Goal: Information Seeking & Learning: Learn about a topic

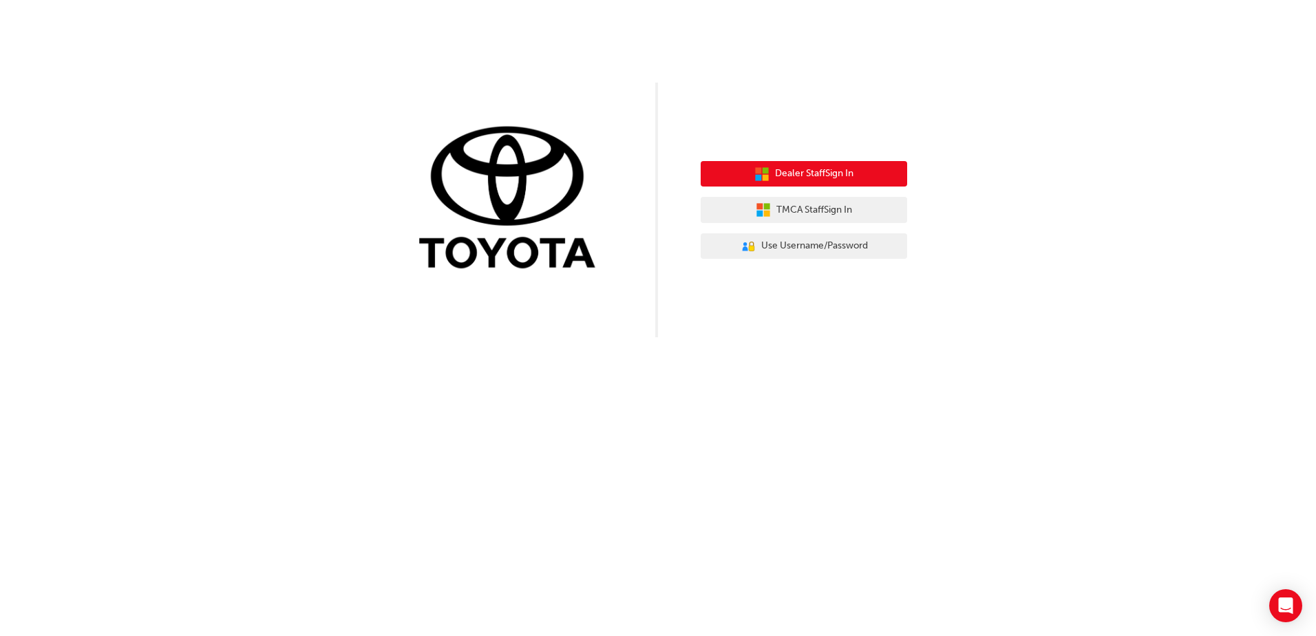
click at [835, 173] on span "Dealer Staff Sign In" at bounding box center [814, 174] width 78 height 16
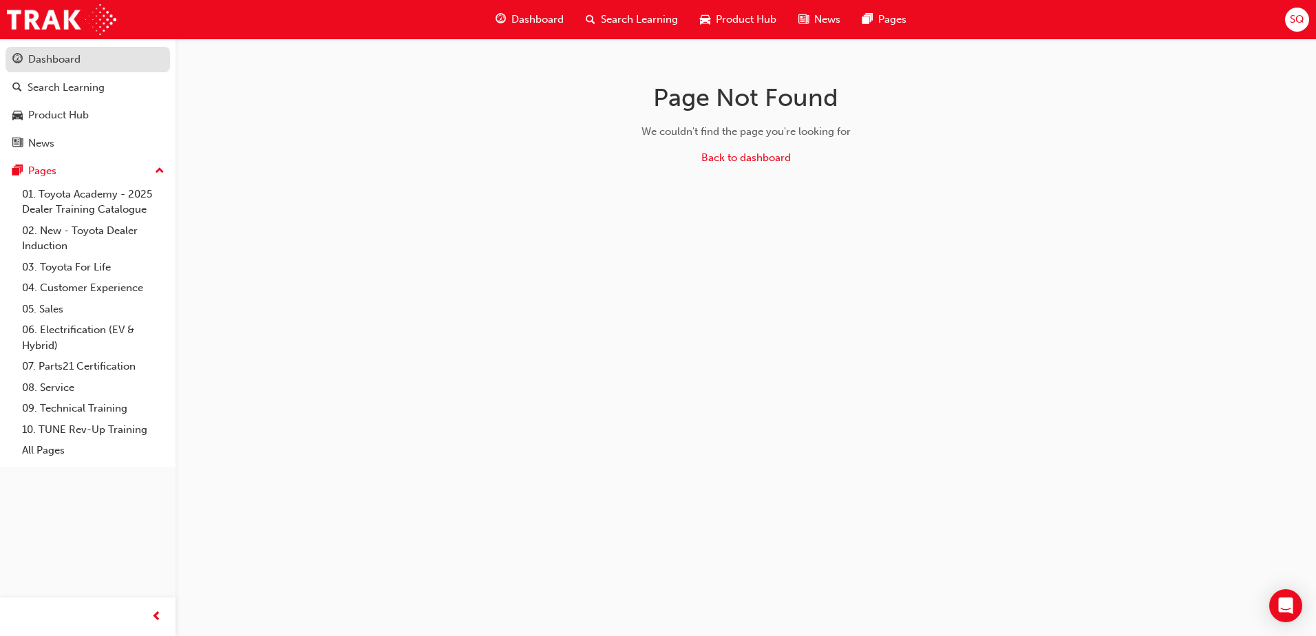
click at [57, 62] on div "Dashboard" at bounding box center [54, 60] width 52 height 16
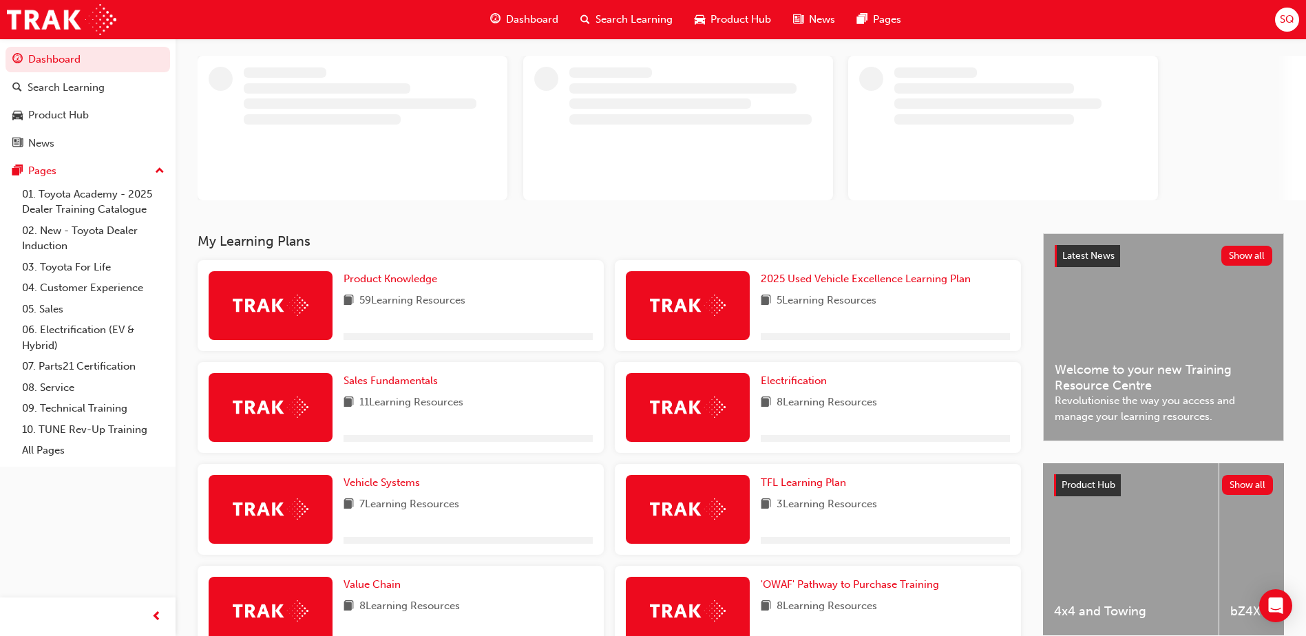
scroll to position [69, 0]
click at [403, 278] on span "Product Knowledge" at bounding box center [391, 278] width 94 height 12
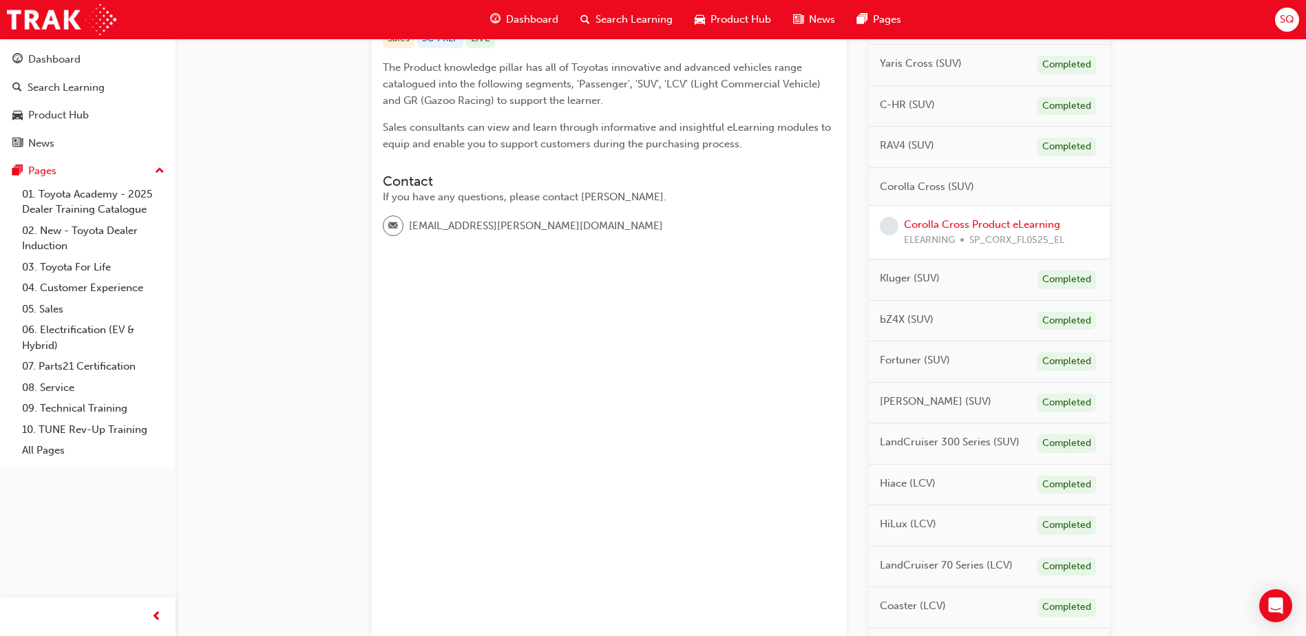
scroll to position [229, 0]
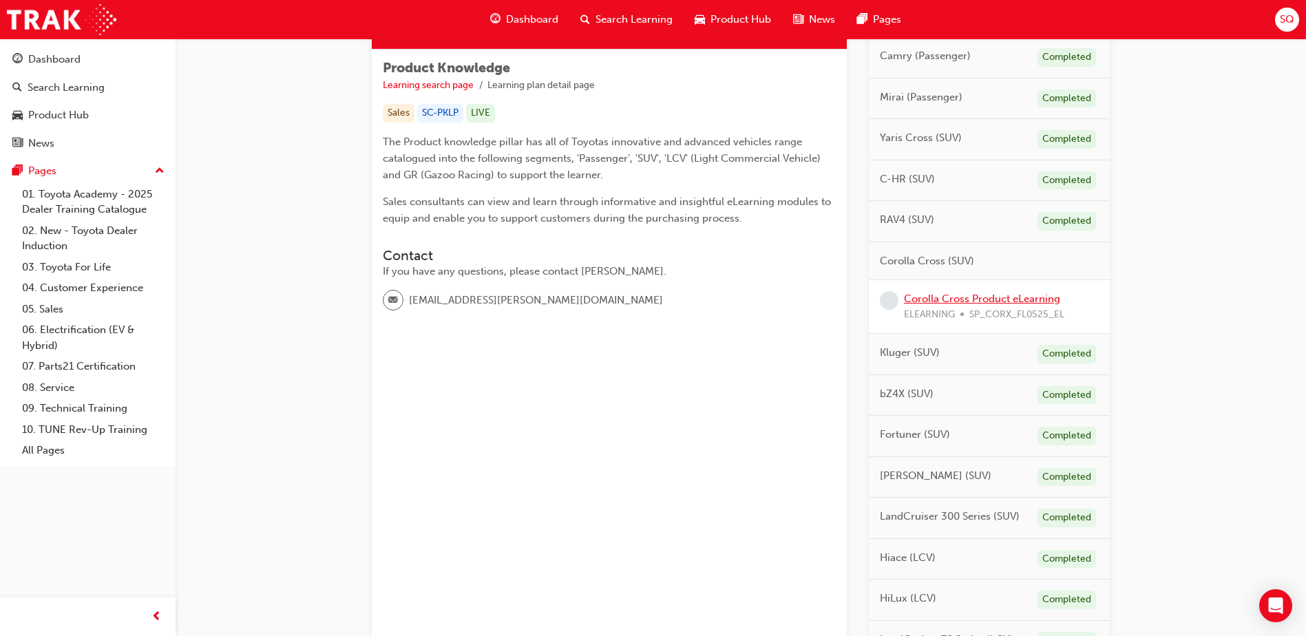
click at [925, 301] on link "Corolla Cross Product eLearning" at bounding box center [982, 299] width 156 height 12
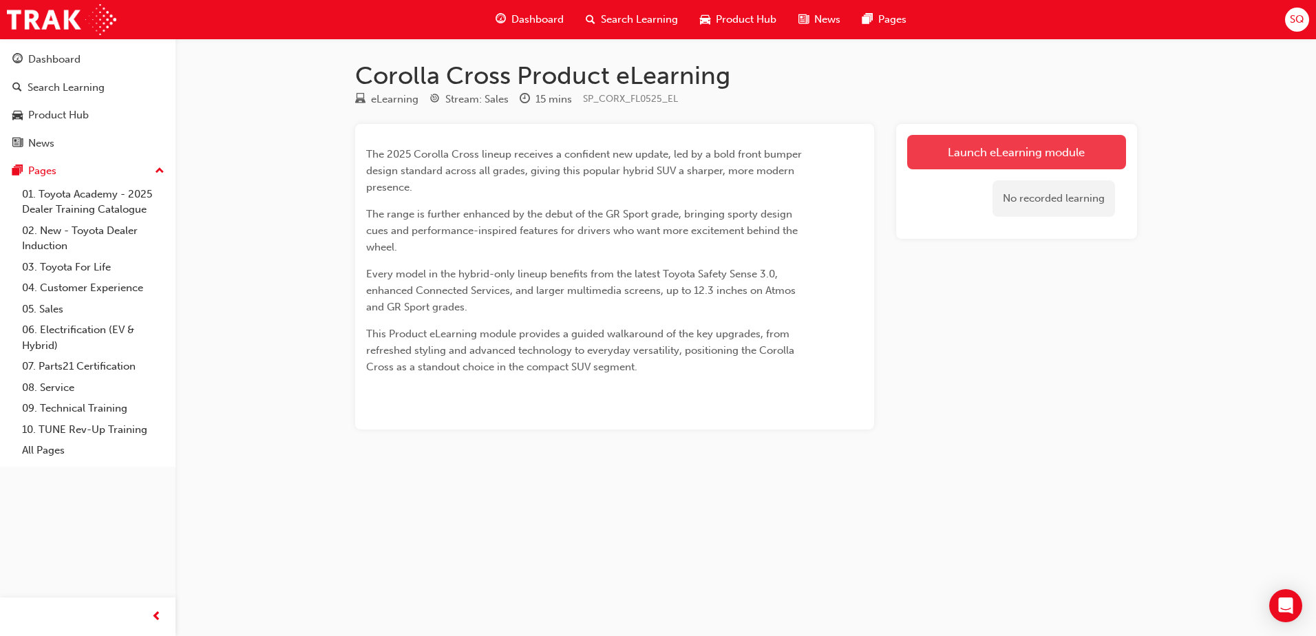
click at [1020, 157] on link "Launch eLearning module" at bounding box center [1016, 152] width 219 height 34
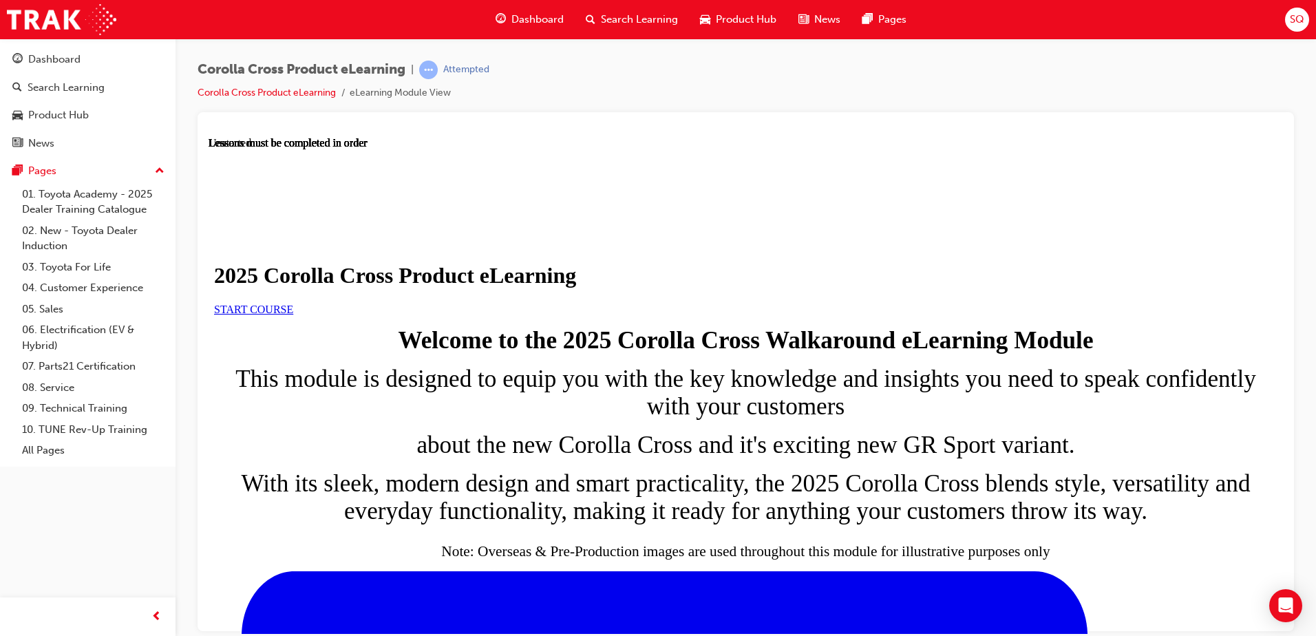
click at [293, 315] on link "START COURSE" at bounding box center [253, 309] width 79 height 12
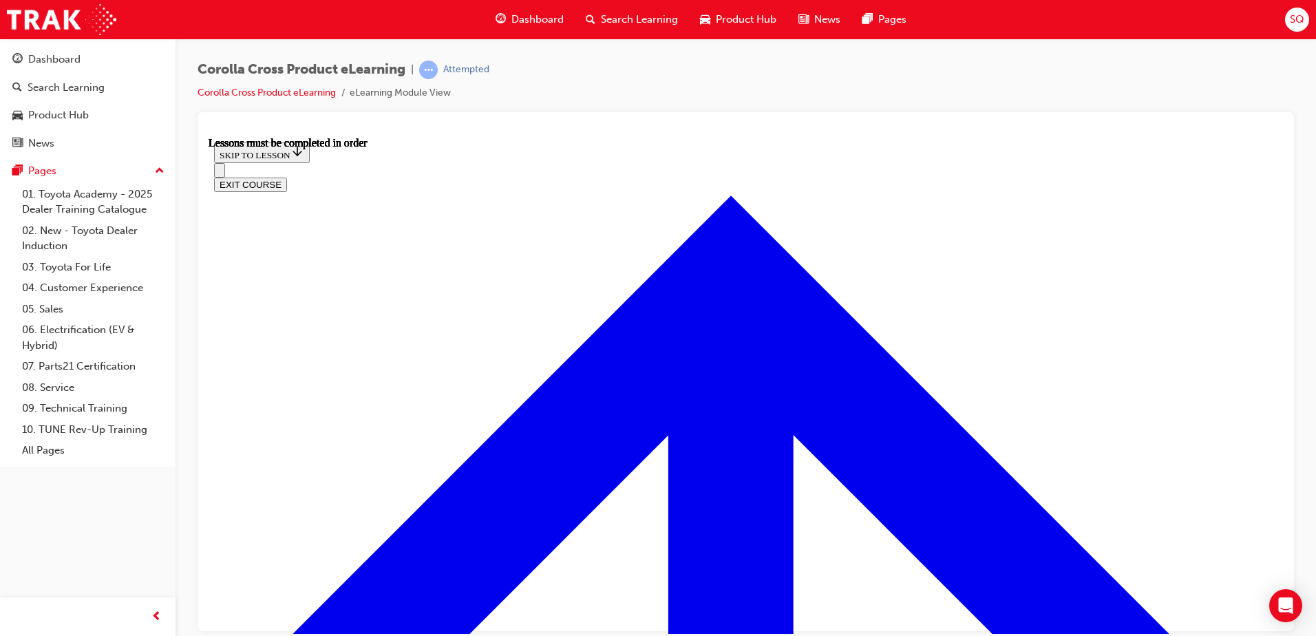
scroll to position [781, 0]
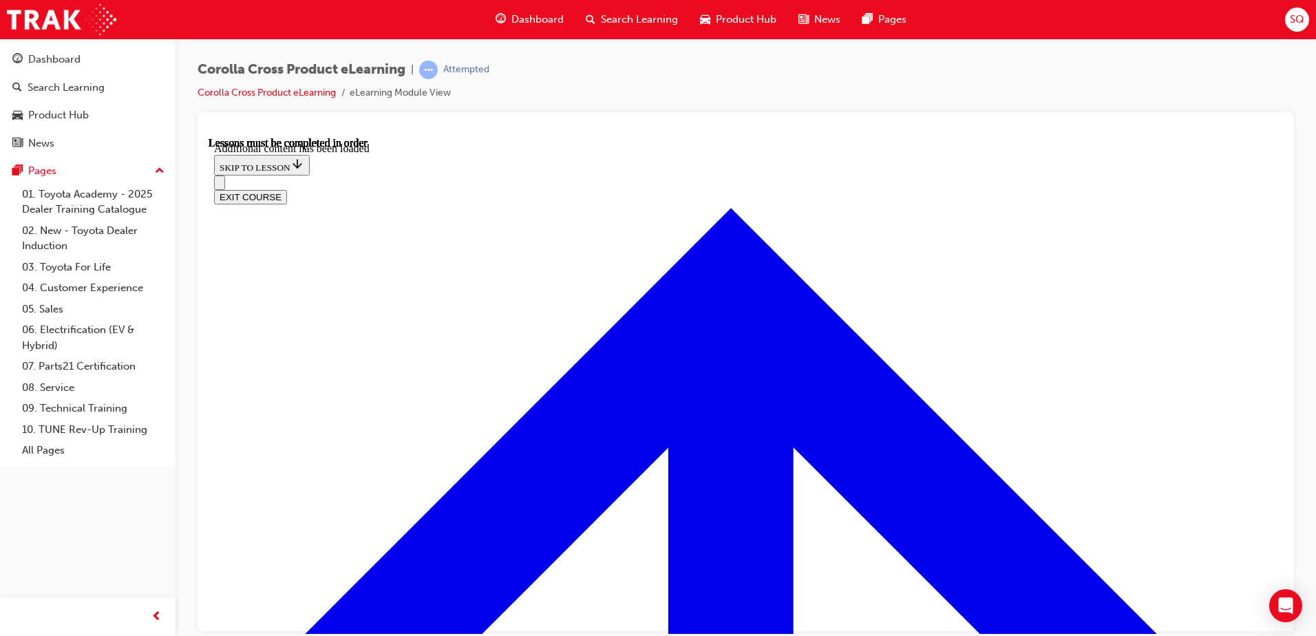
scroll to position [2308, 0]
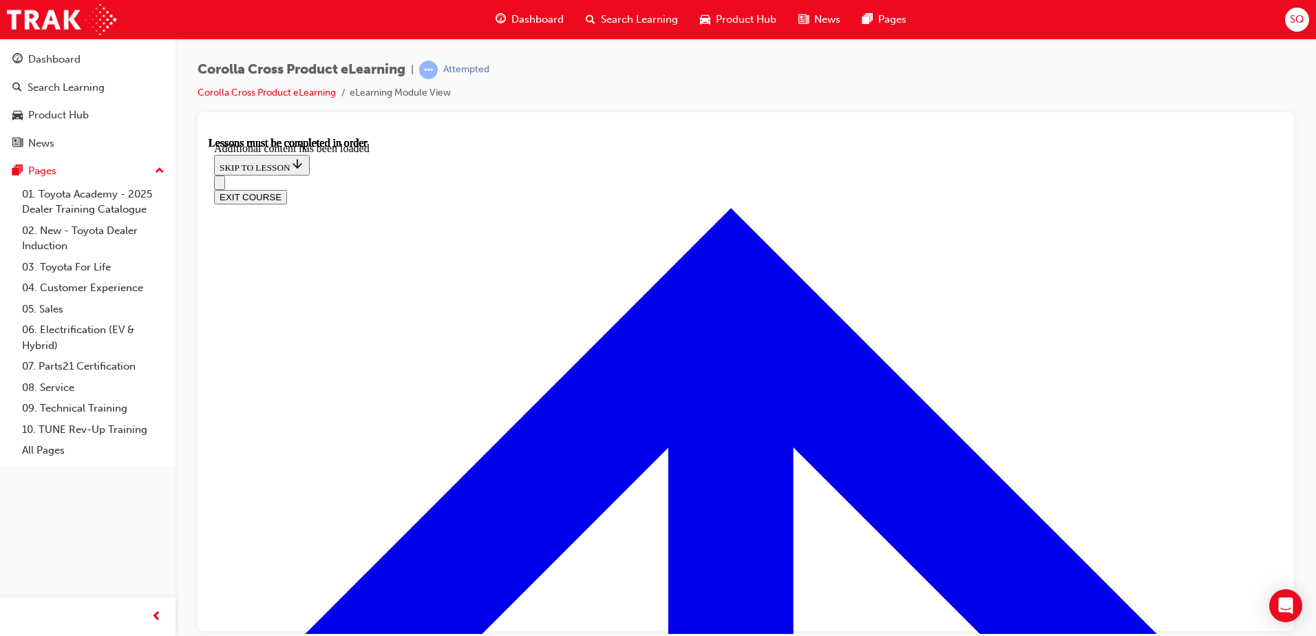
radio input "true"
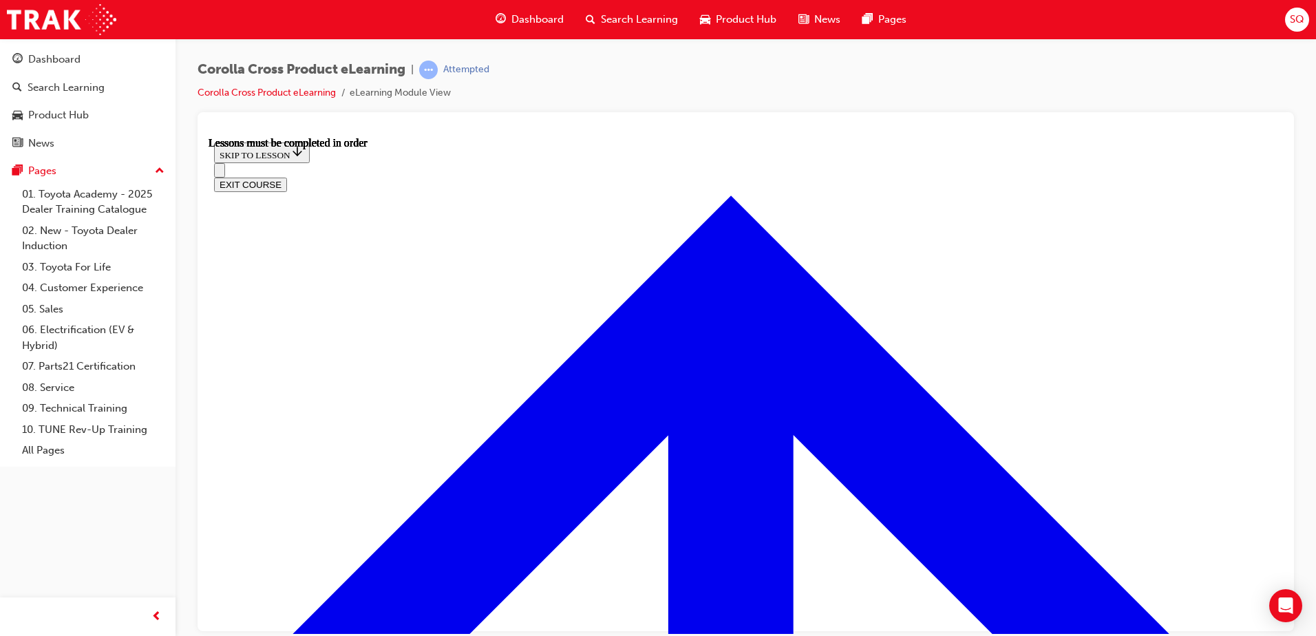
scroll to position [1287, 0]
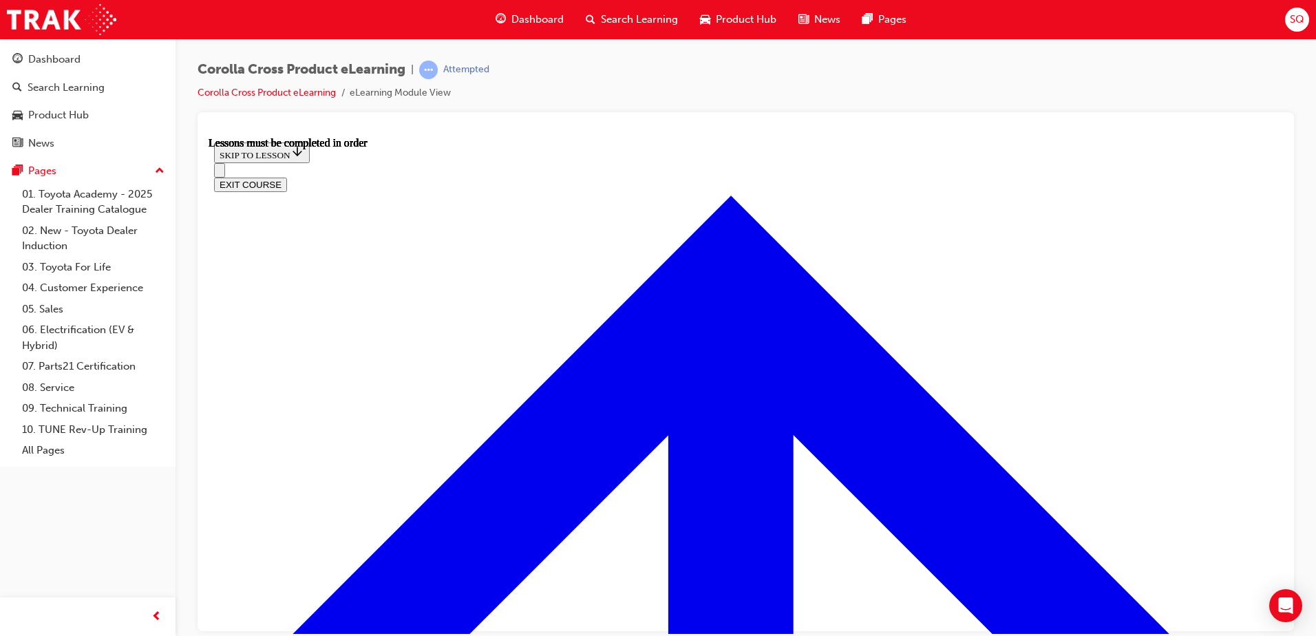
scroll to position [332, 0]
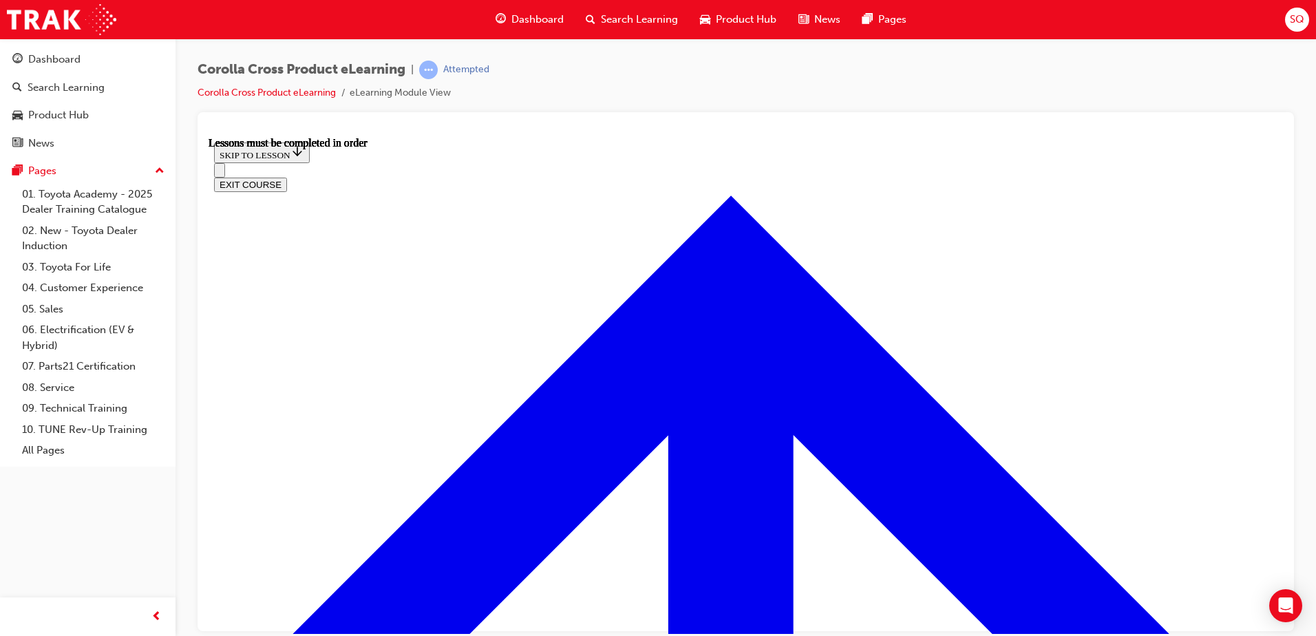
drag, startPoint x: 651, startPoint y: 609, endPoint x: 649, endPoint y: 602, distance: 7.4
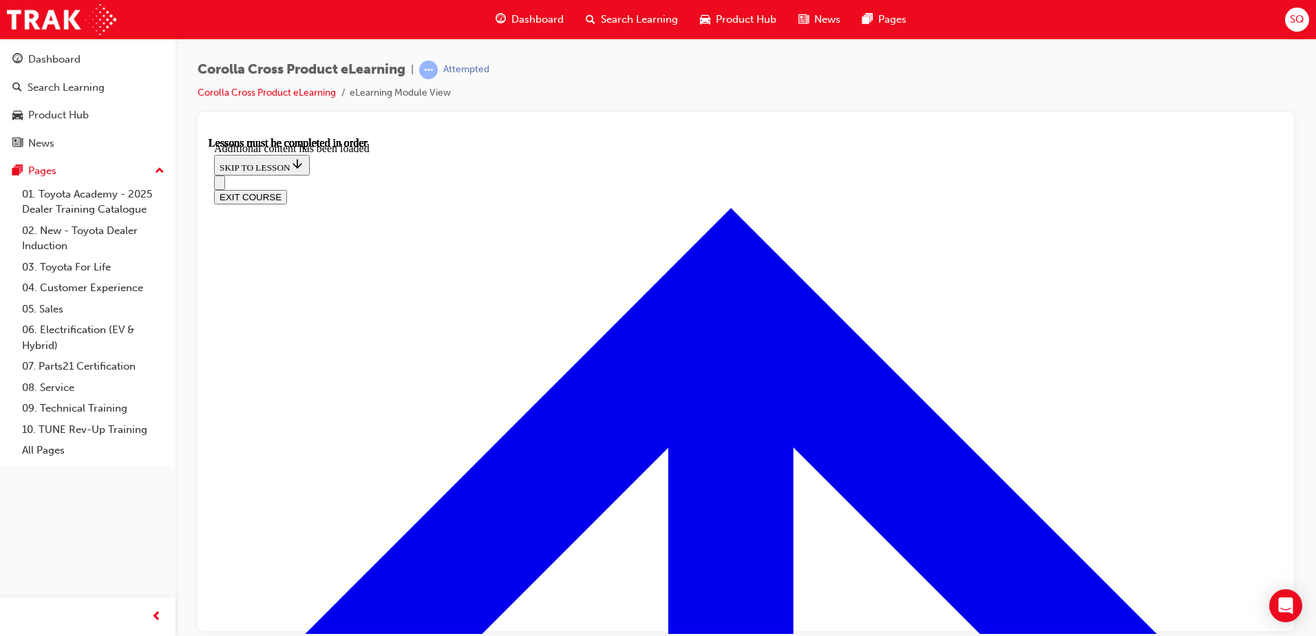
scroll to position [1905, 0]
radio input "true"
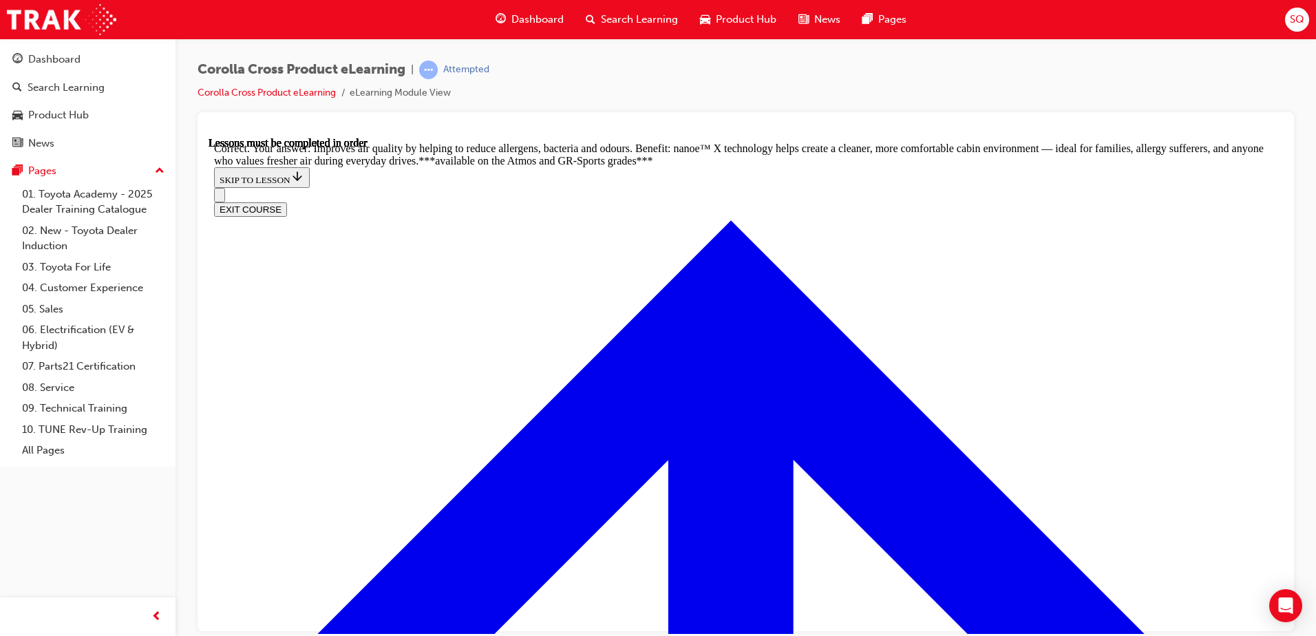
scroll to position [2731, 0]
radio input "true"
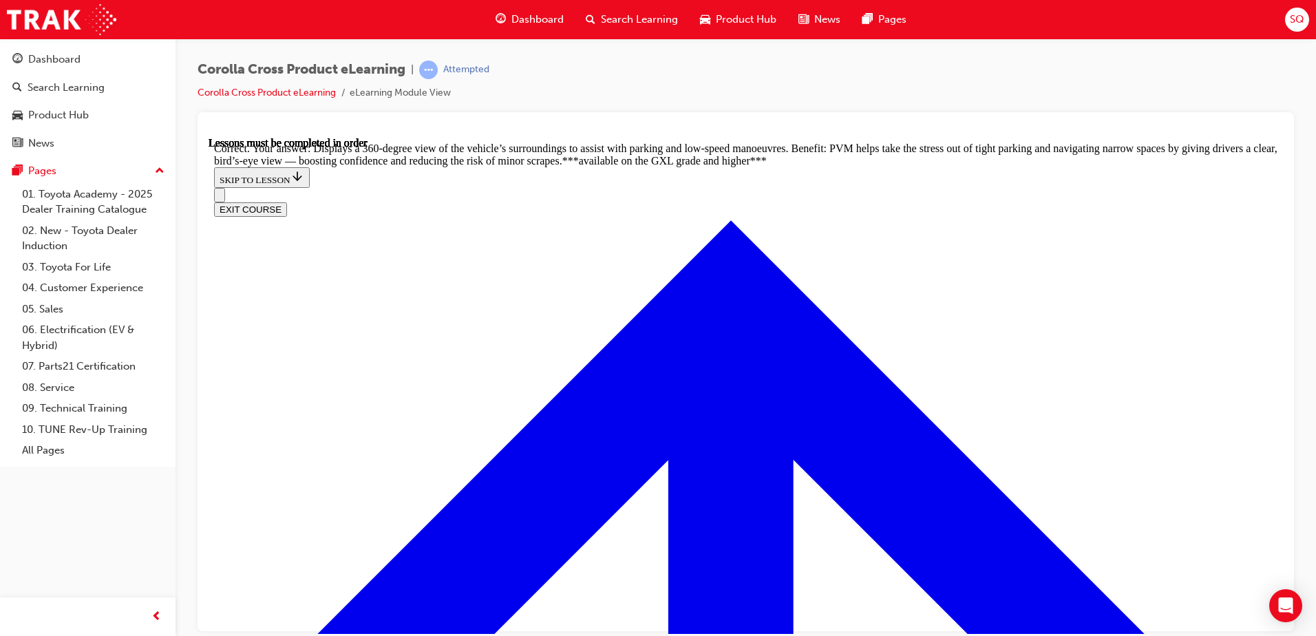
scroll to position [3084, 0]
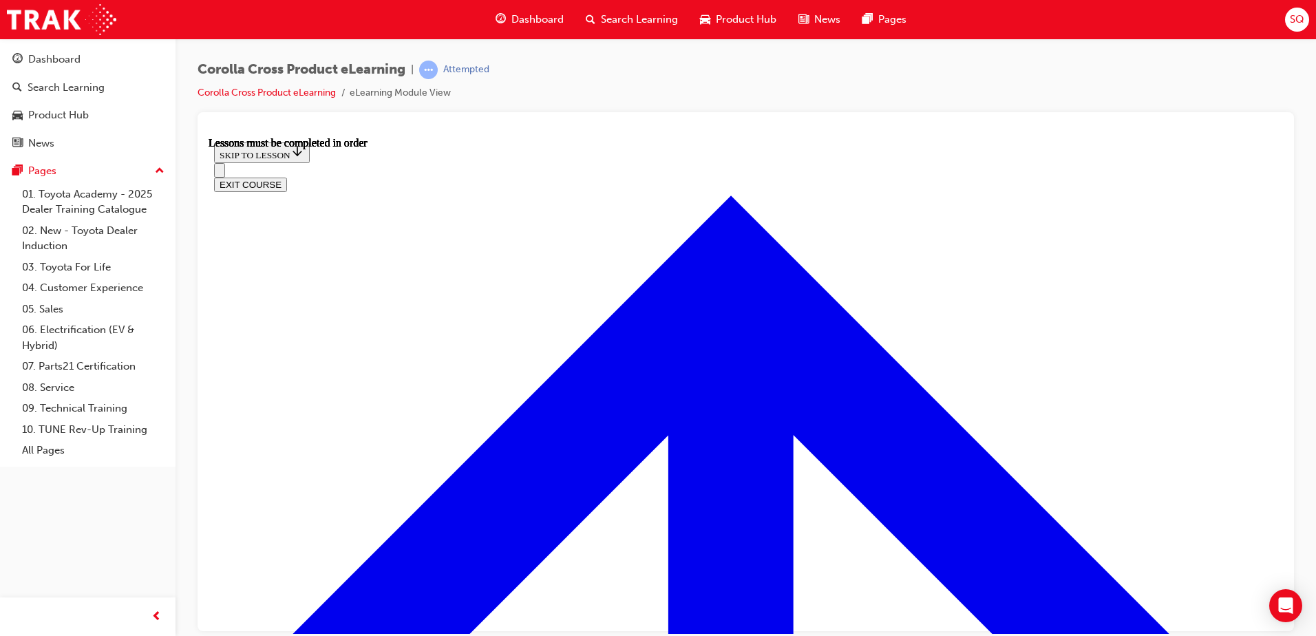
scroll to position [1219, 0]
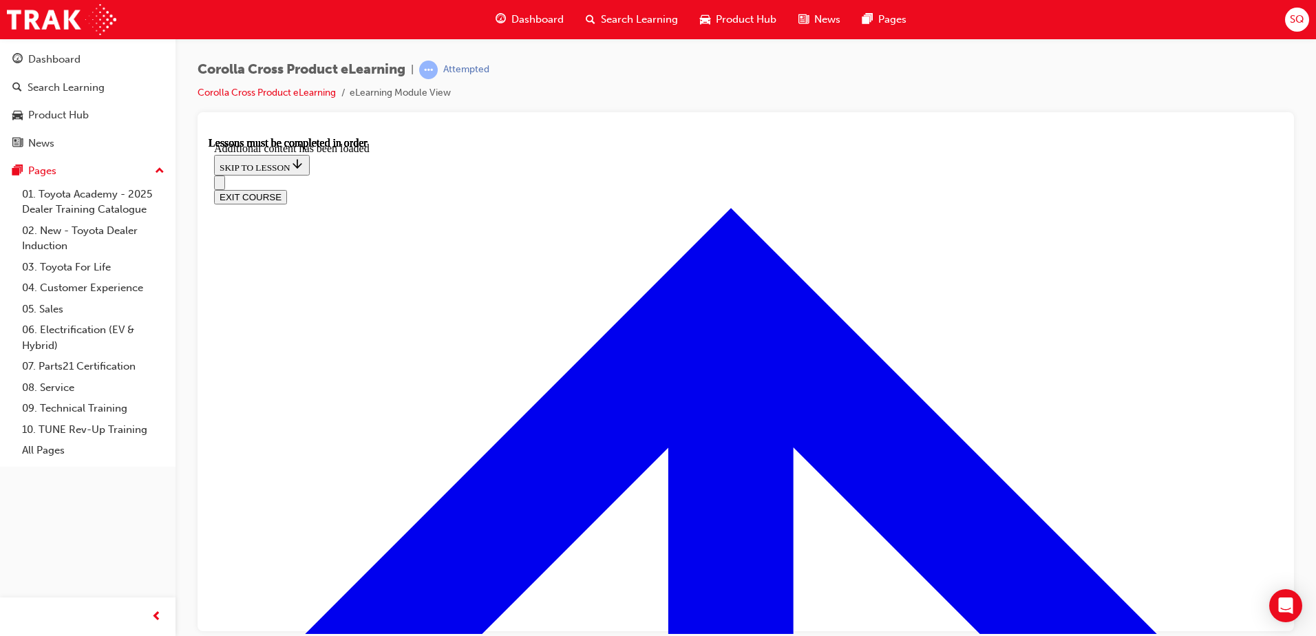
scroll to position [2074, 0]
radio input "true"
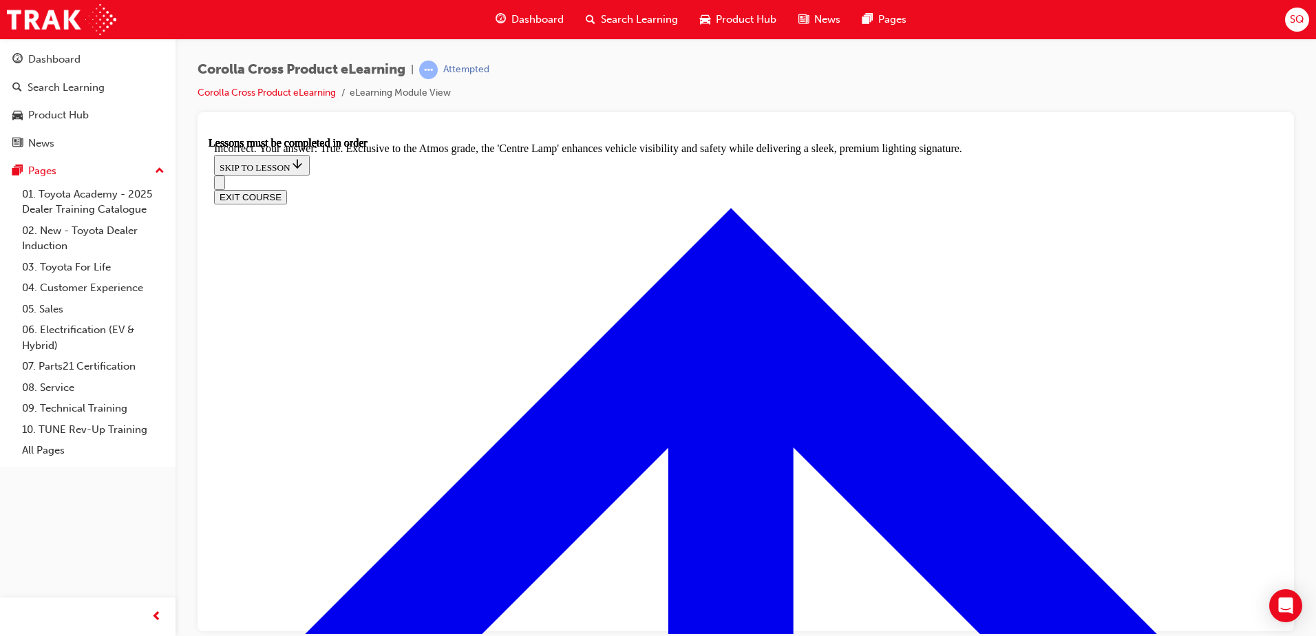
scroll to position [2385, 0]
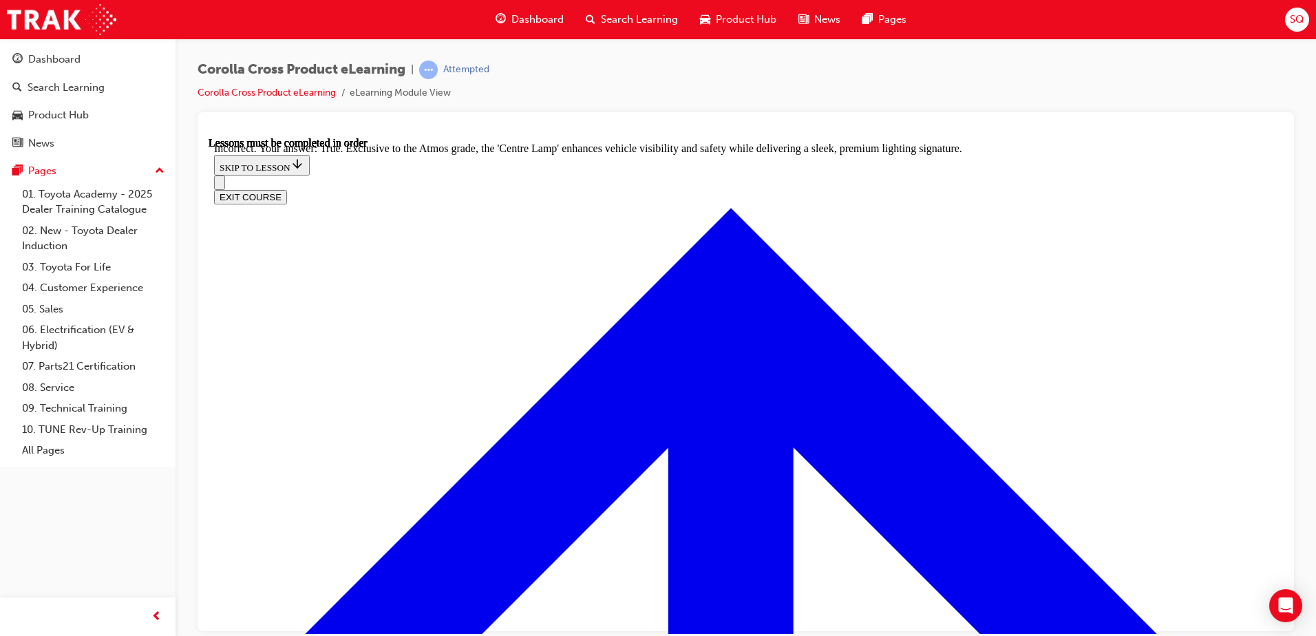
radio input "true"
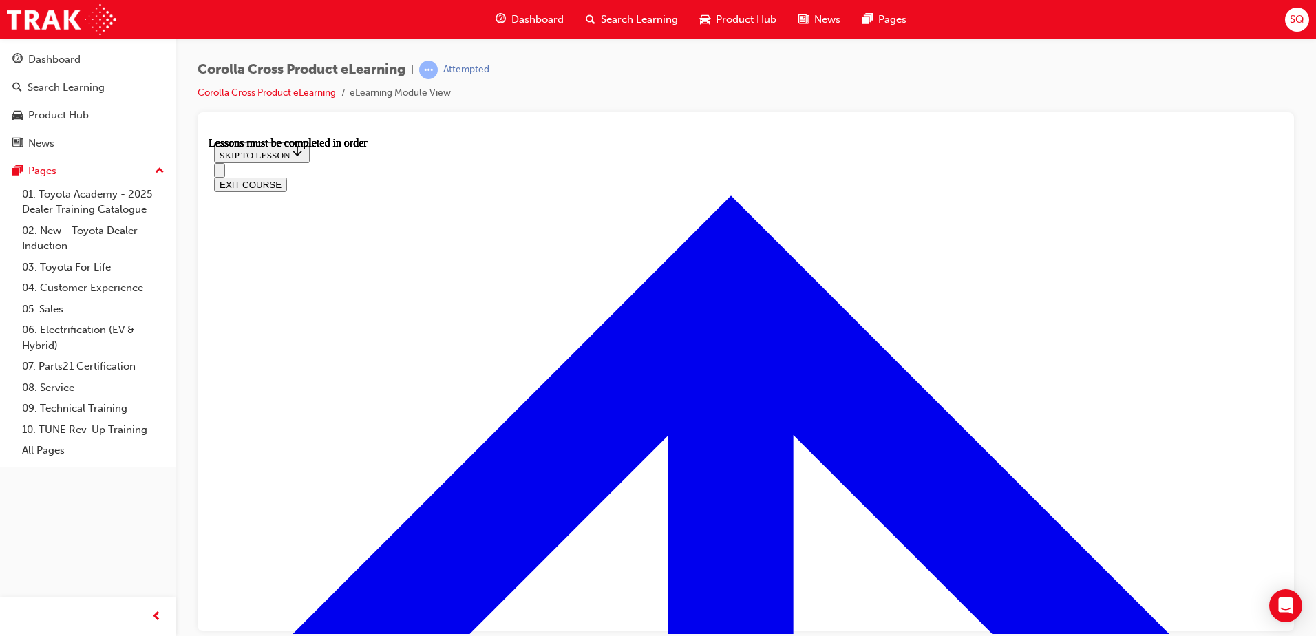
scroll to position [1150, 0]
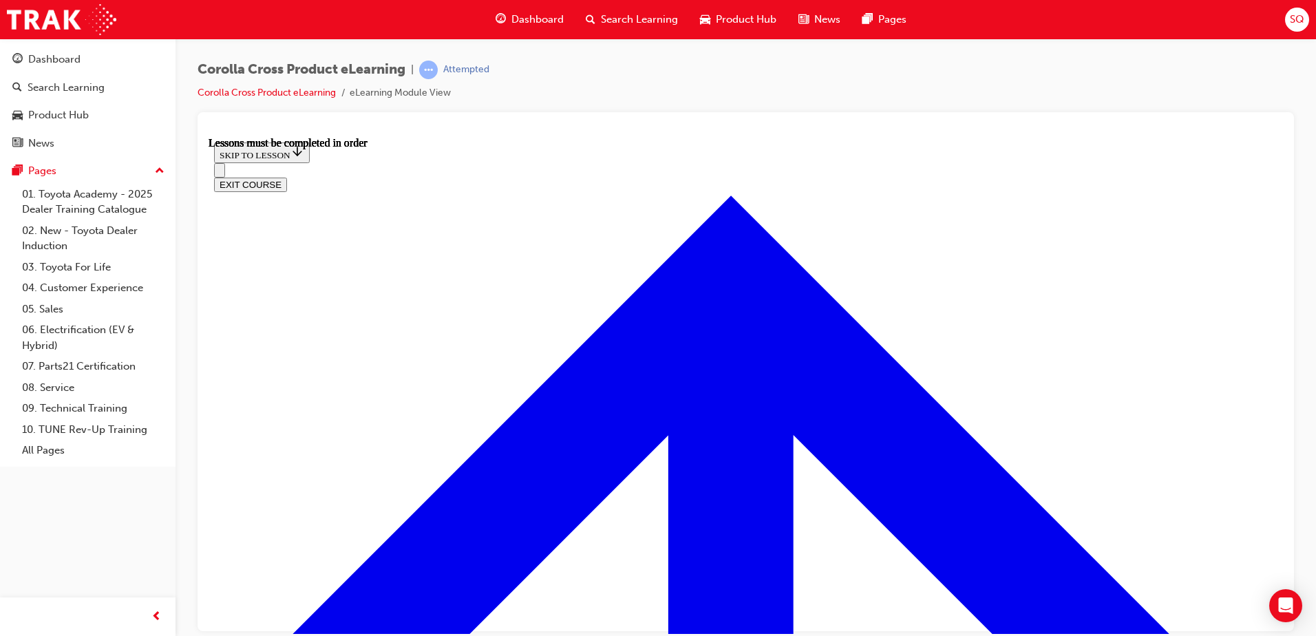
scroll to position [275, 0]
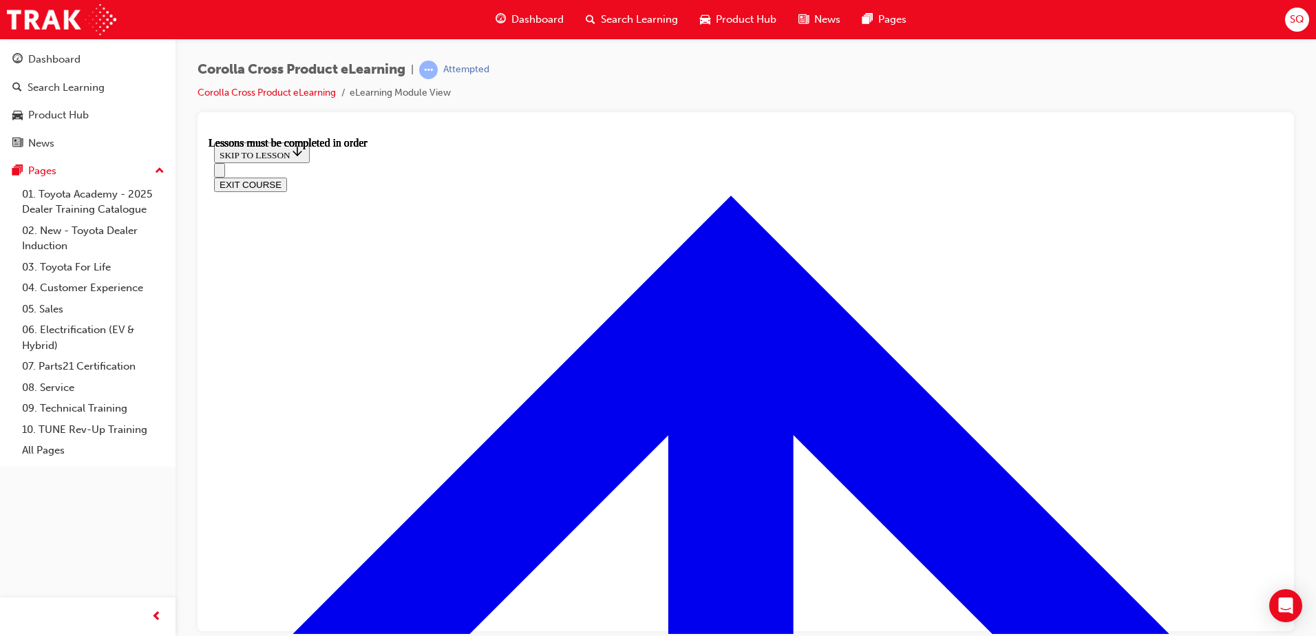
drag, startPoint x: 833, startPoint y: 331, endPoint x: 835, endPoint y: 339, distance: 7.8
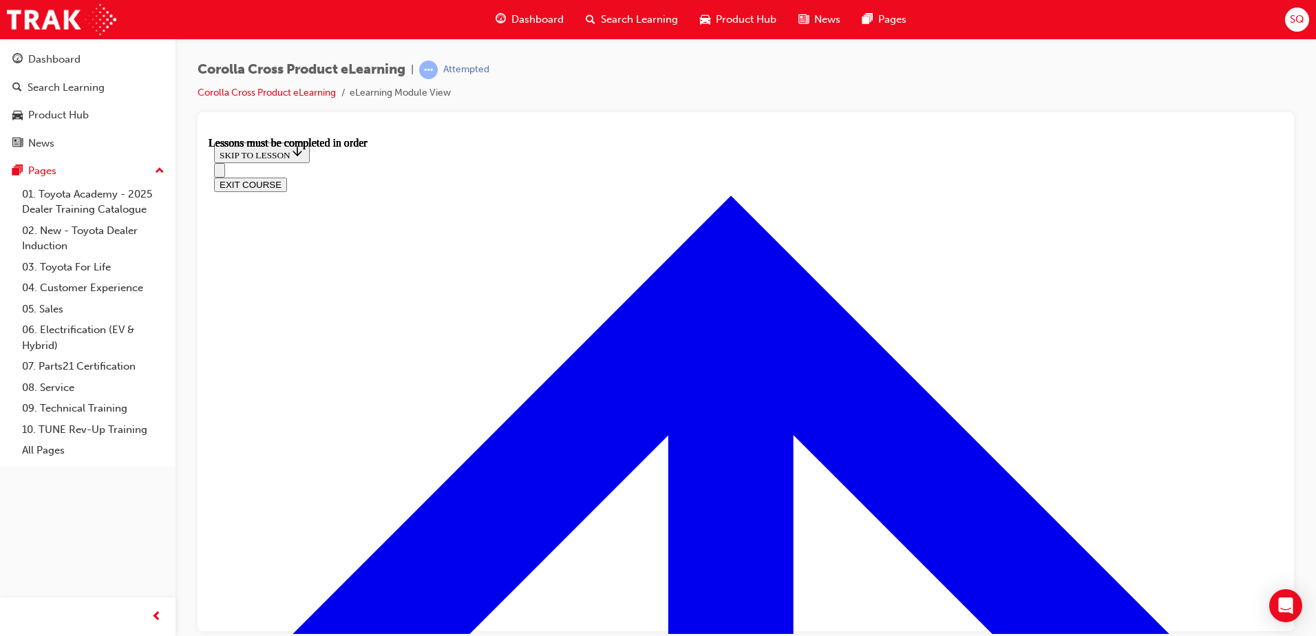
scroll to position [1128, 0]
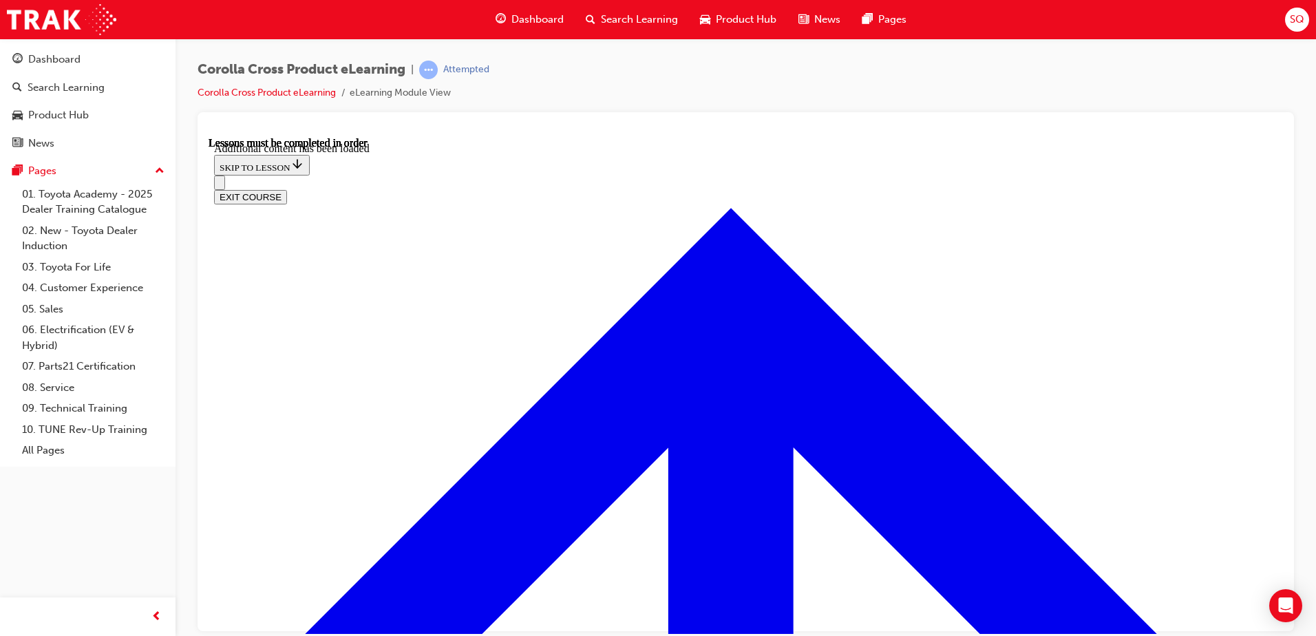
scroll to position [1683, 0]
radio input "true"
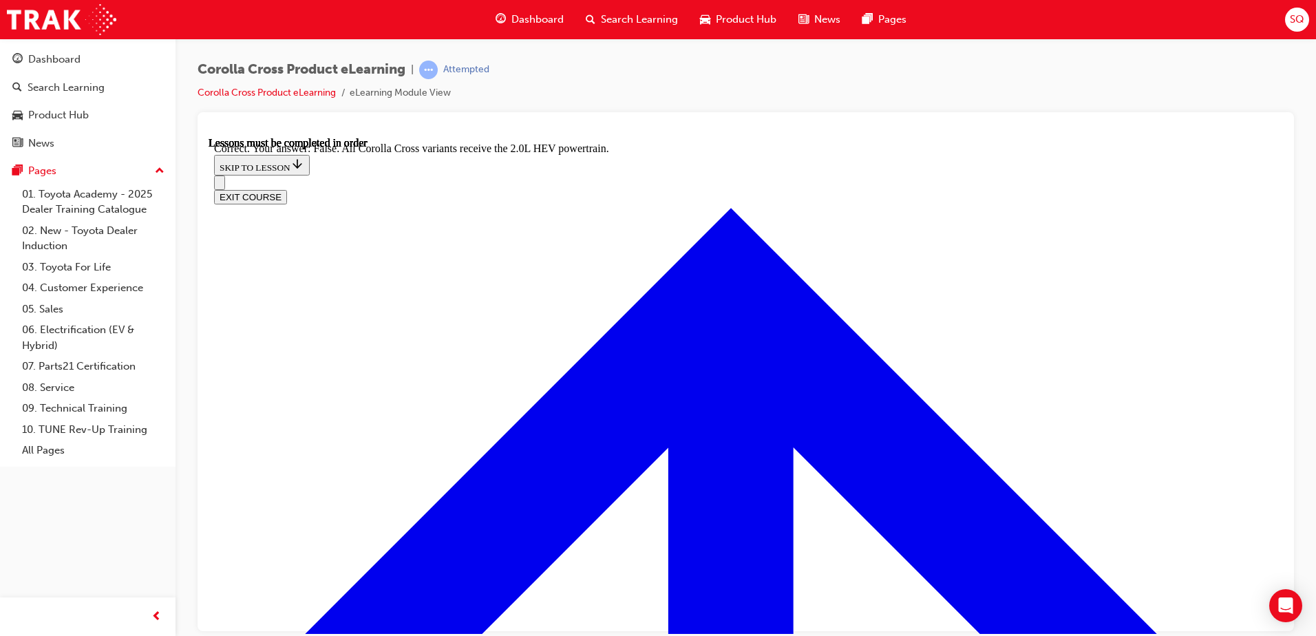
scroll to position [1922, 0]
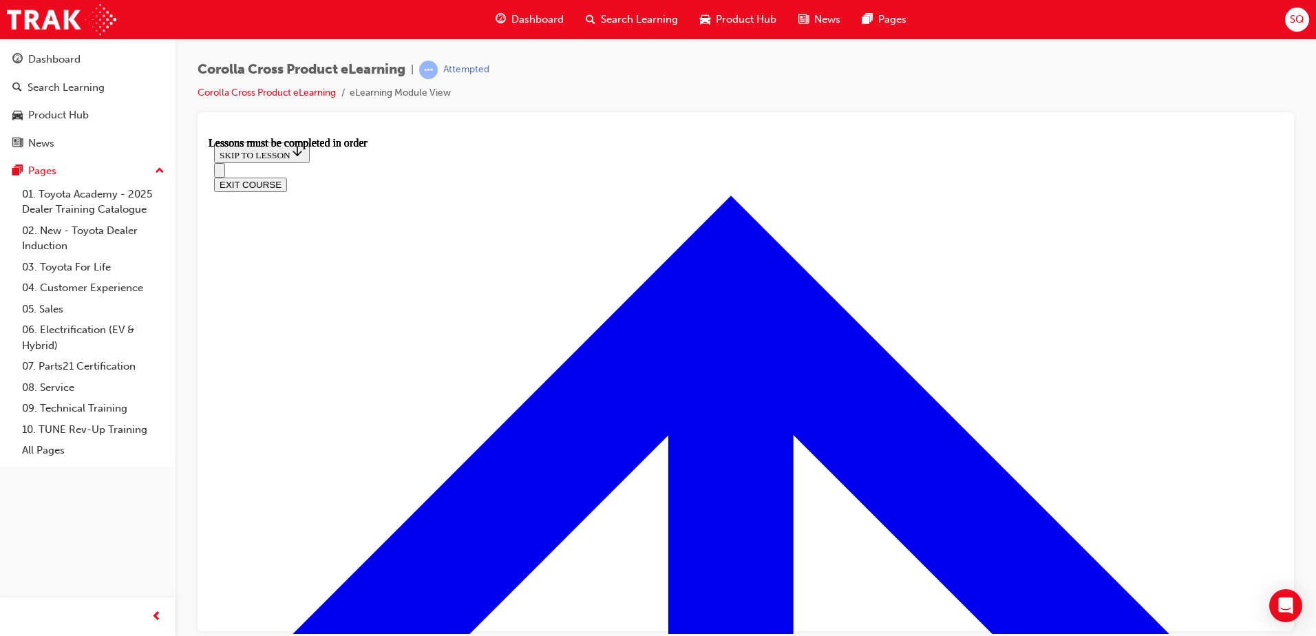
scroll to position [1081, 0]
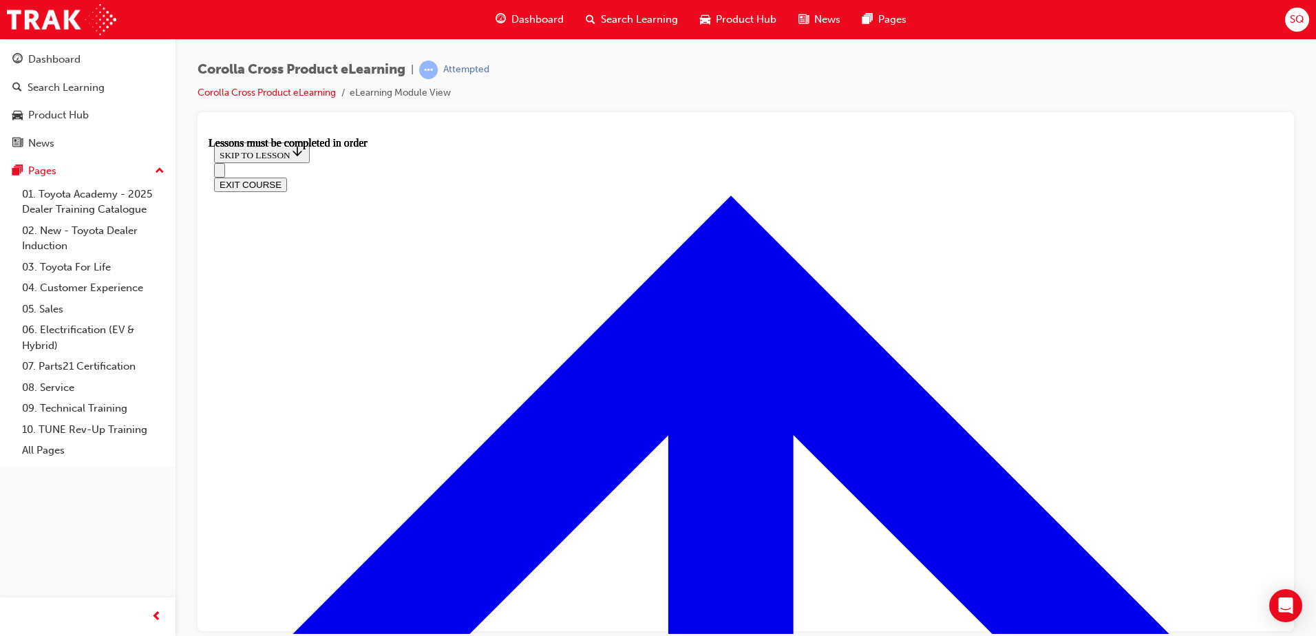
scroll to position [191, 0]
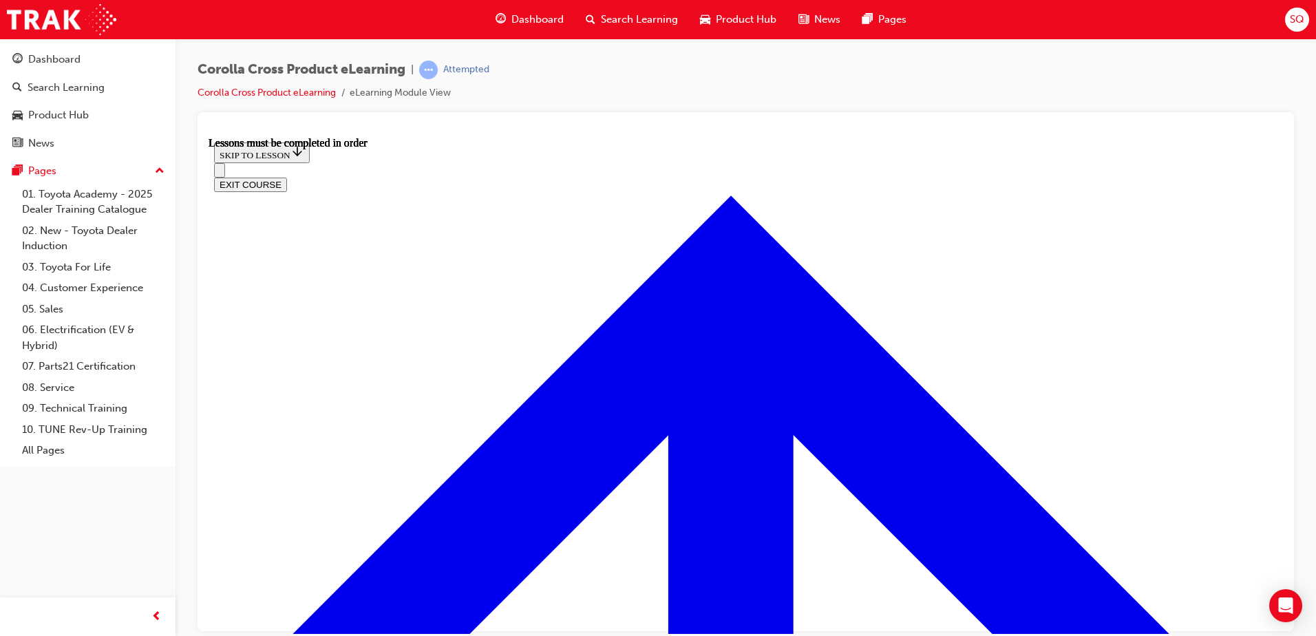
scroll to position [78, 0]
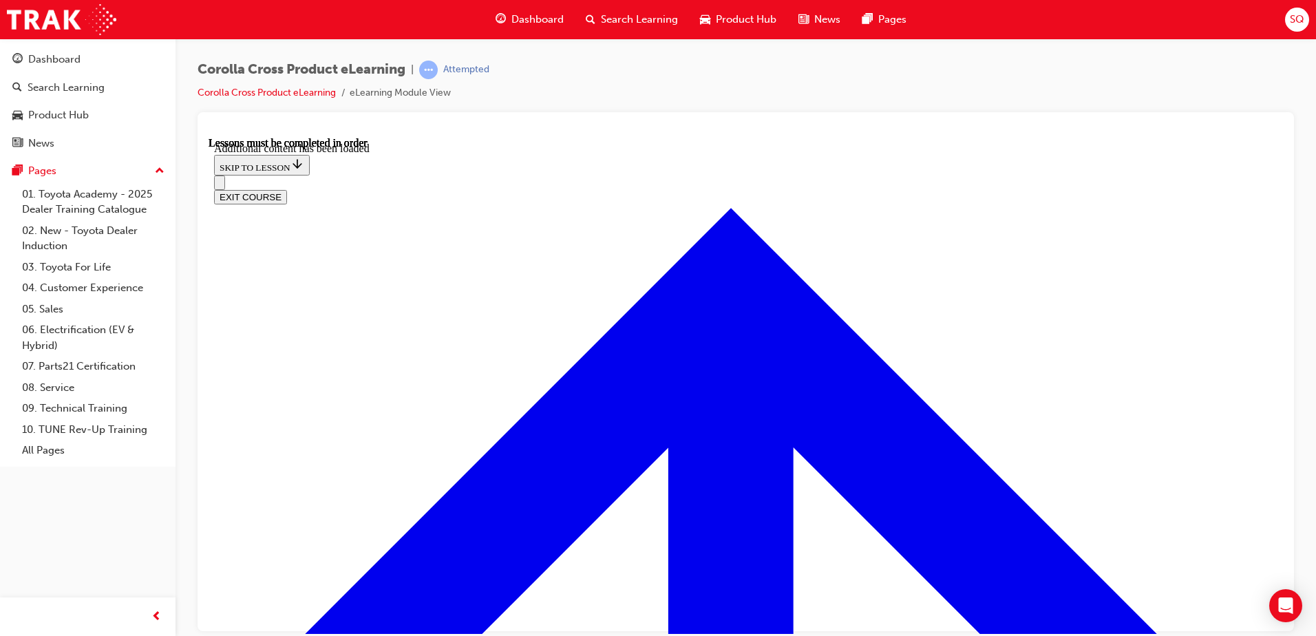
scroll to position [1716, 0]
radio input "true"
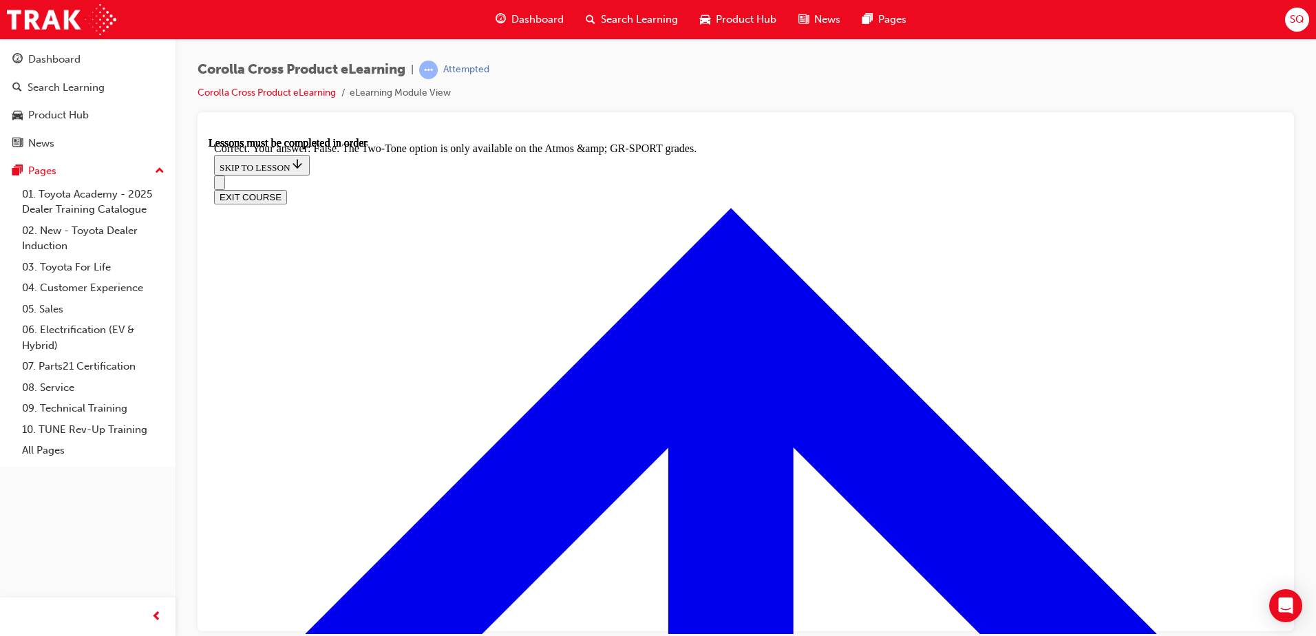
scroll to position [1955, 0]
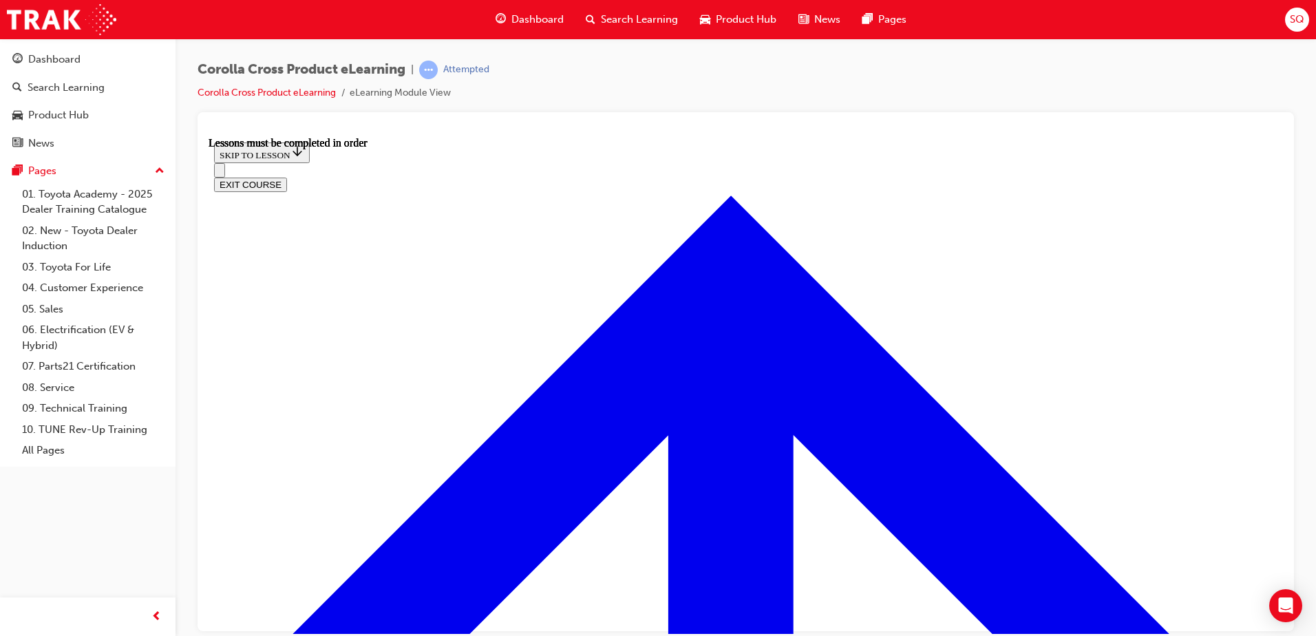
scroll to position [1219, 0]
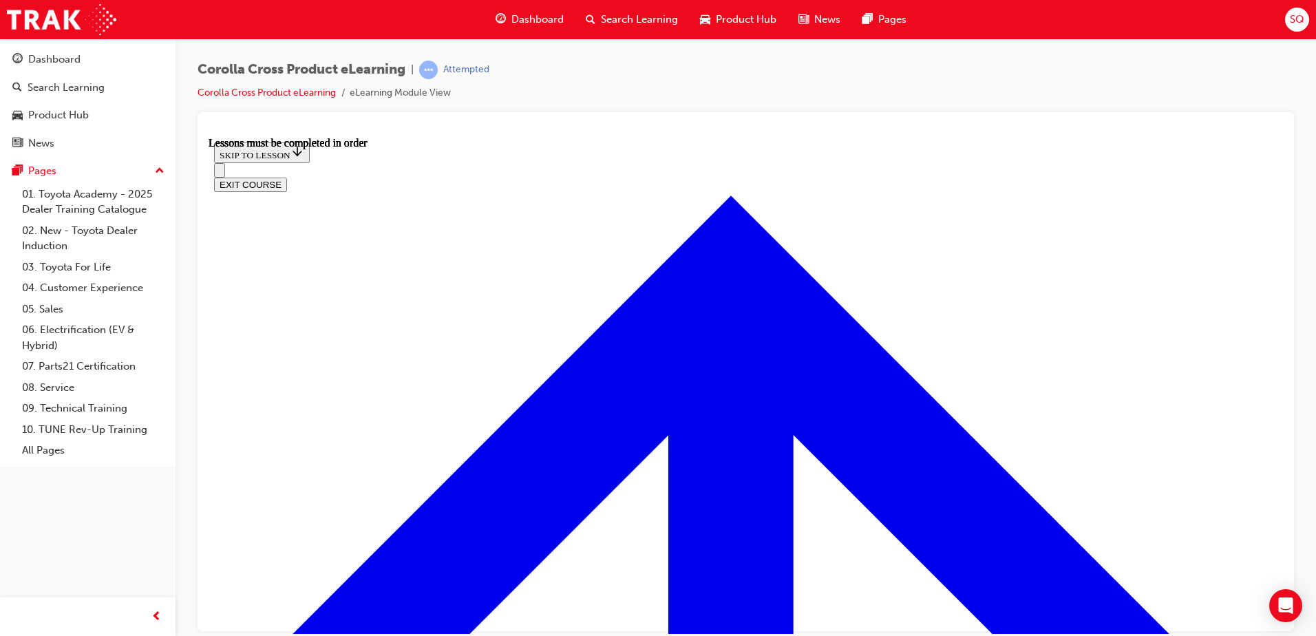
scroll to position [275, 0]
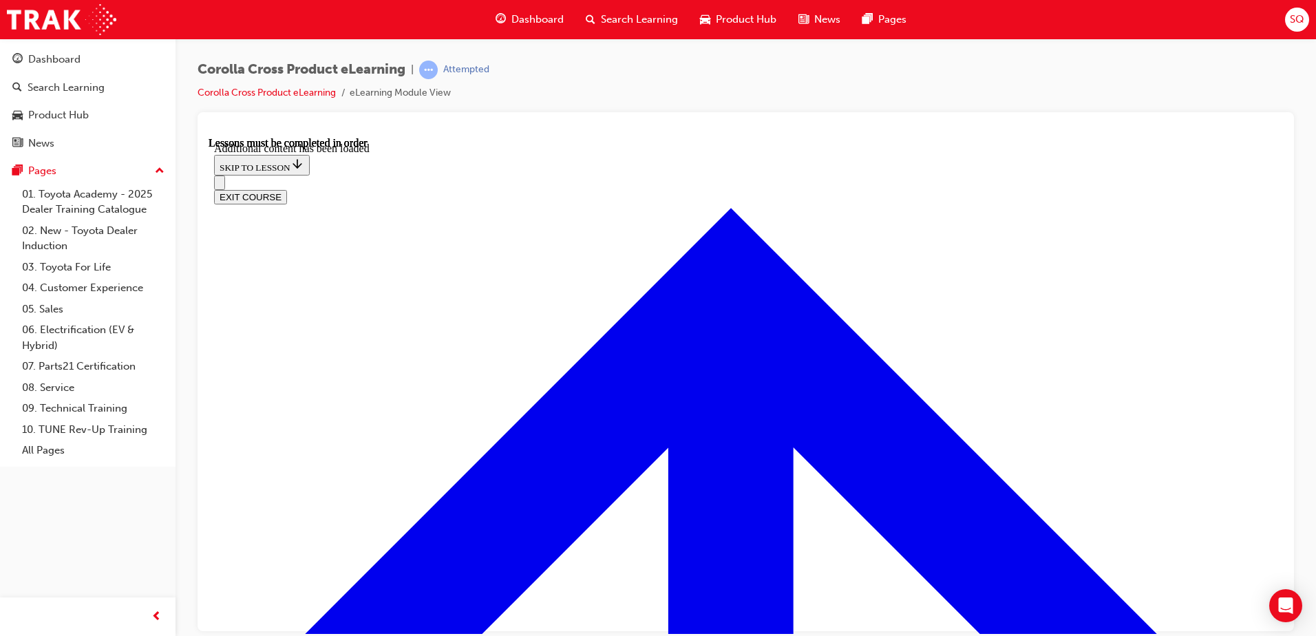
scroll to position [2263, 0]
radio input "true"
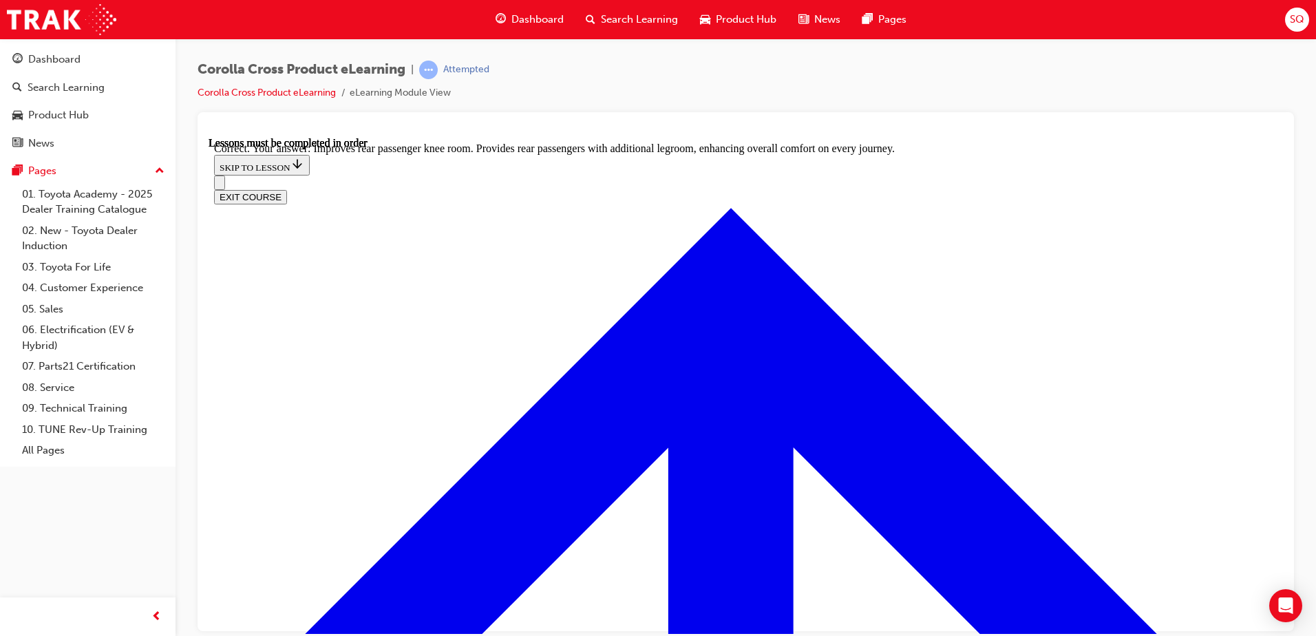
scroll to position [2559, 0]
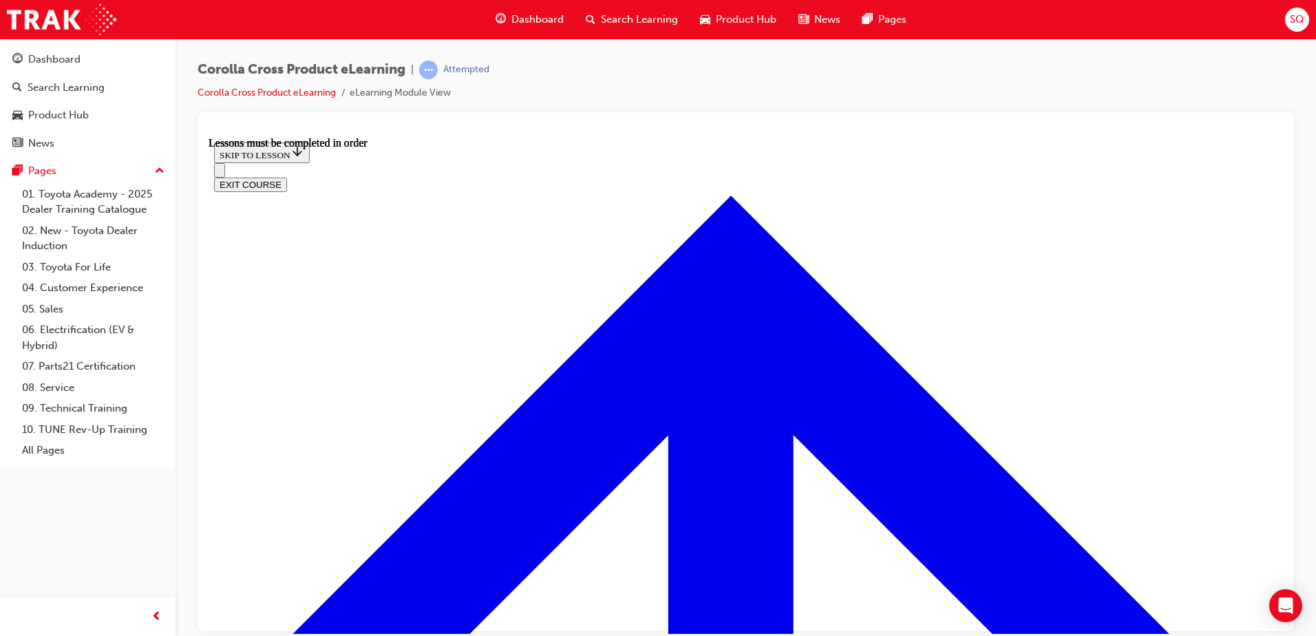
scroll to position [1150, 0]
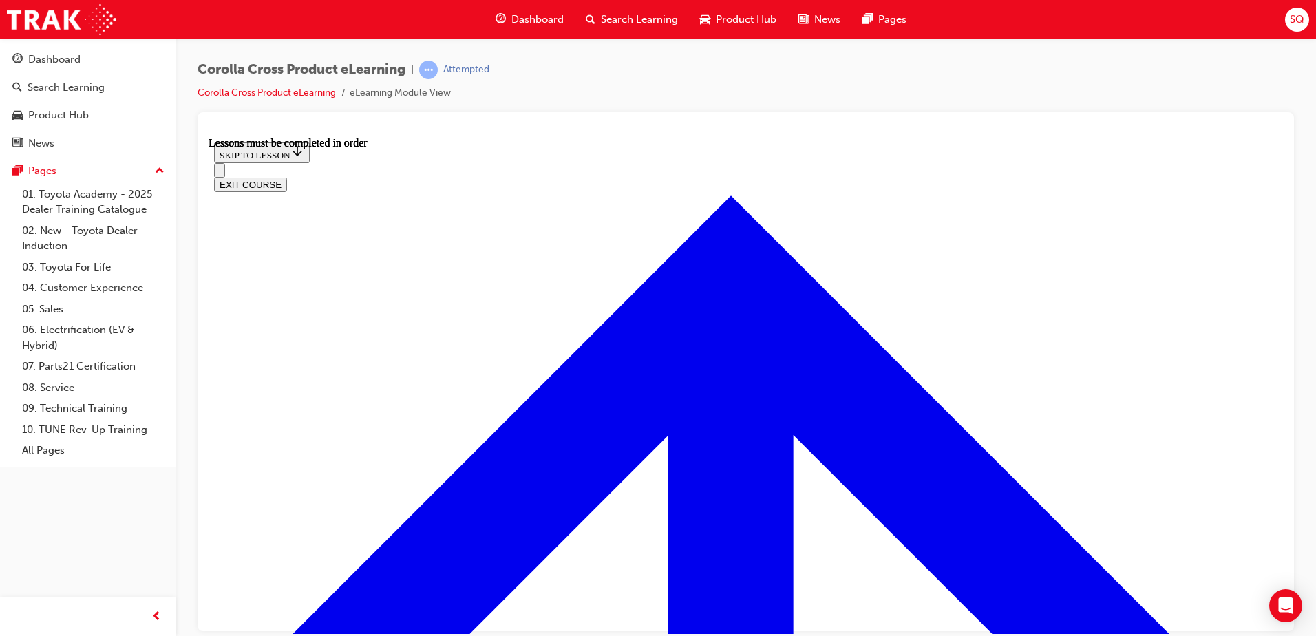
scroll to position [207, 0]
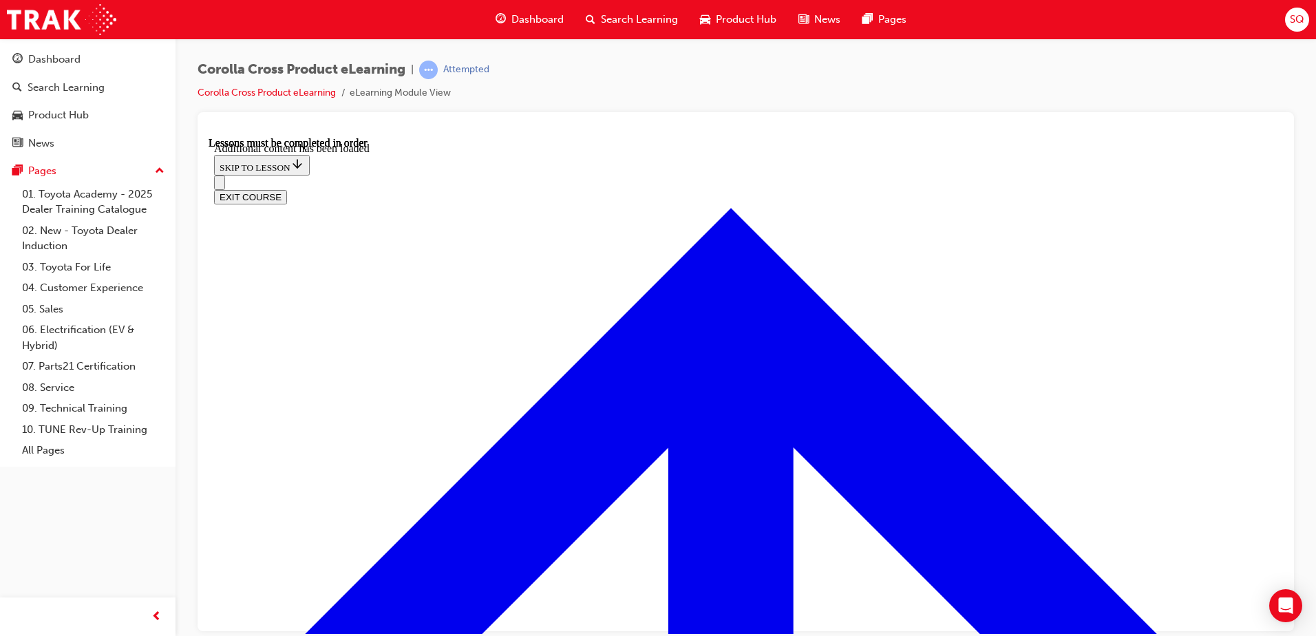
scroll to position [1979, 0]
radio input "true"
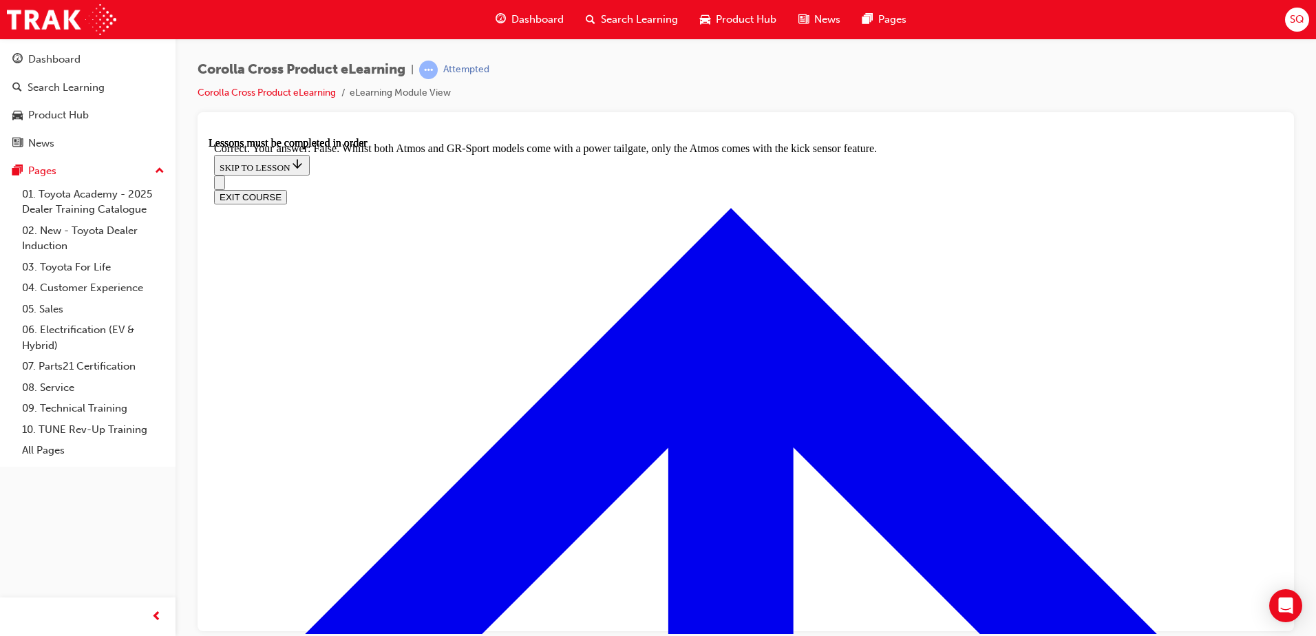
scroll to position [2284, 0]
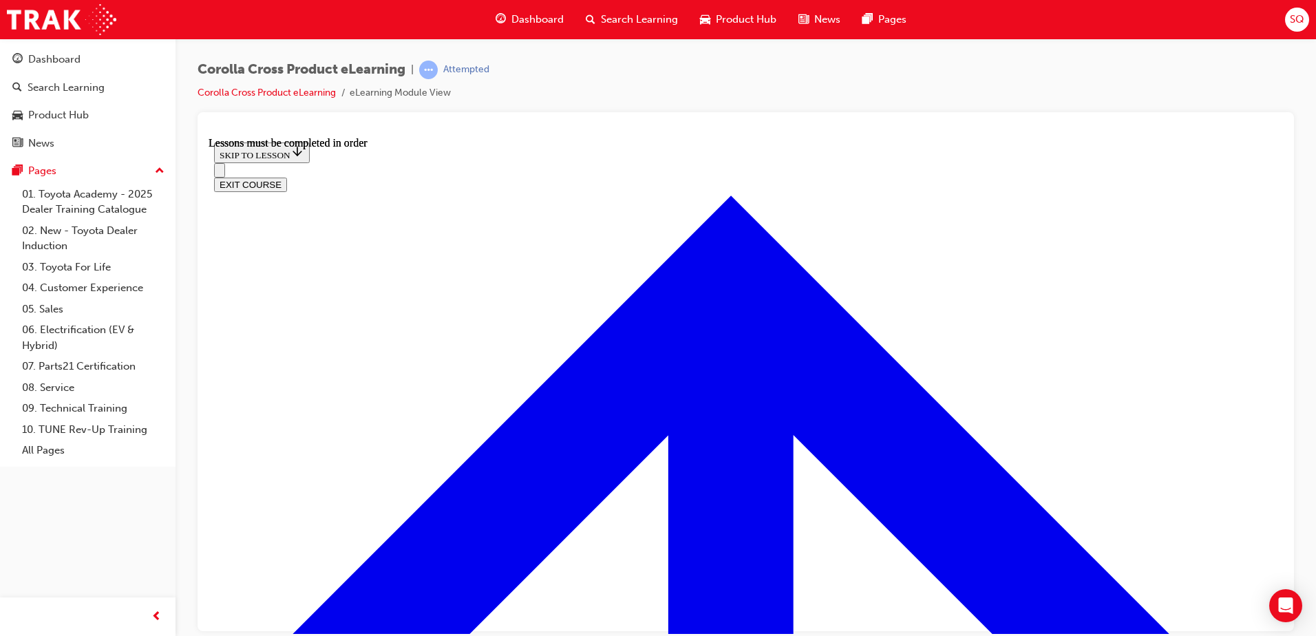
scroll to position [1425, 0]
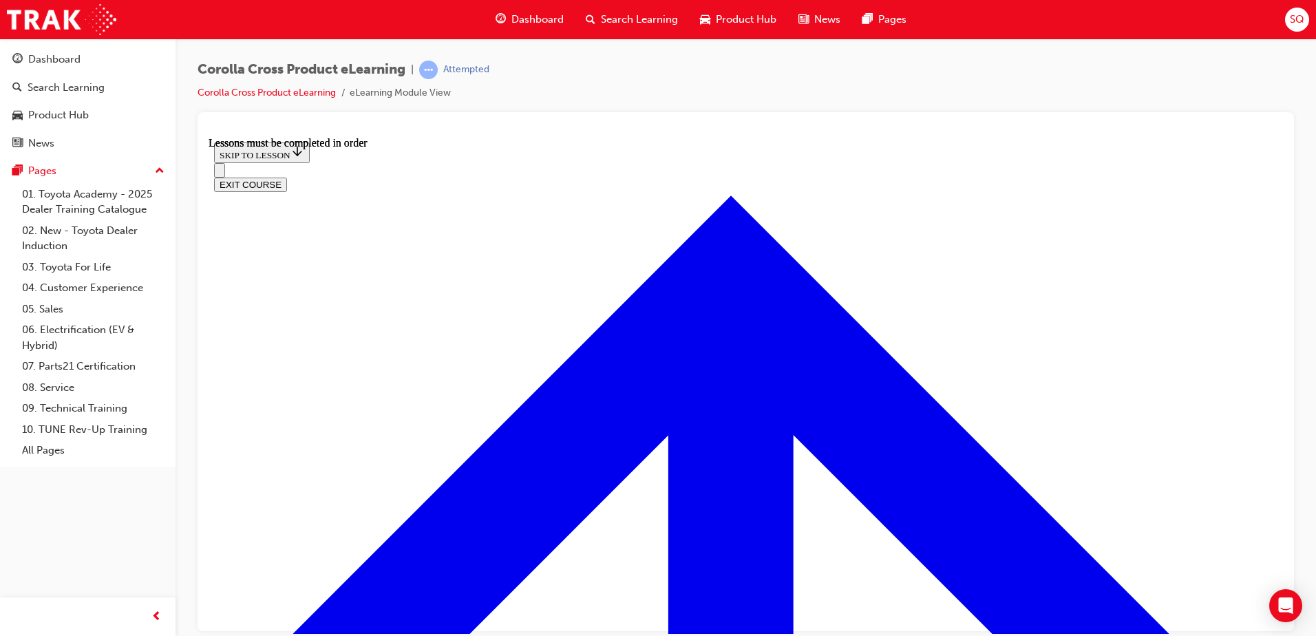
scroll to position [183, 0]
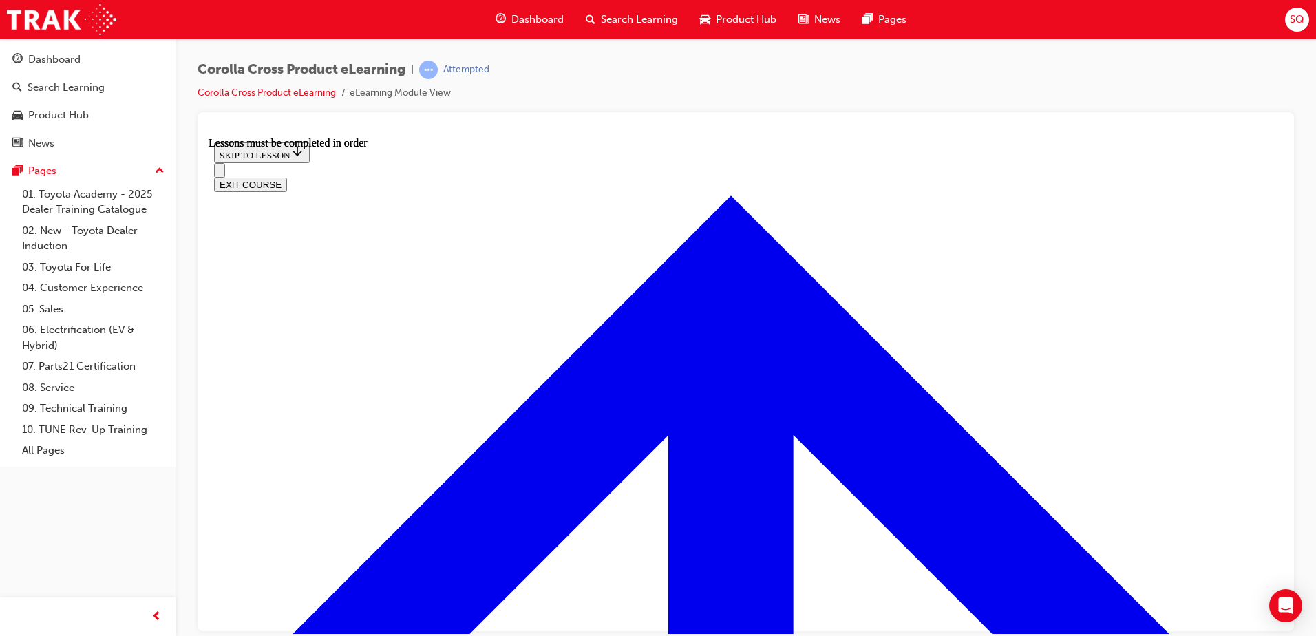
scroll to position [132, 0]
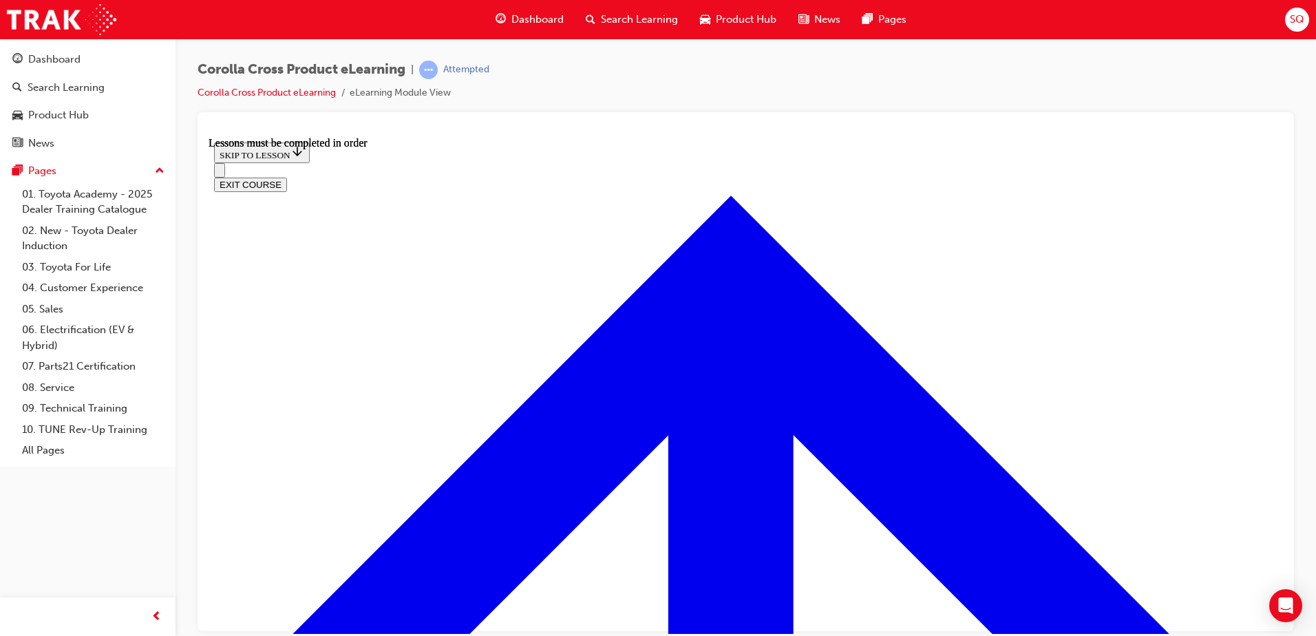
scroll to position [1715, 0]
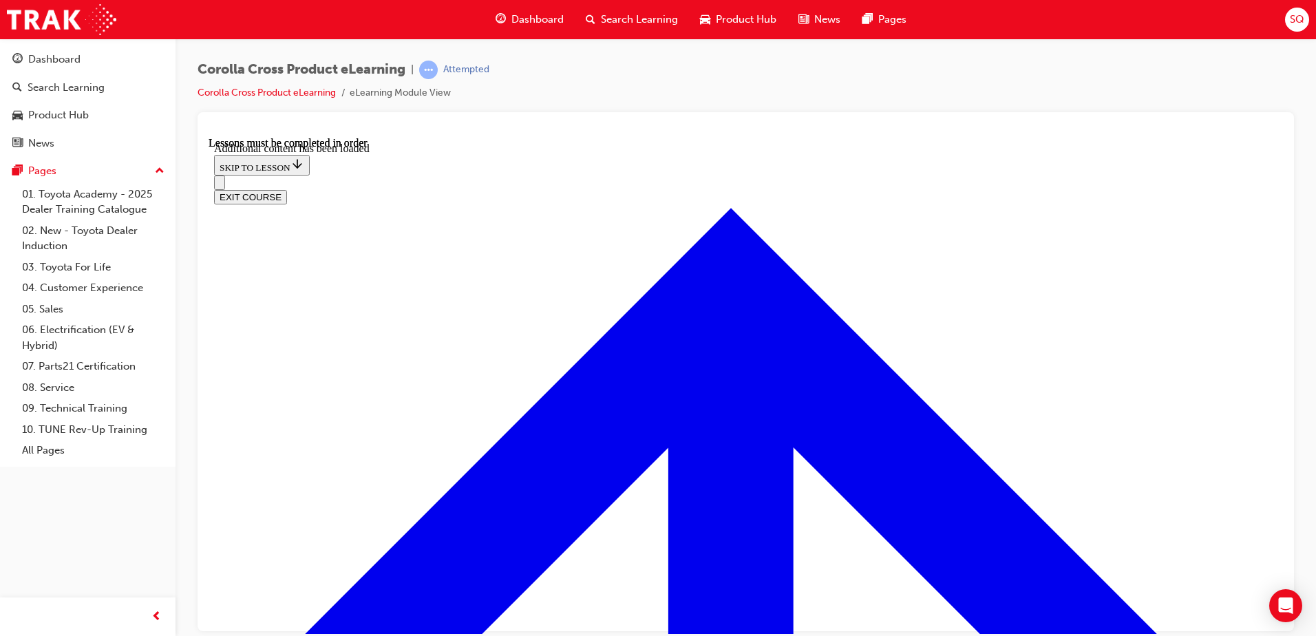
scroll to position [3166, 0]
checkbox input "true"
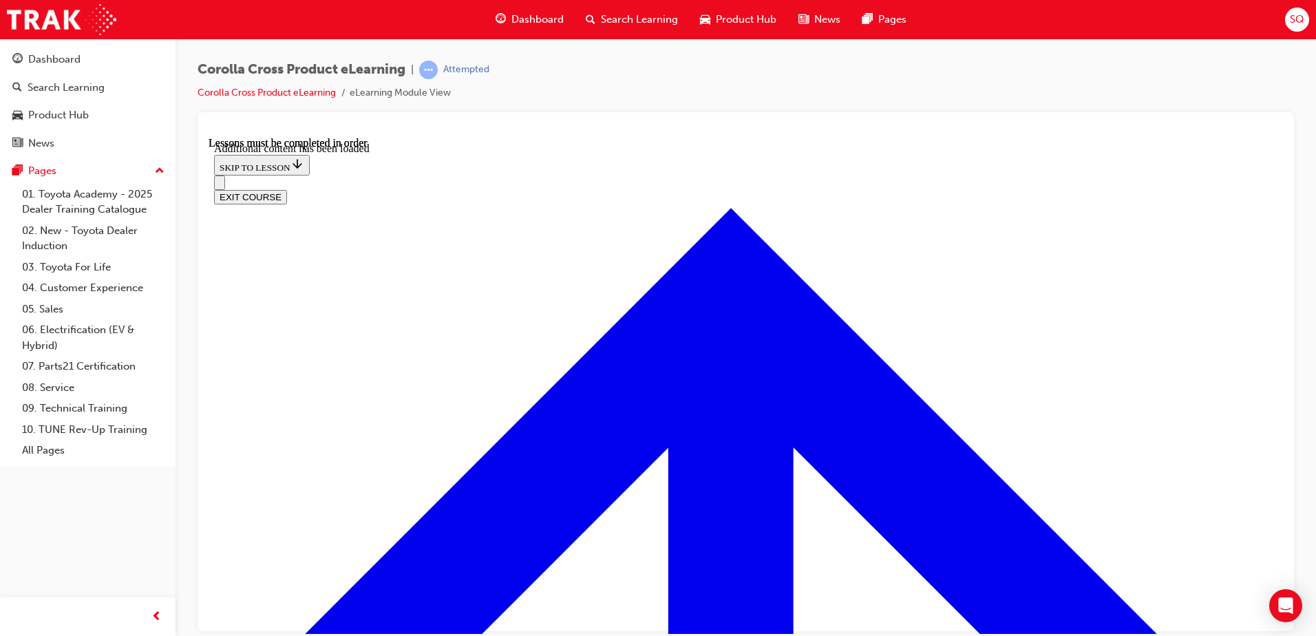
checkbox input "true"
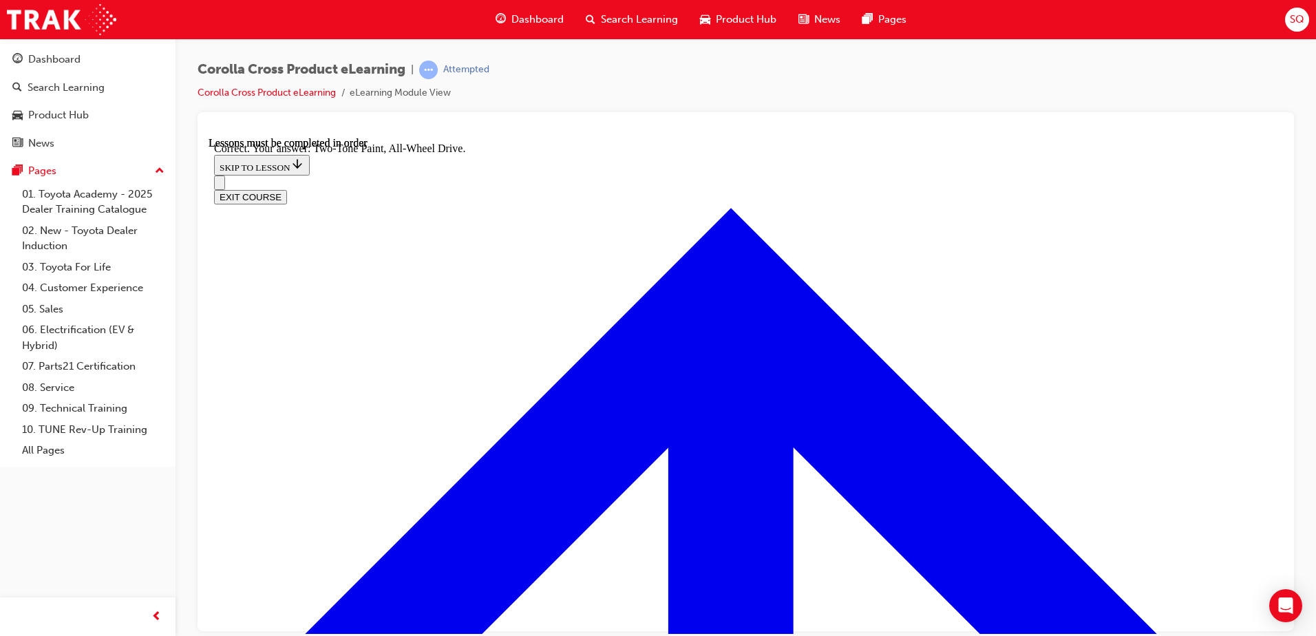
radio input "true"
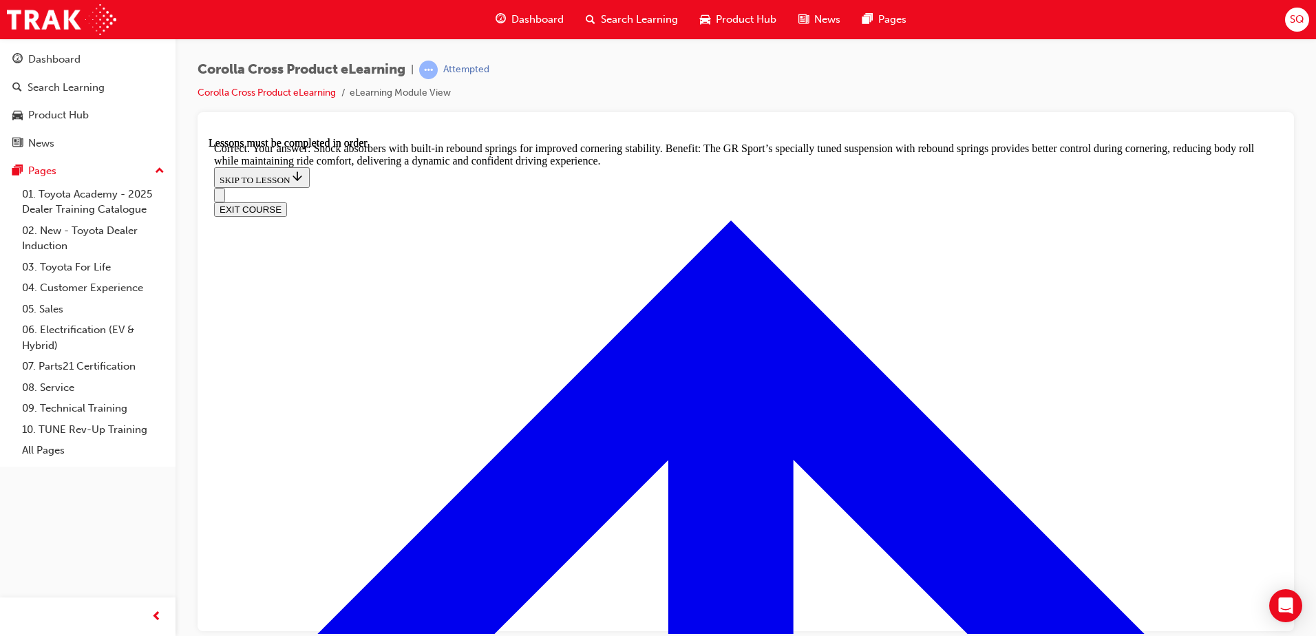
scroll to position [4381, 0]
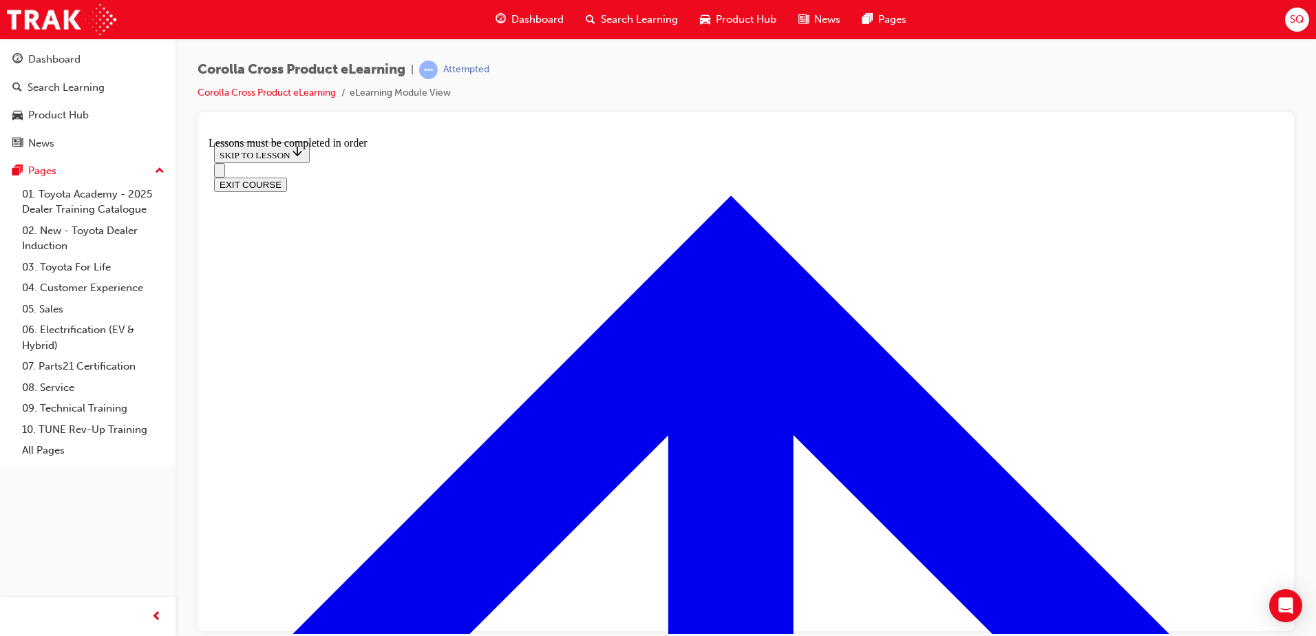
scroll to position [1529, 0]
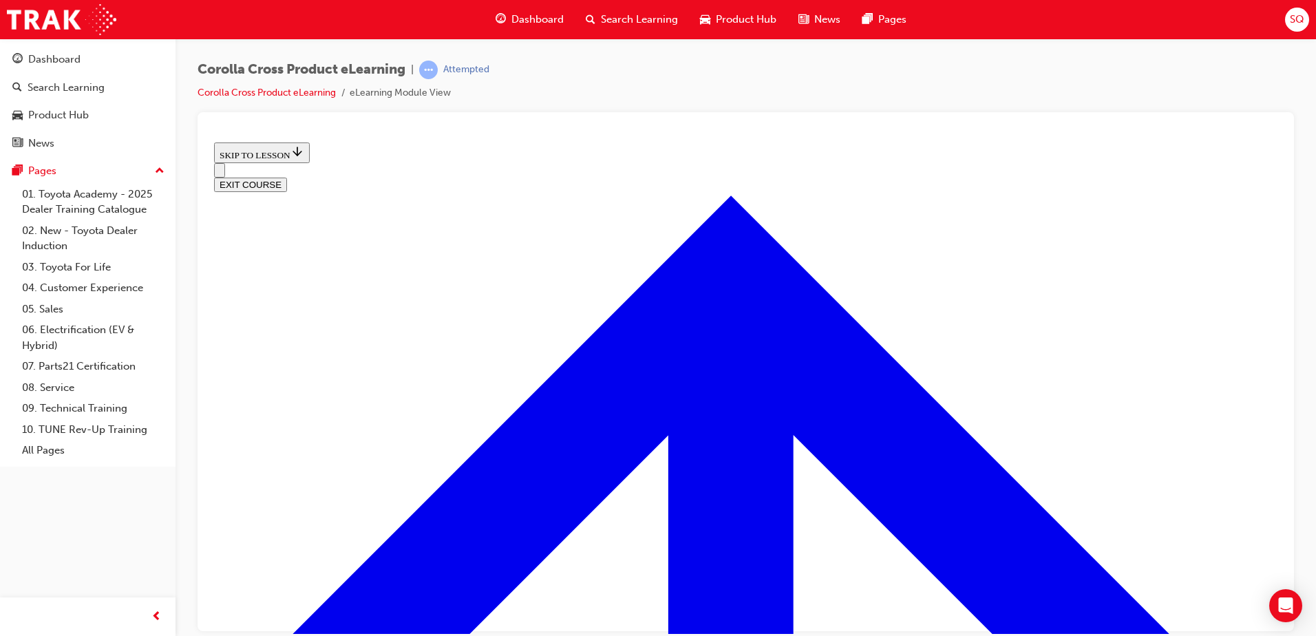
scroll to position [560, 0]
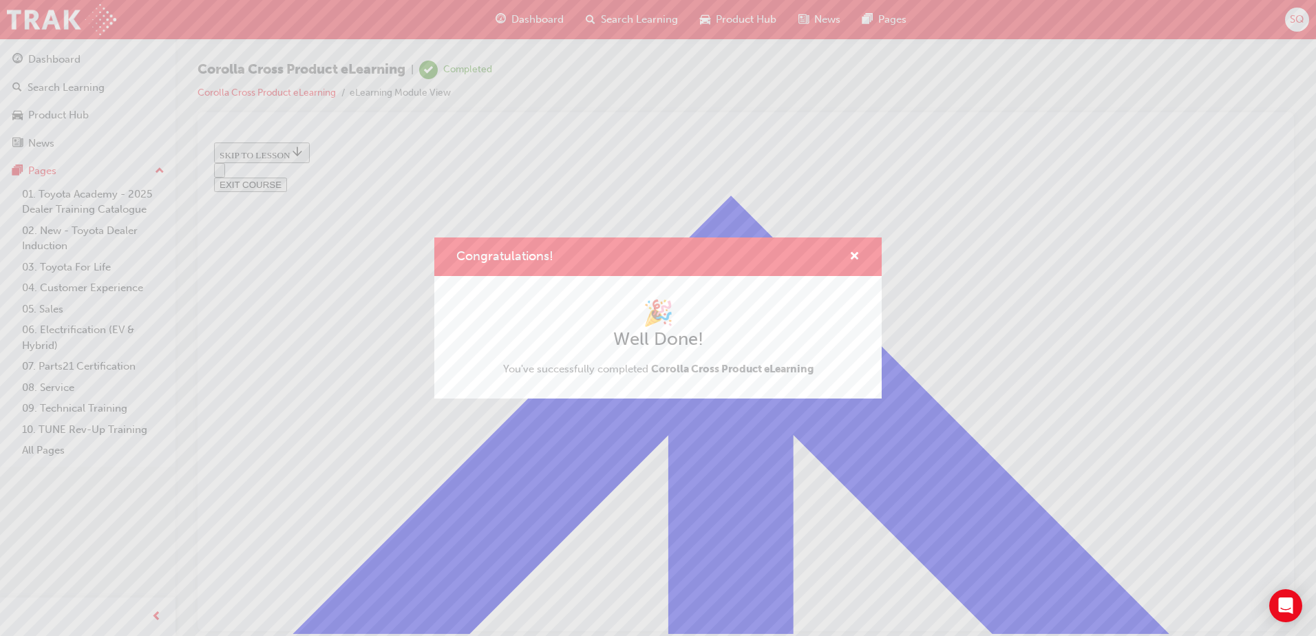
click at [1226, 143] on div "Congratulations! 🎉 Well Done! You've successfully completed Corolla Cross Produ…" at bounding box center [658, 318] width 1316 height 636
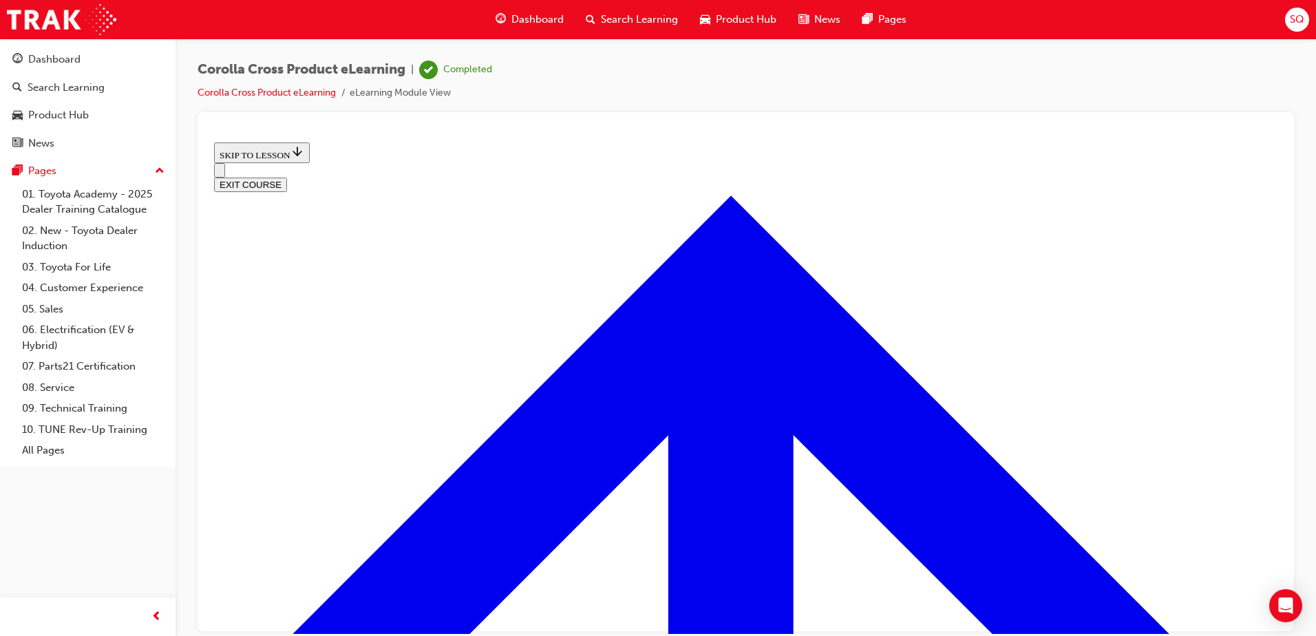
click at [287, 177] on button "EXIT COURSE" at bounding box center [250, 184] width 73 height 14
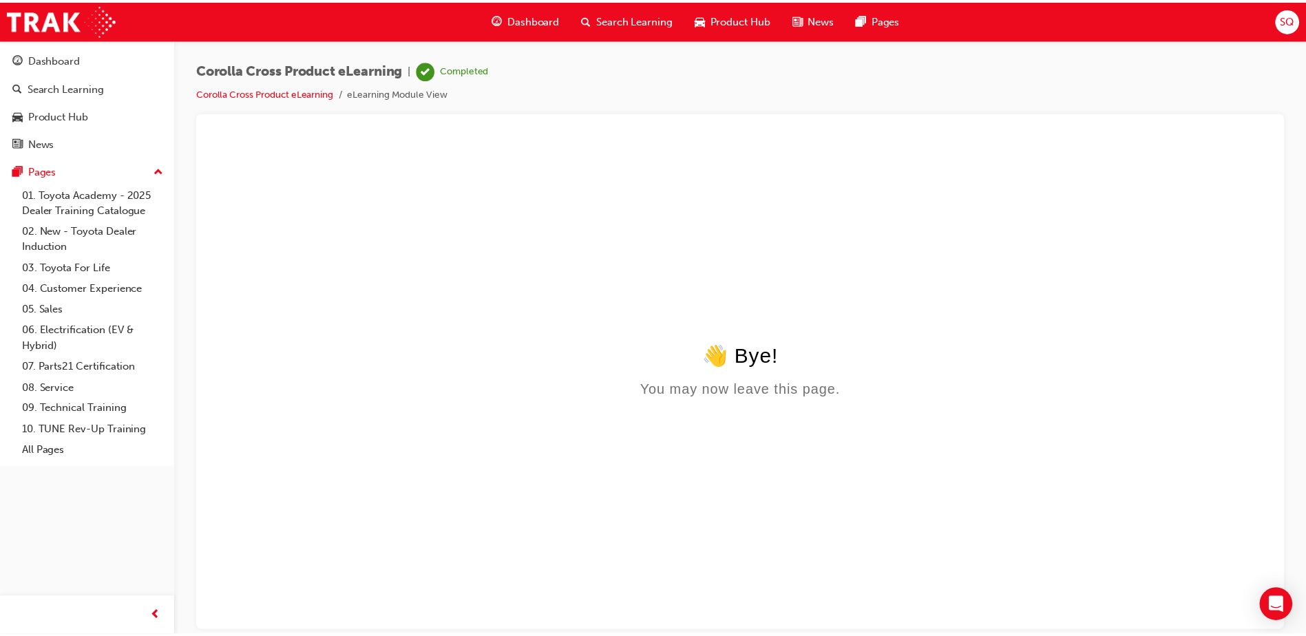
scroll to position [0, 0]
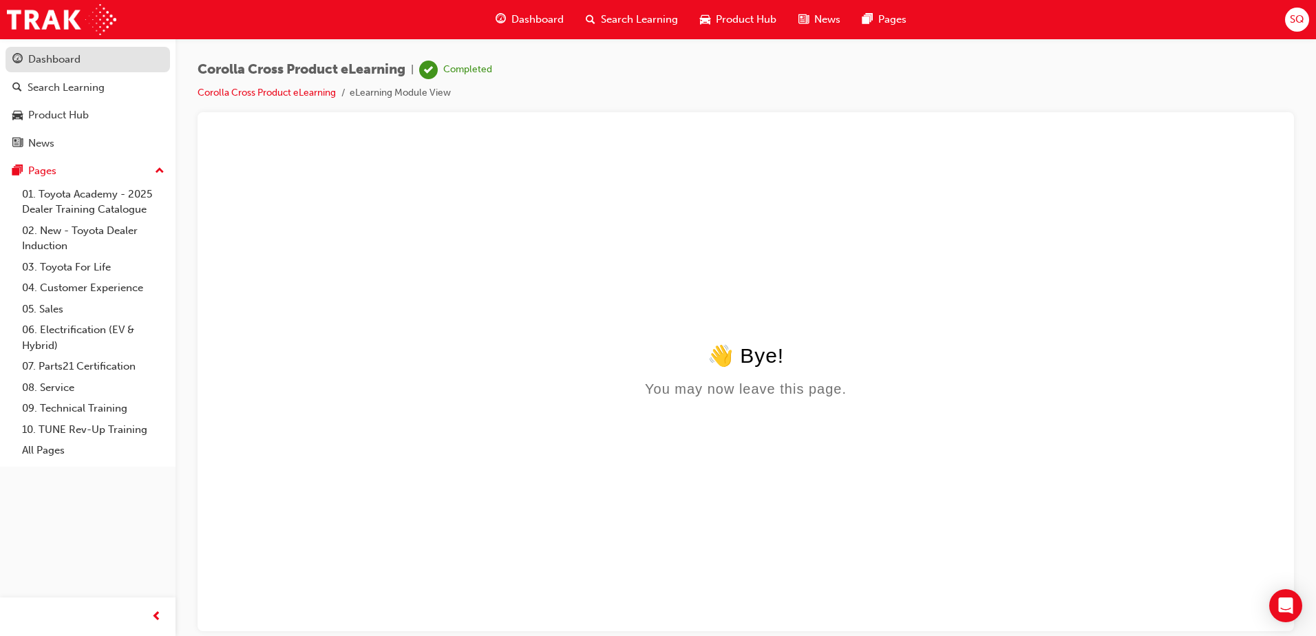
click at [52, 48] on link "Dashboard" at bounding box center [88, 59] width 165 height 25
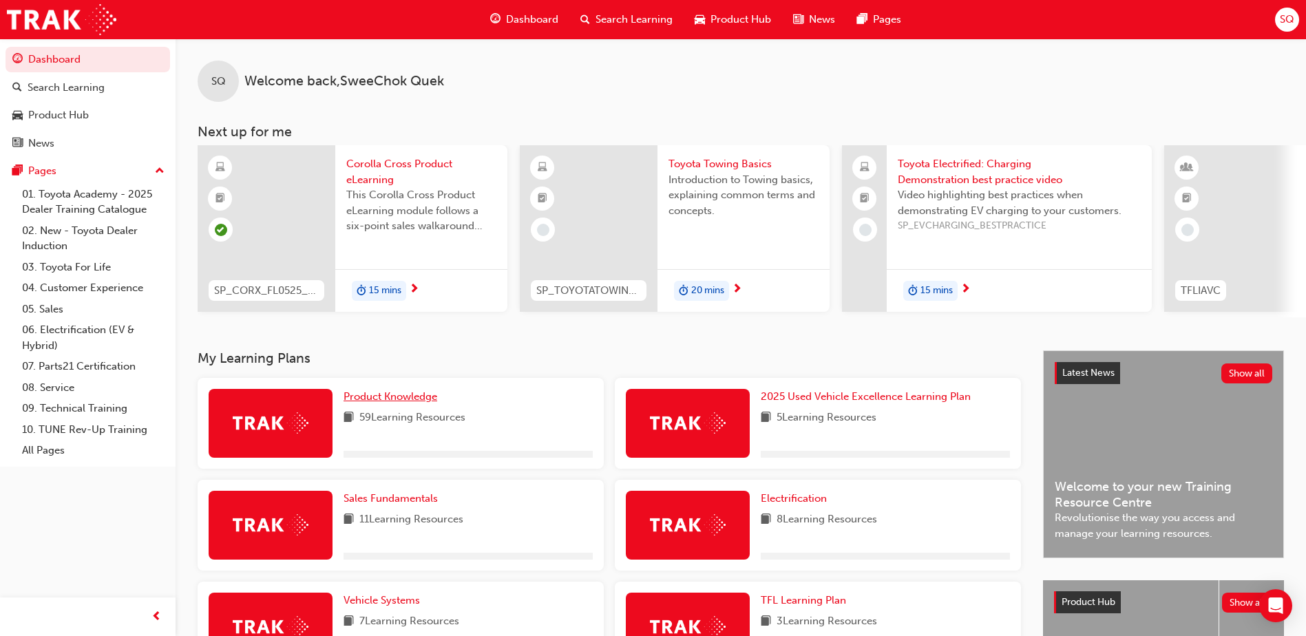
click at [408, 401] on span "Product Knowledge" at bounding box center [391, 396] width 94 height 12
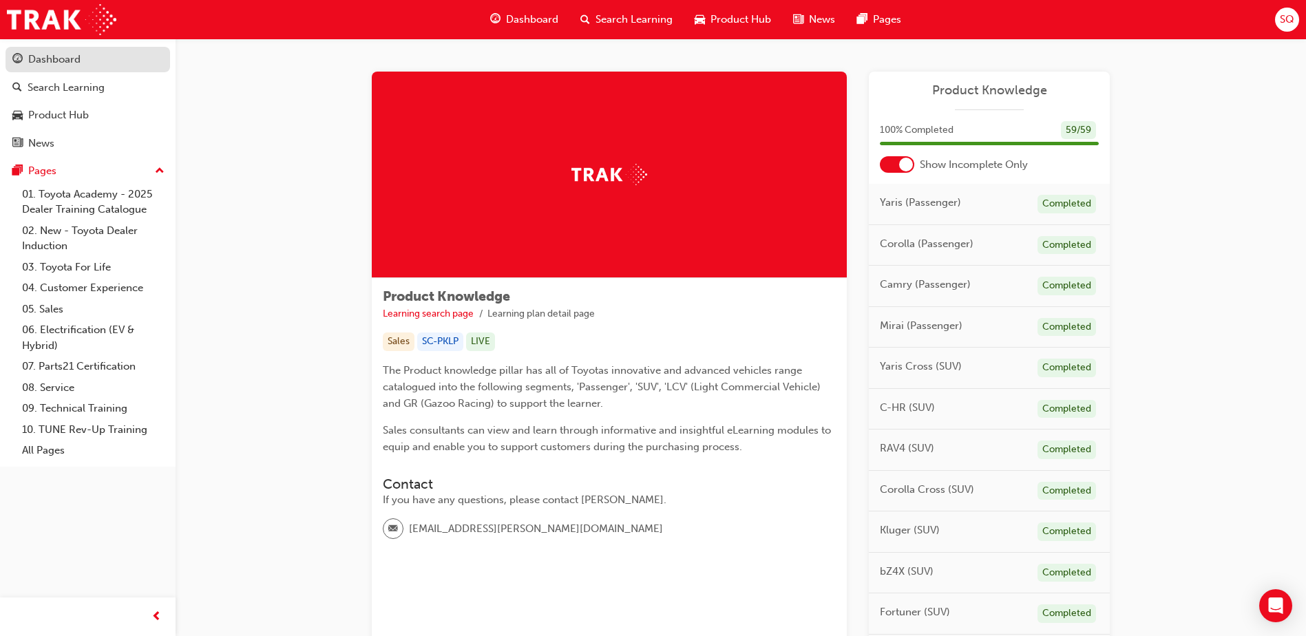
click at [59, 53] on div "Dashboard" at bounding box center [54, 60] width 52 height 16
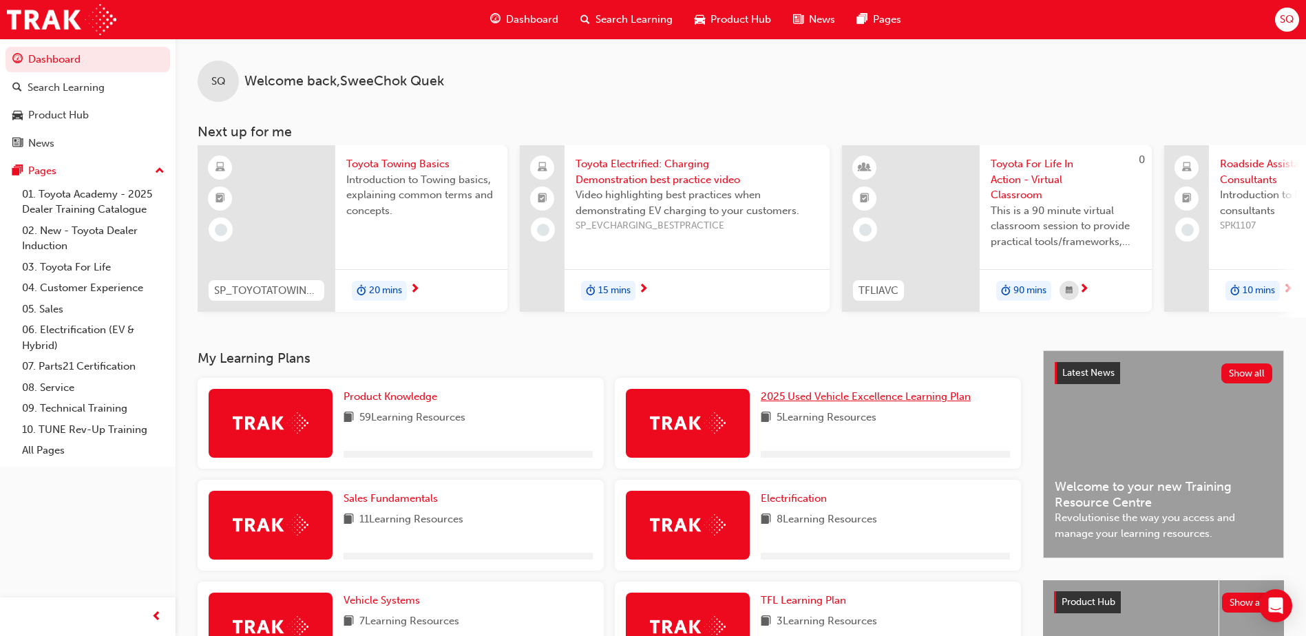
click at [841, 401] on span "2025 Used Vehicle Excellence Learning Plan" at bounding box center [866, 396] width 210 height 12
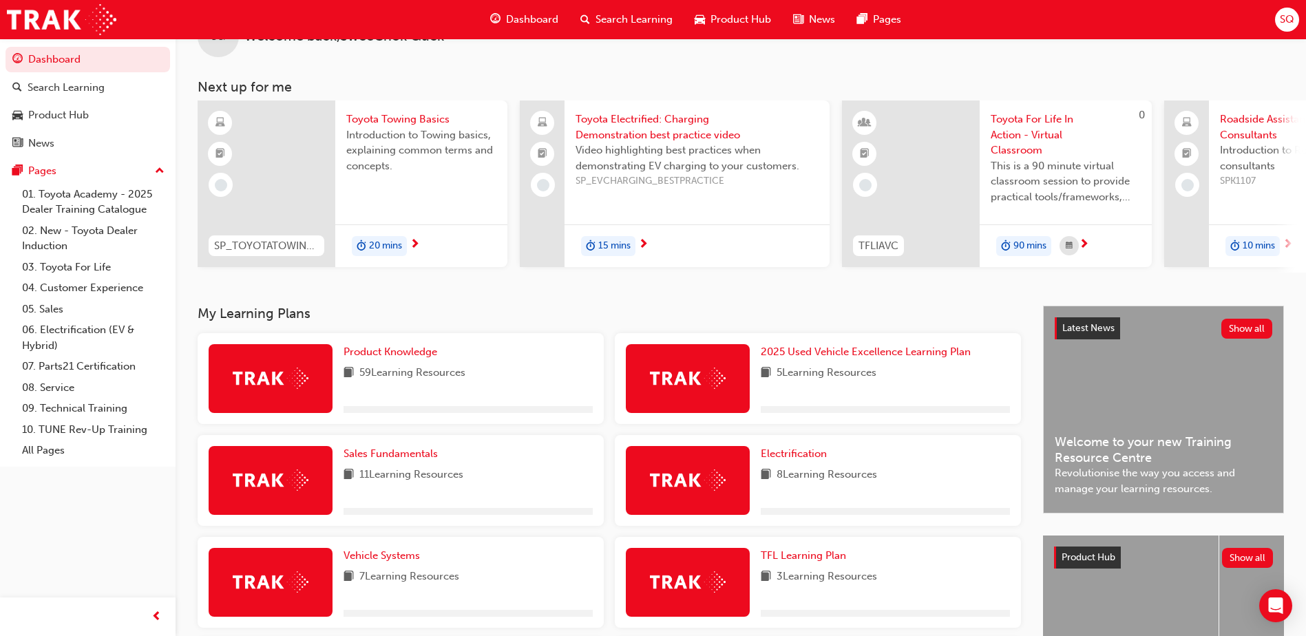
scroll to position [69, 0]
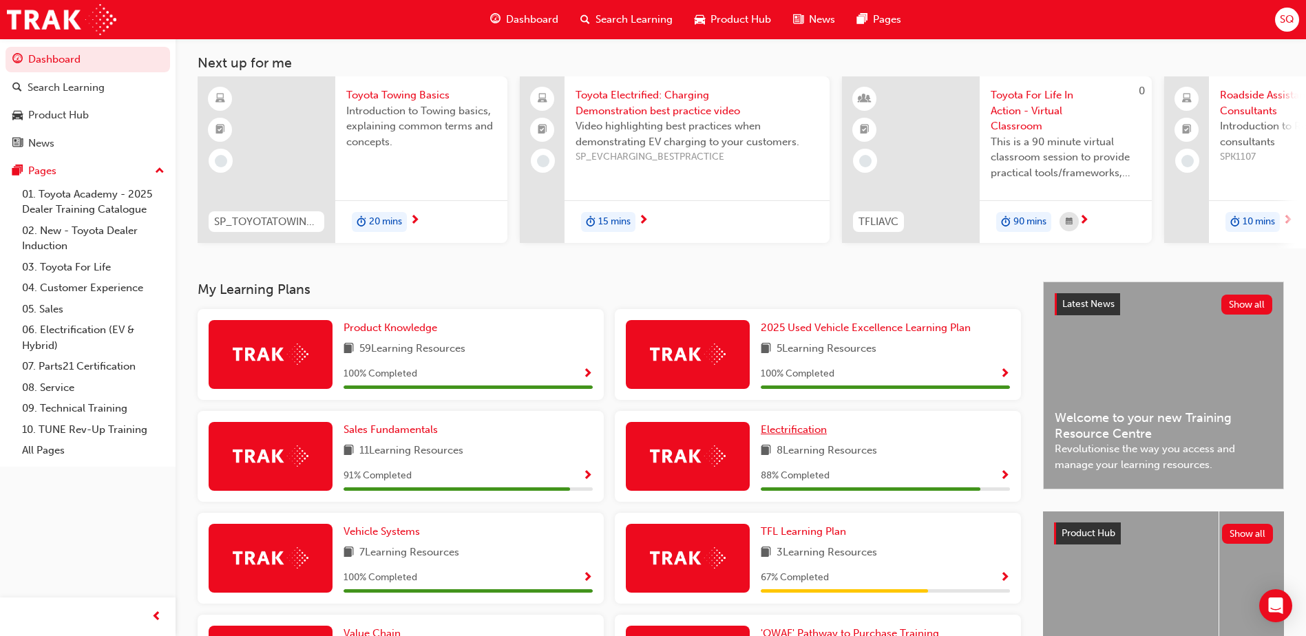
click at [795, 436] on span "Electrification" at bounding box center [794, 429] width 66 height 12
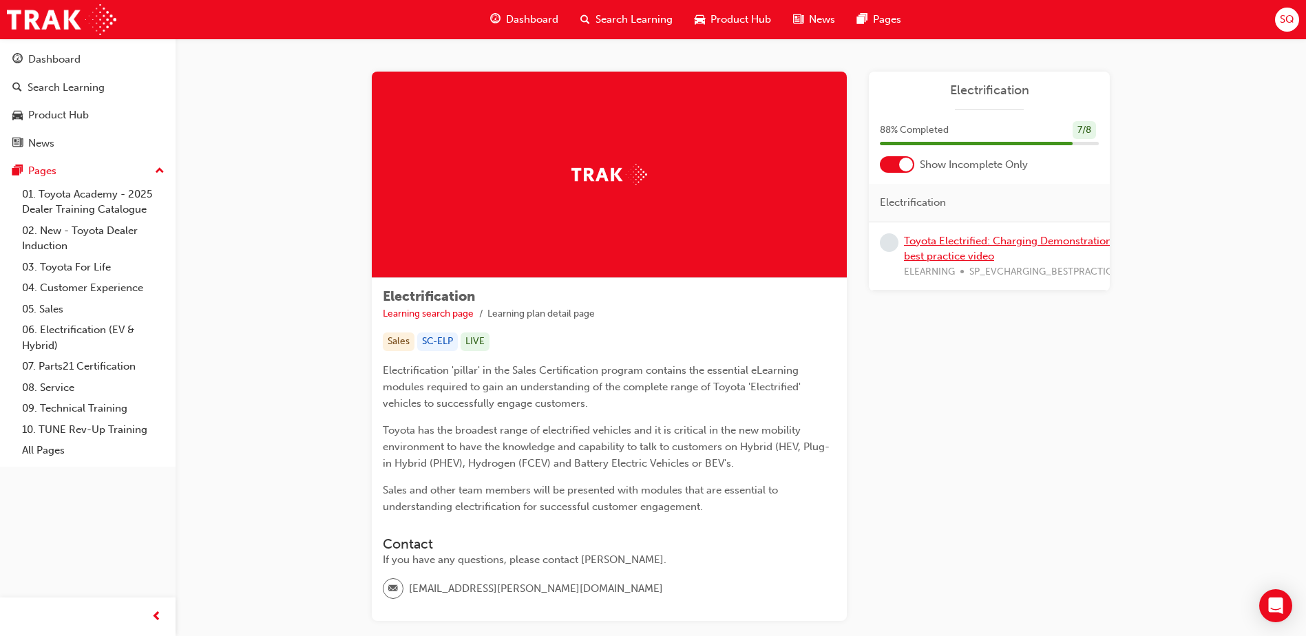
click at [975, 241] on link "Toyota Electrified: Charging Demonstration best practice video" at bounding box center [1008, 249] width 208 height 28
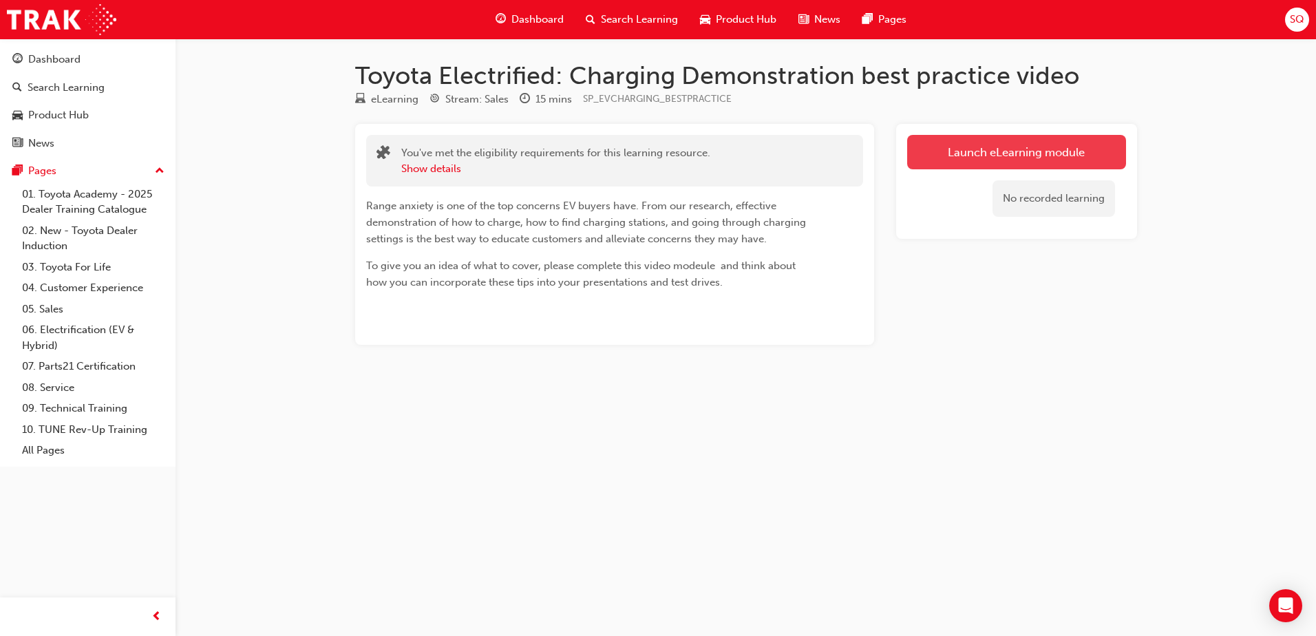
click at [1001, 143] on link "Launch eLearning module" at bounding box center [1016, 152] width 219 height 34
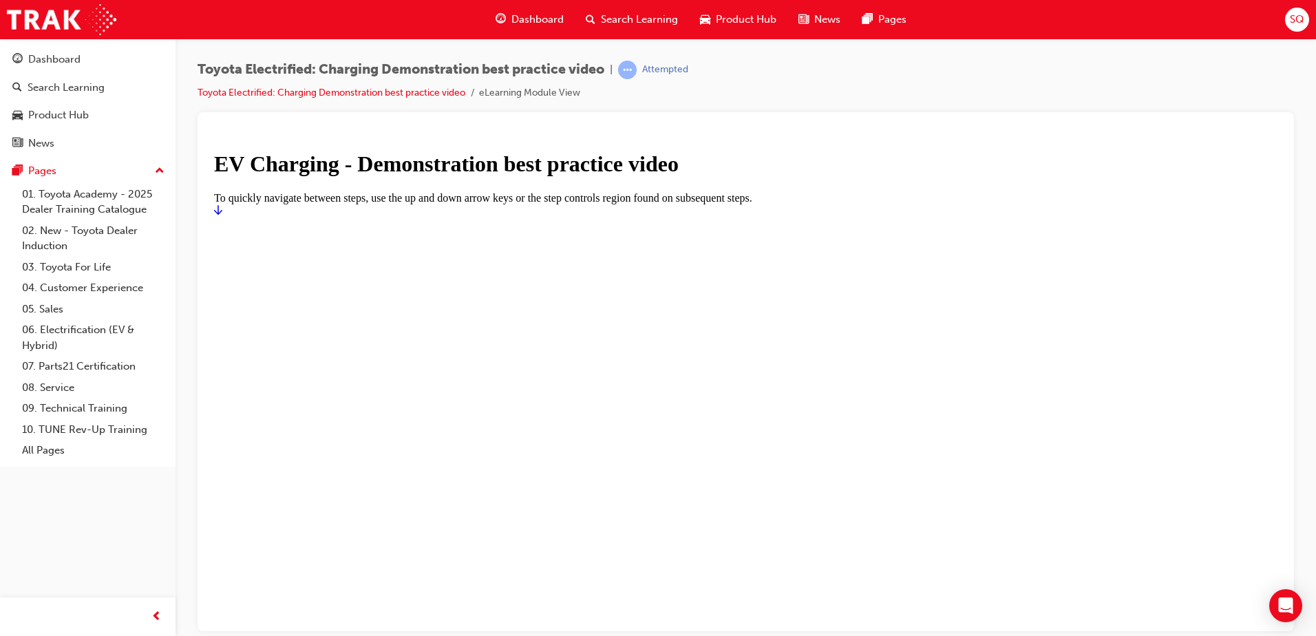
click at [222, 215] on icon "Start" at bounding box center [218, 209] width 8 height 11
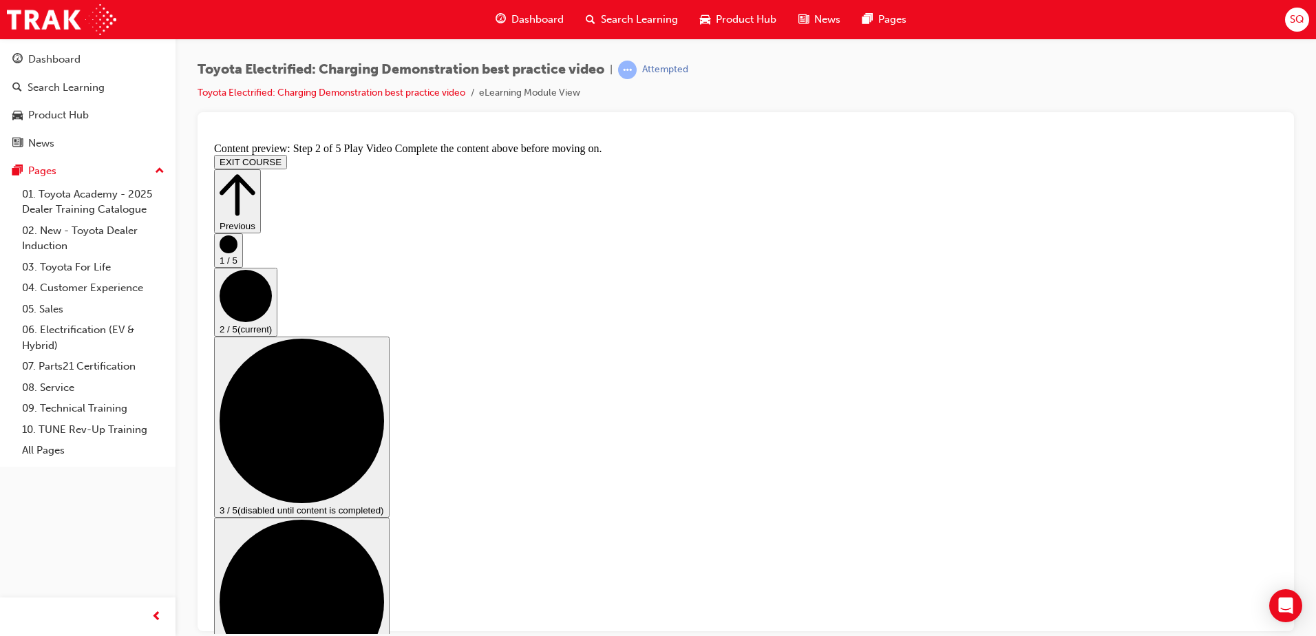
click at [1172, 69] on div "Toyota Electrified: Charging Demonstration best practice video | Attempted Toyo…" at bounding box center [746, 87] width 1097 height 52
click at [1305, 94] on div "Toyota Electrified: Charging Demonstration best practice video | Attempted Toyo…" at bounding box center [746, 320] width 1141 height 563
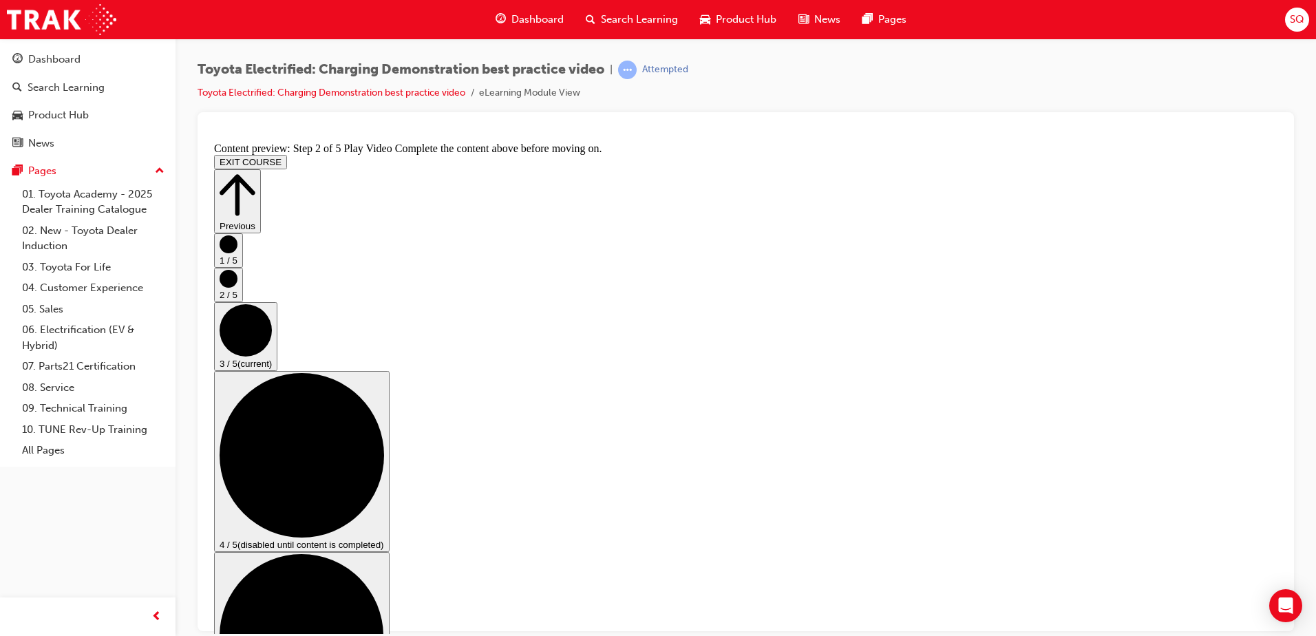
scroll to position [138, 0]
checkbox input "true"
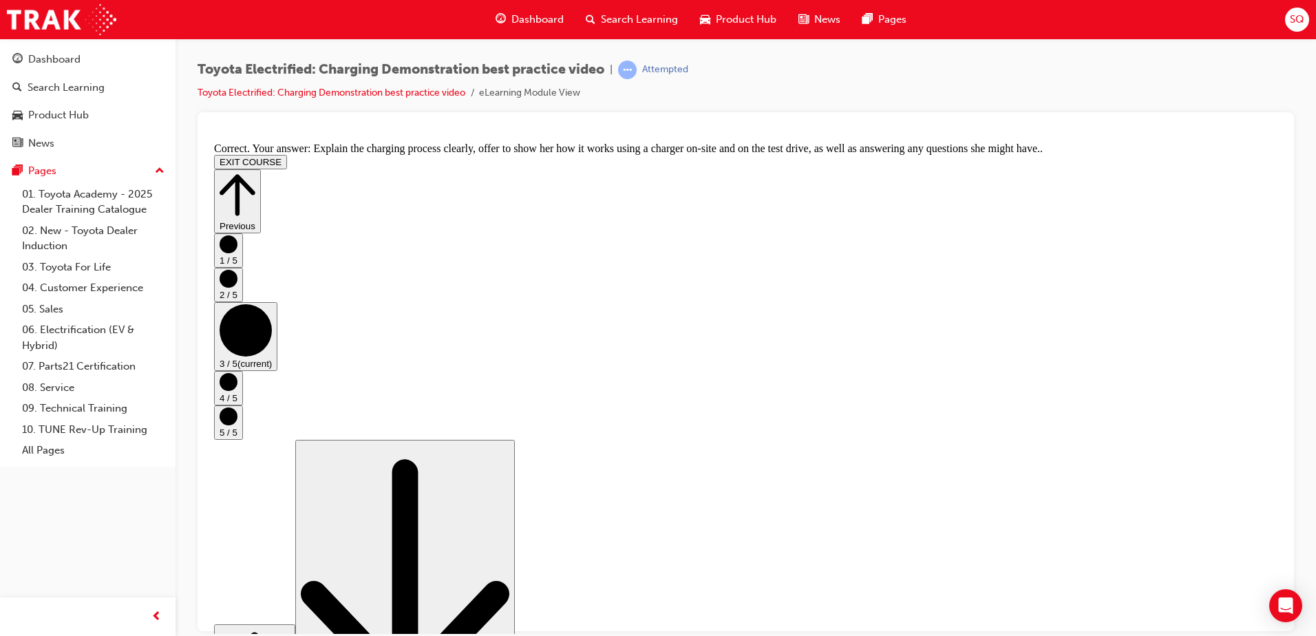
scroll to position [251, 0]
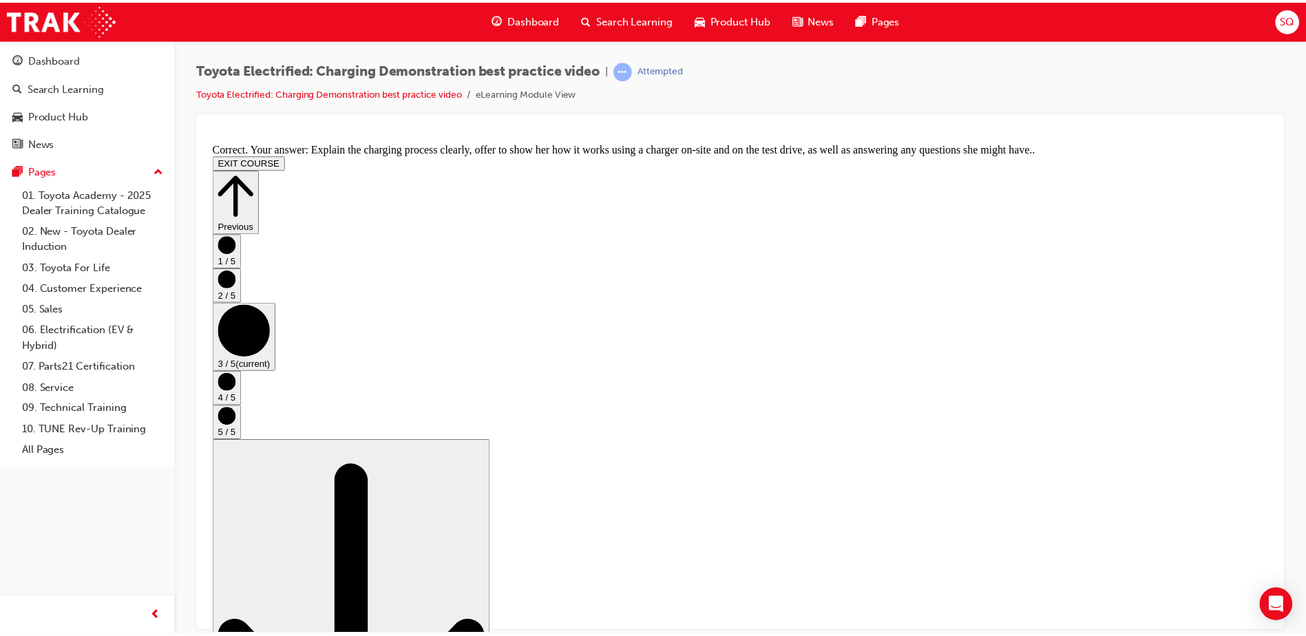
scroll to position [0, 0]
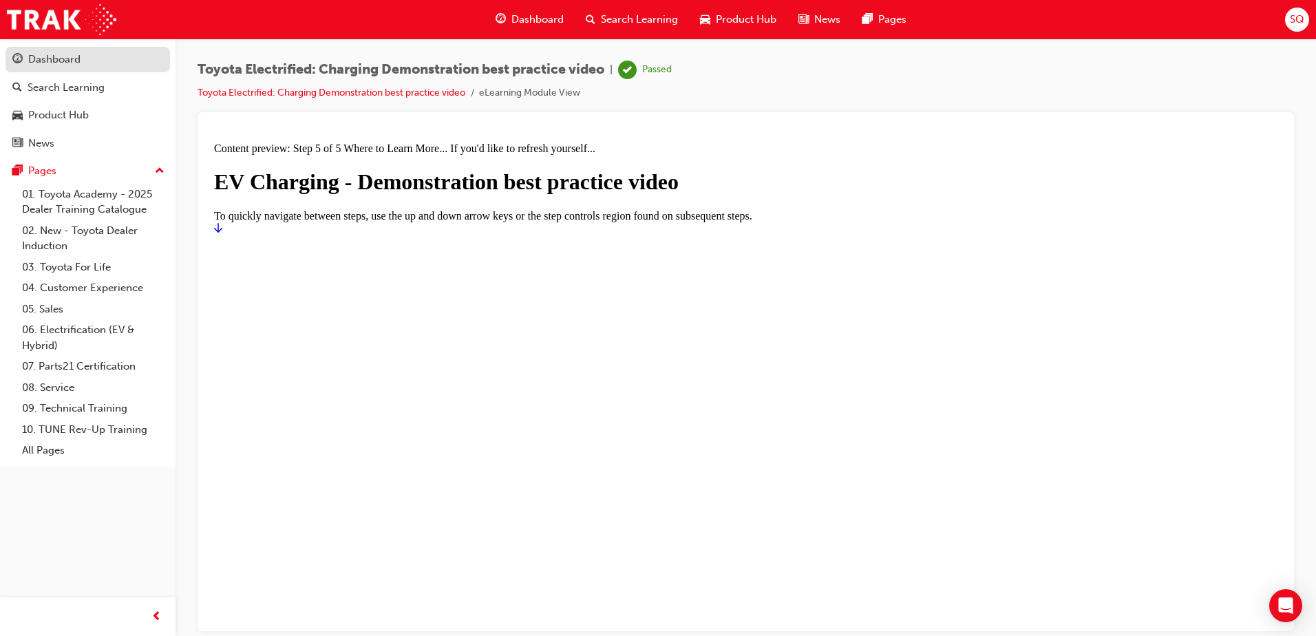
click at [45, 61] on div "Dashboard" at bounding box center [54, 60] width 52 height 16
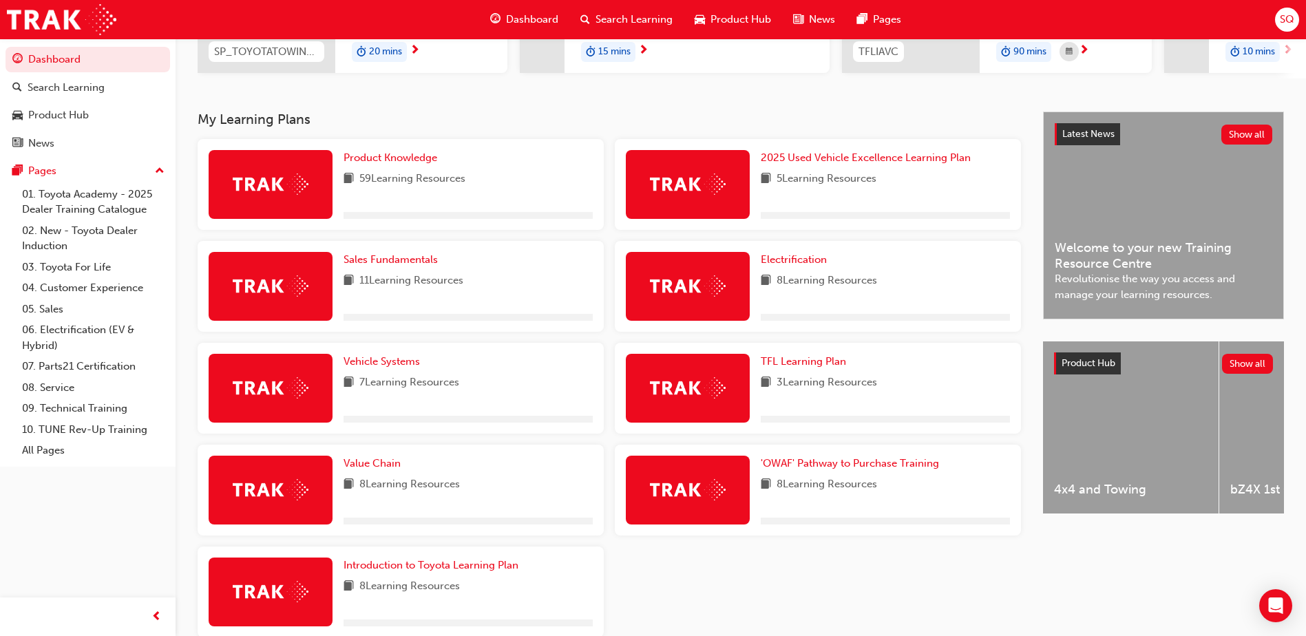
scroll to position [275, 0]
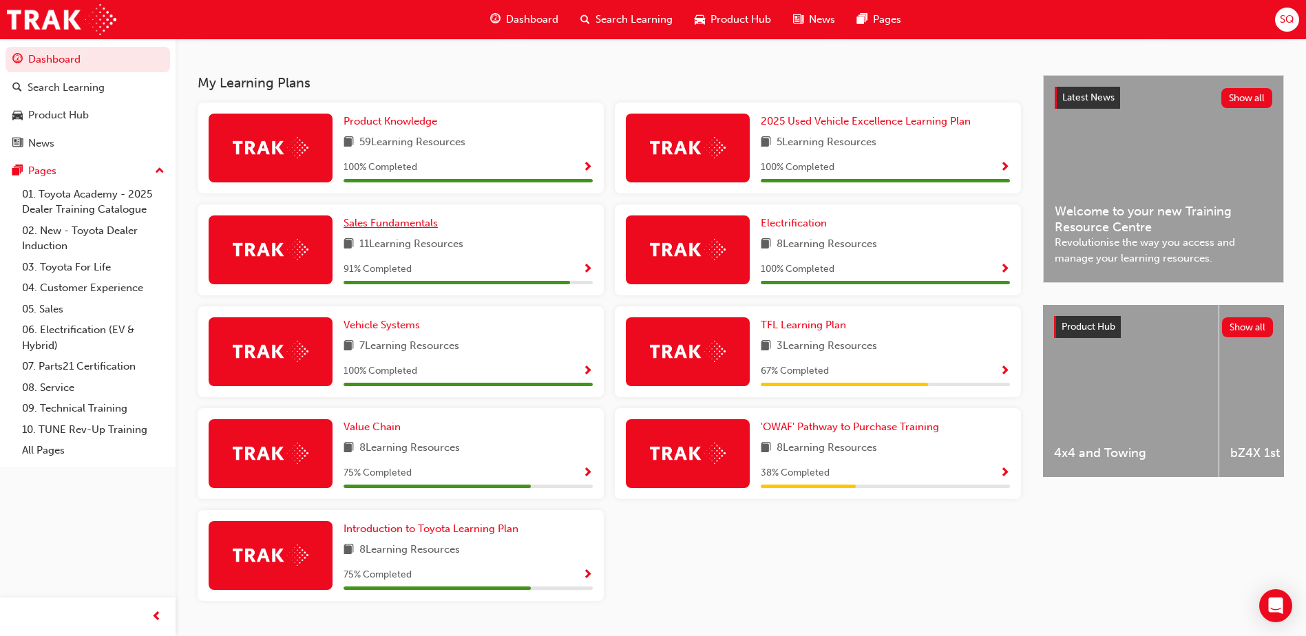
click at [414, 229] on span "Sales Fundamentals" at bounding box center [391, 223] width 94 height 12
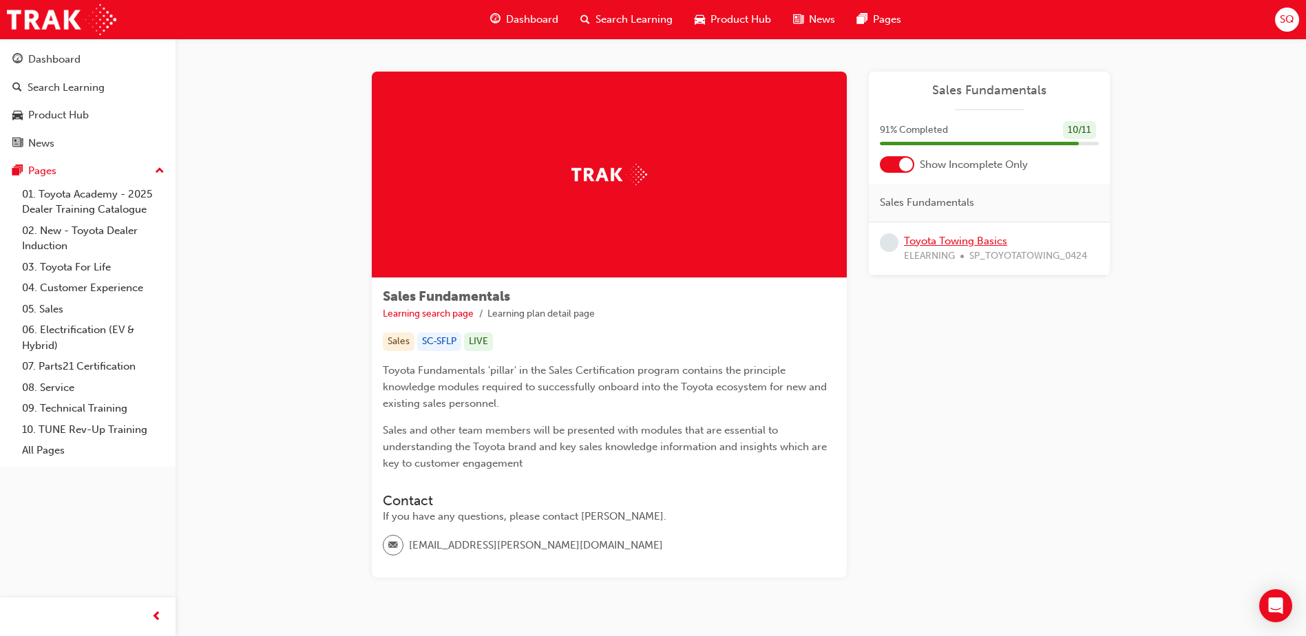
click at [943, 239] on link "Toyota Towing Basics" at bounding box center [955, 241] width 103 height 12
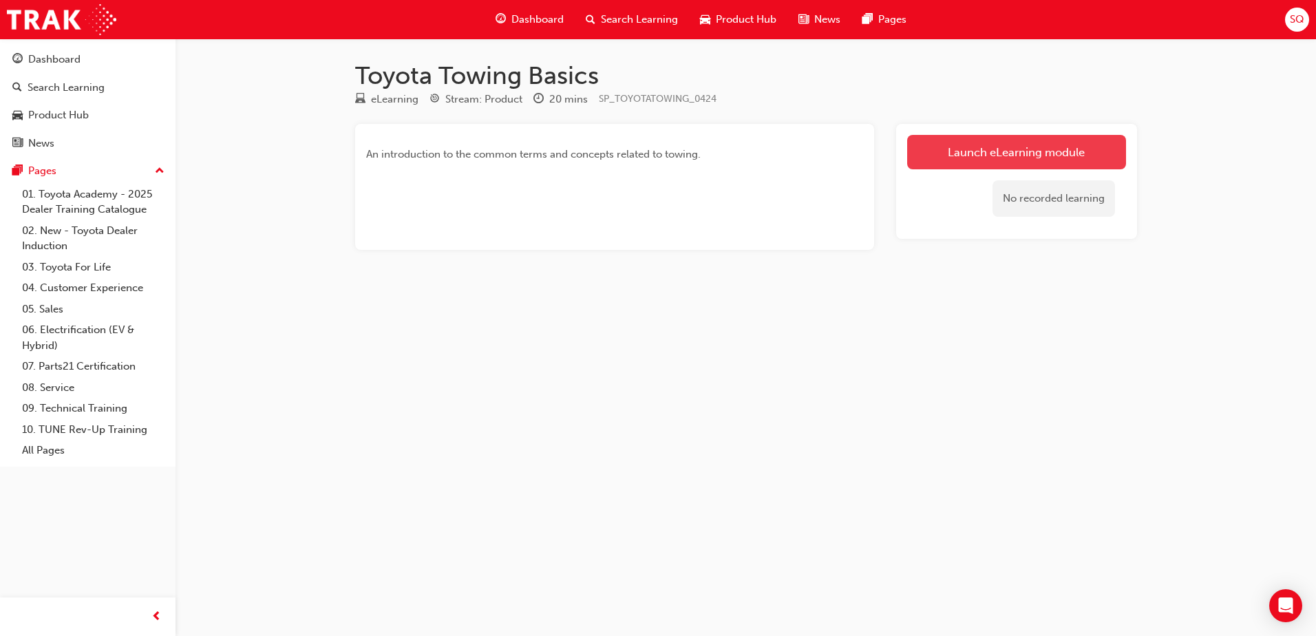
click at [989, 145] on link "Launch eLearning module" at bounding box center [1016, 152] width 219 height 34
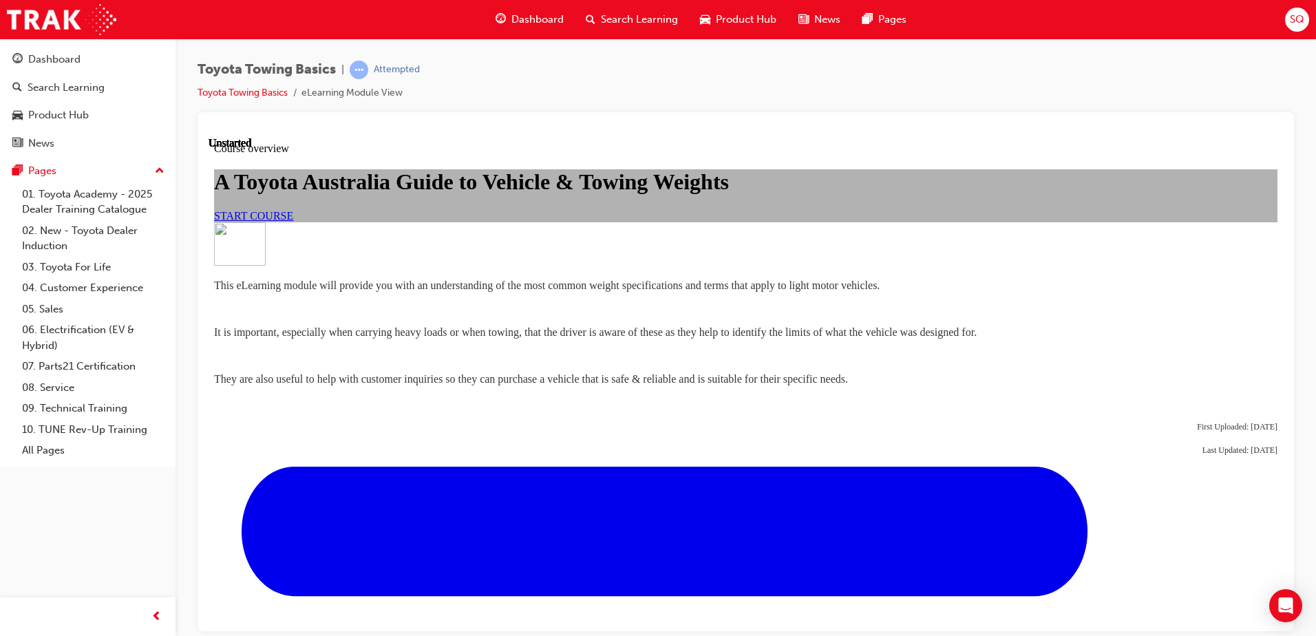
click at [293, 221] on span "START COURSE" at bounding box center [253, 215] width 79 height 12
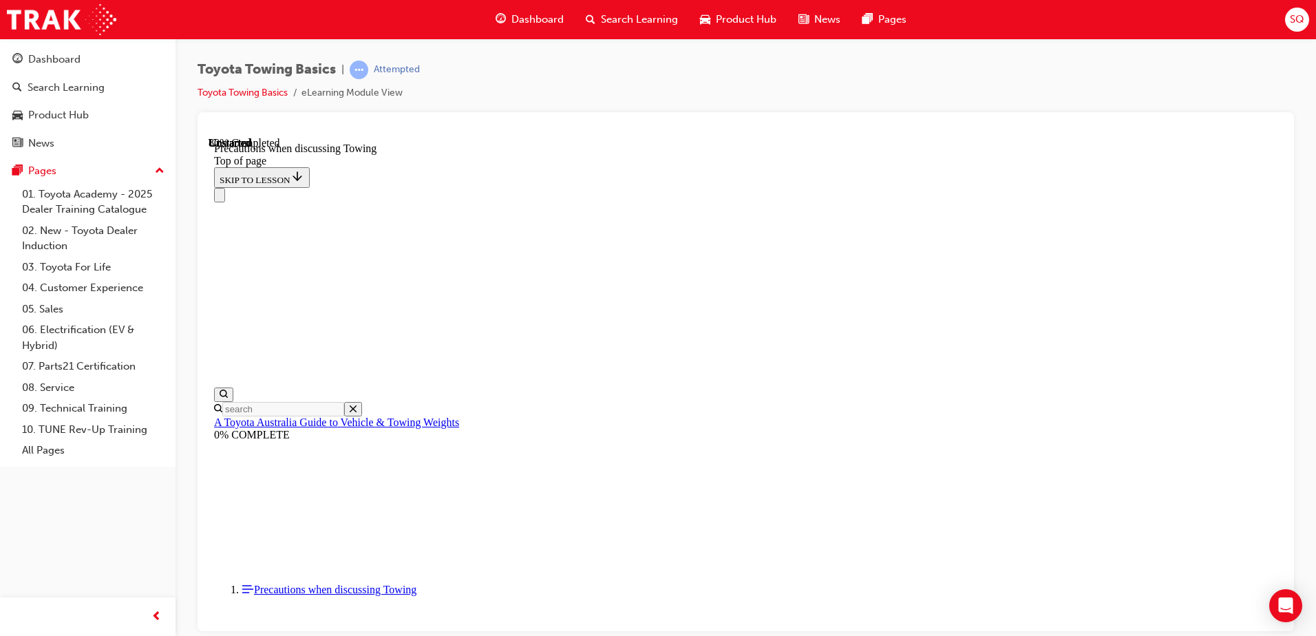
scroll to position [938, 0]
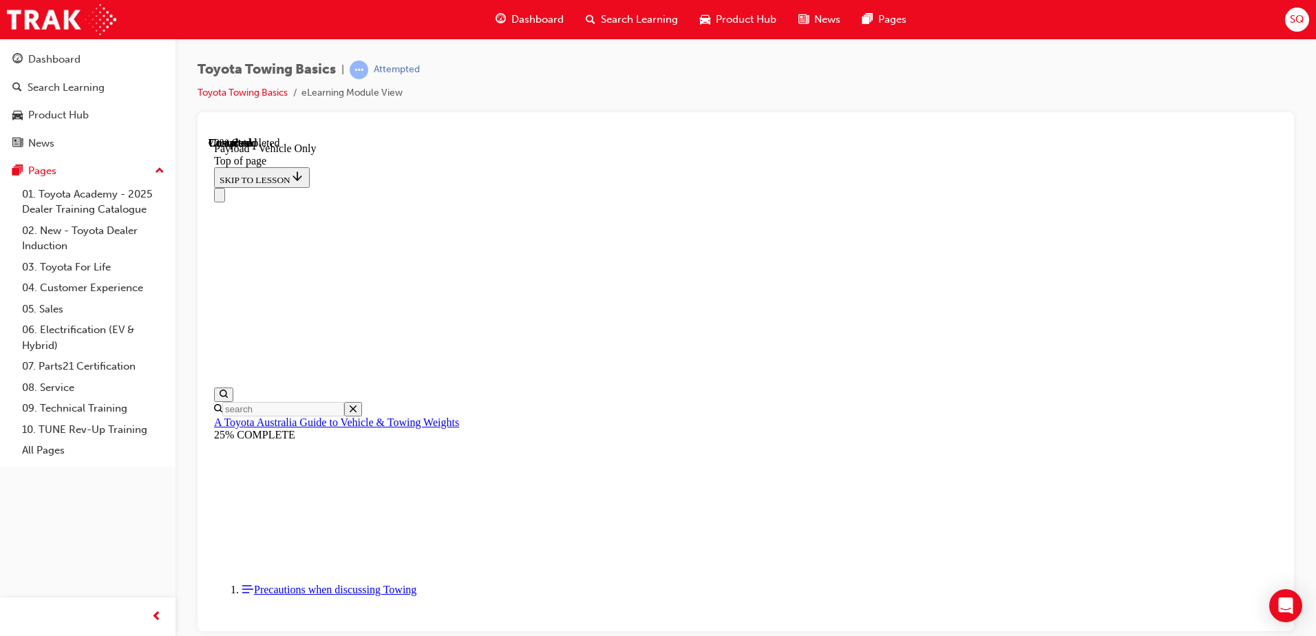
scroll to position [1351, 0]
type input "3050"
type input "2110"
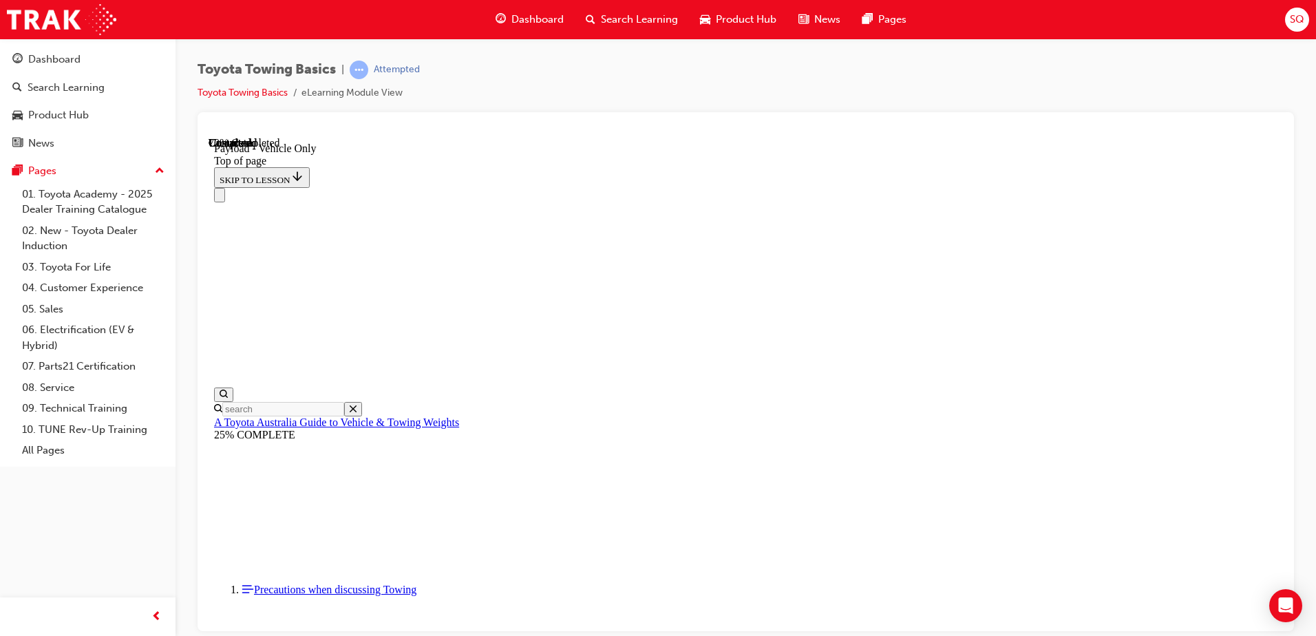
type input "10"
type input "250"
type input "145"
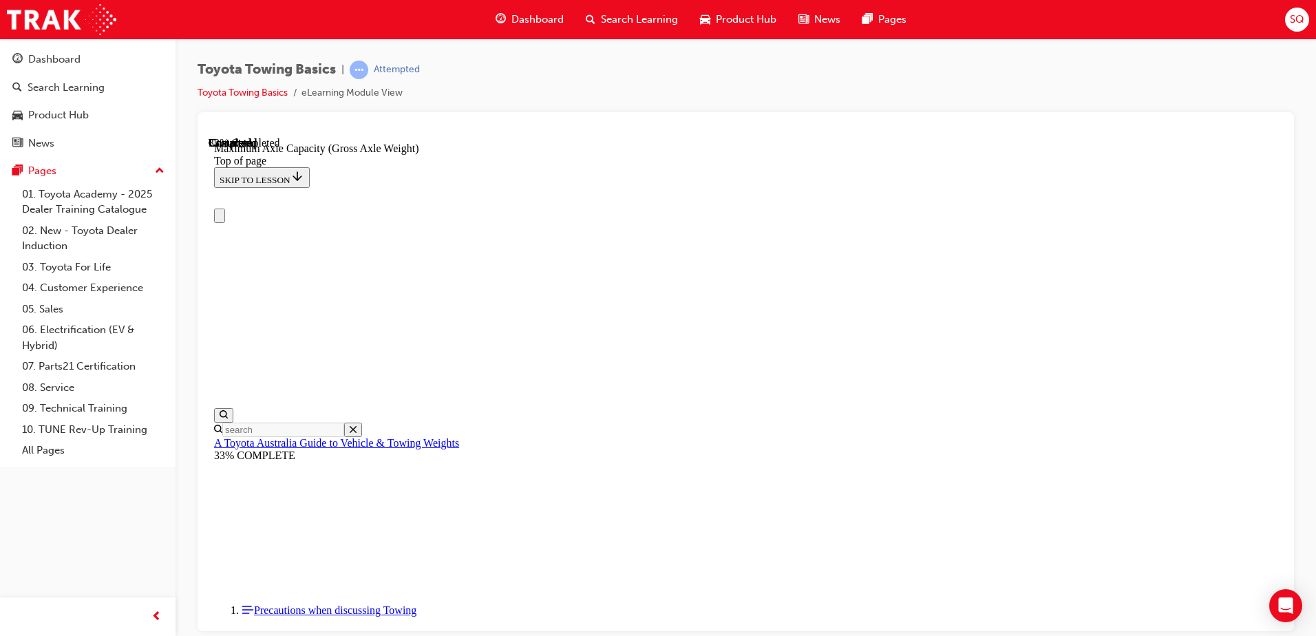
scroll to position [0, 0]
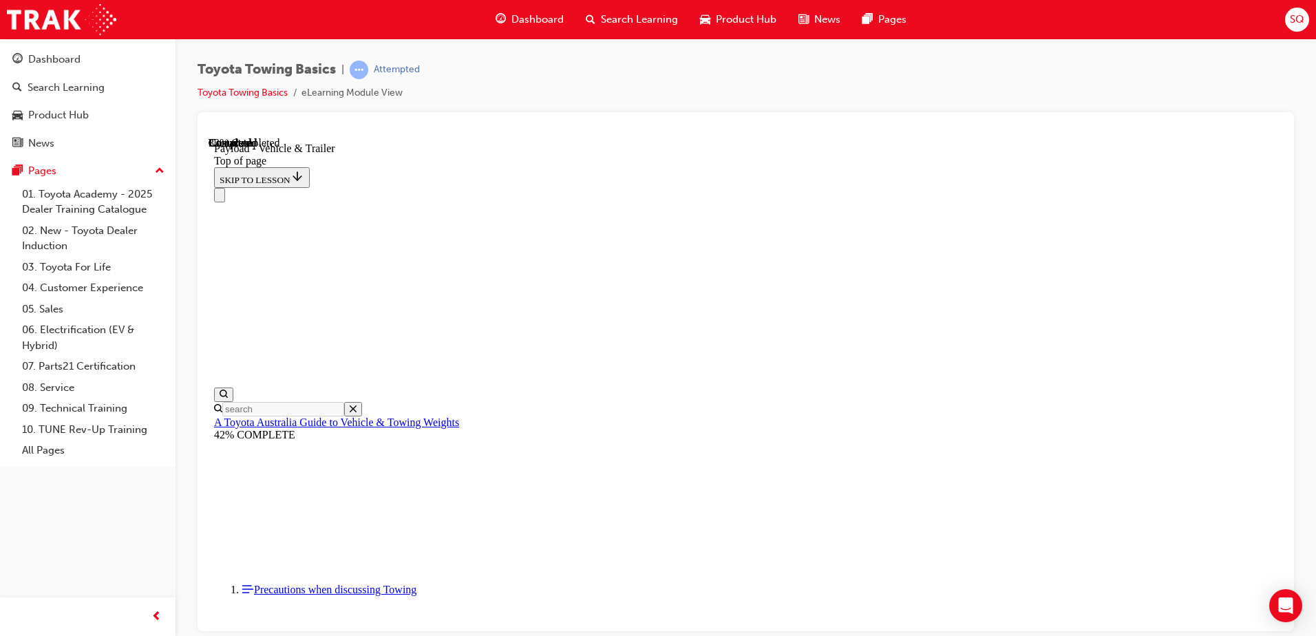
scroll to position [84, 0]
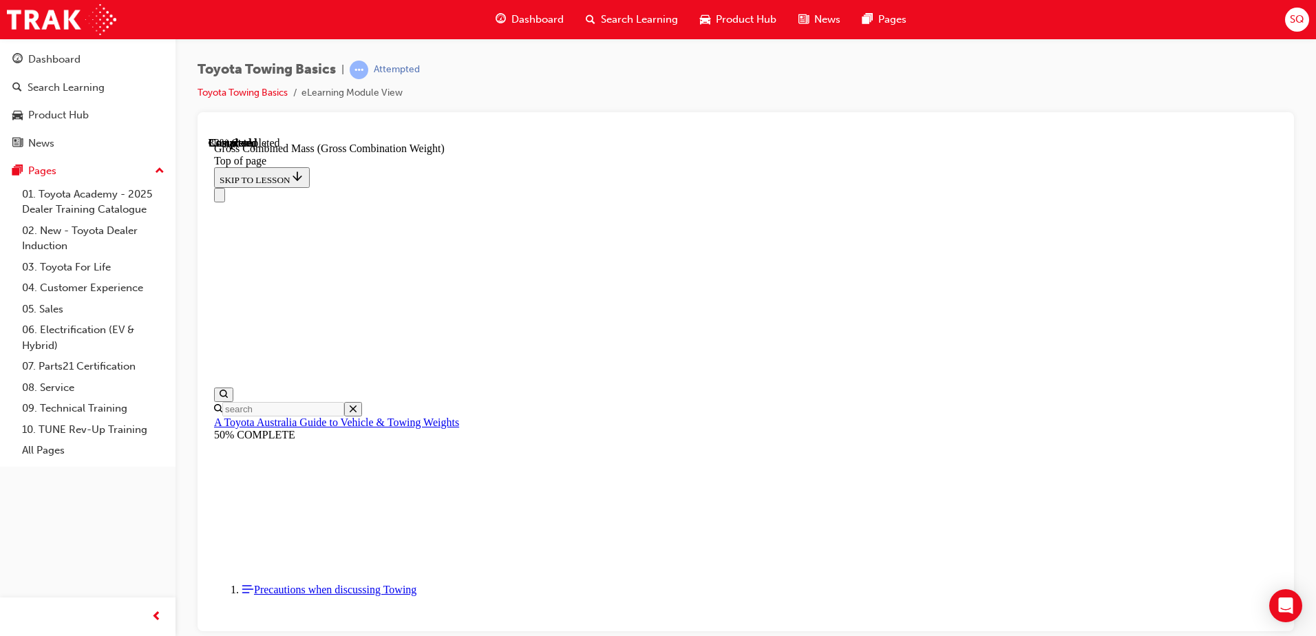
drag, startPoint x: 1280, startPoint y: 244, endPoint x: 1232, endPoint y: 301, distance: 74.2
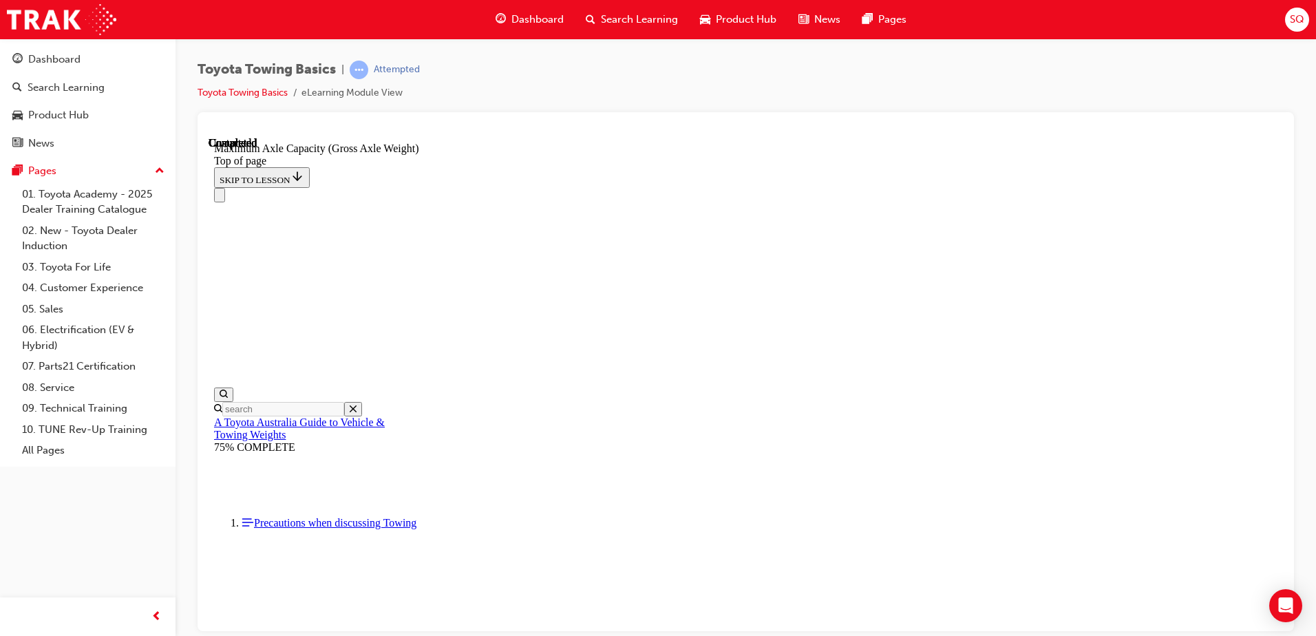
type input "350"
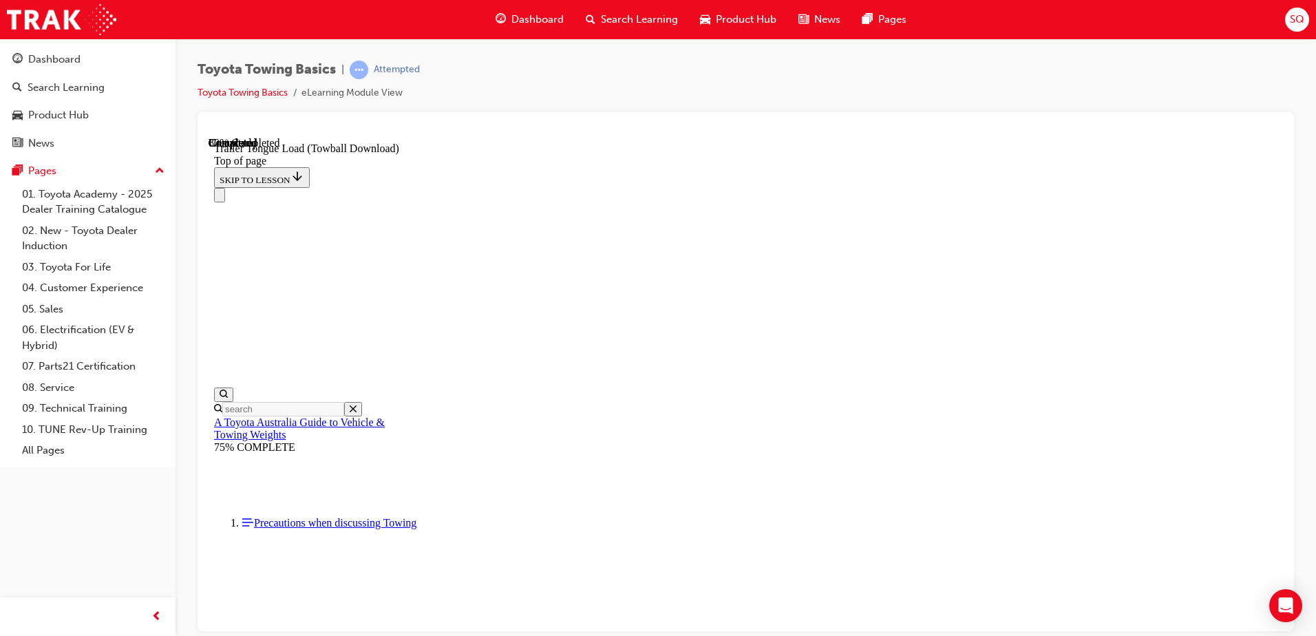
type input "2000"
type input "17.5"
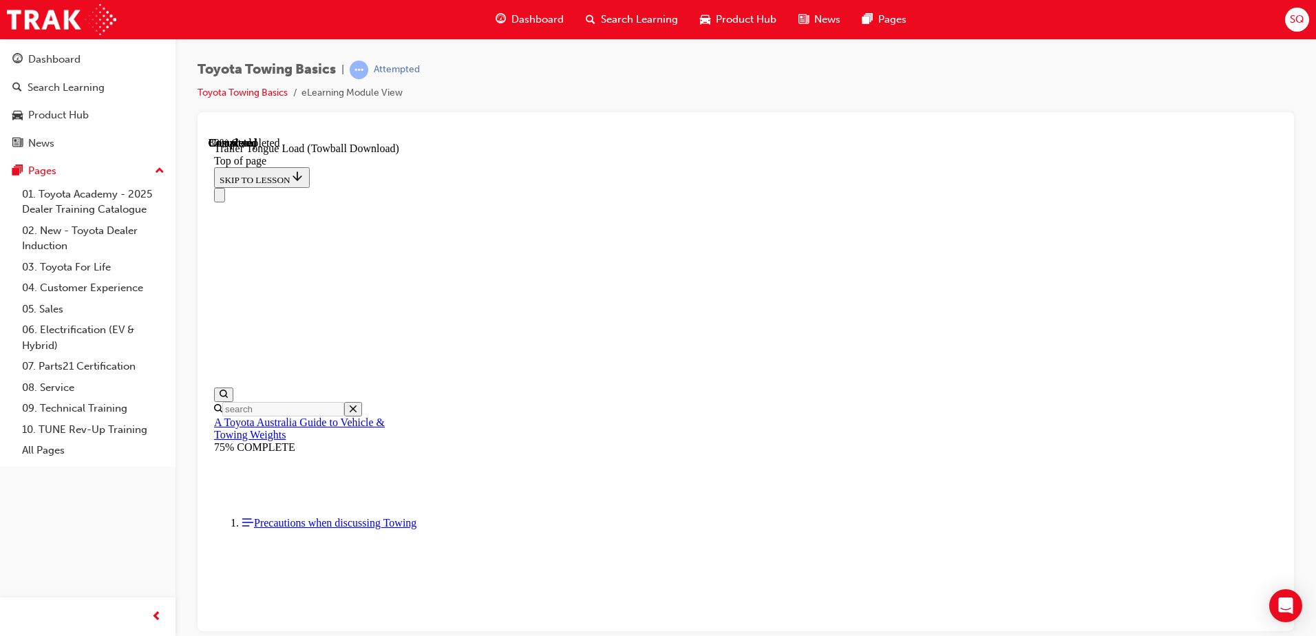
type input "2000"
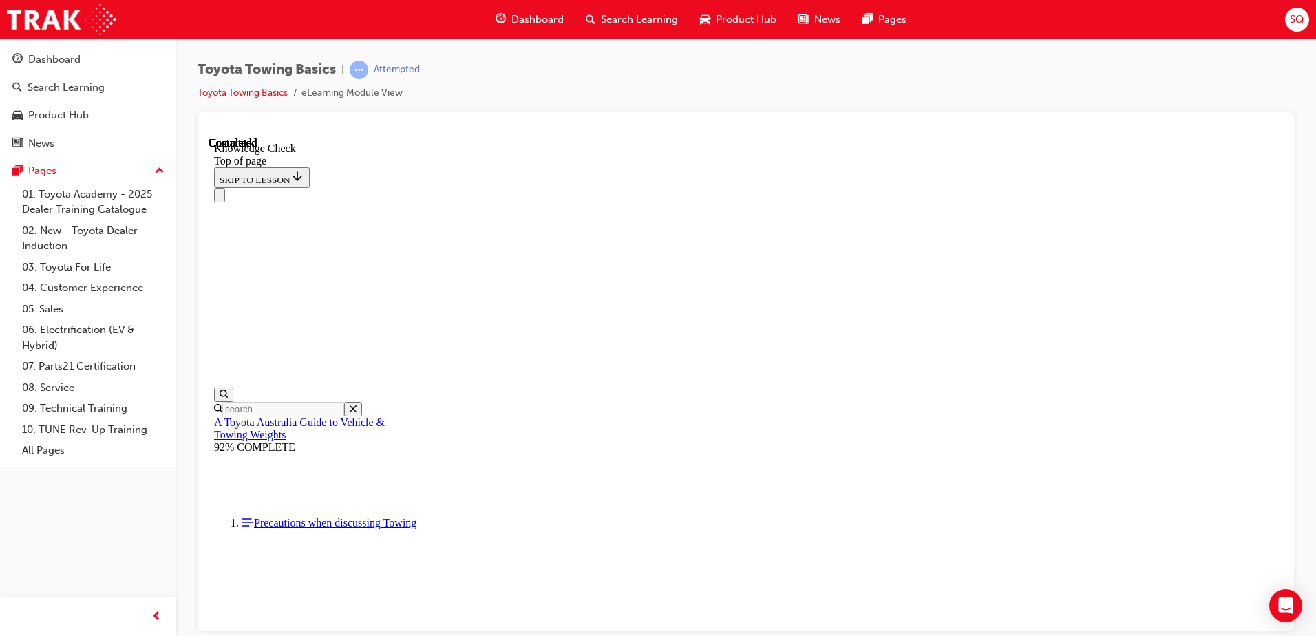
scroll to position [248, 0]
drag, startPoint x: 403, startPoint y: 14802, endPoint x: 499, endPoint y: 14573, distance: 248.4
drag, startPoint x: 401, startPoint y: 14792, endPoint x: 364, endPoint y: 14722, distance: 79.5
drag, startPoint x: 400, startPoint y: 14790, endPoint x: 677, endPoint y: 14469, distance: 423.7
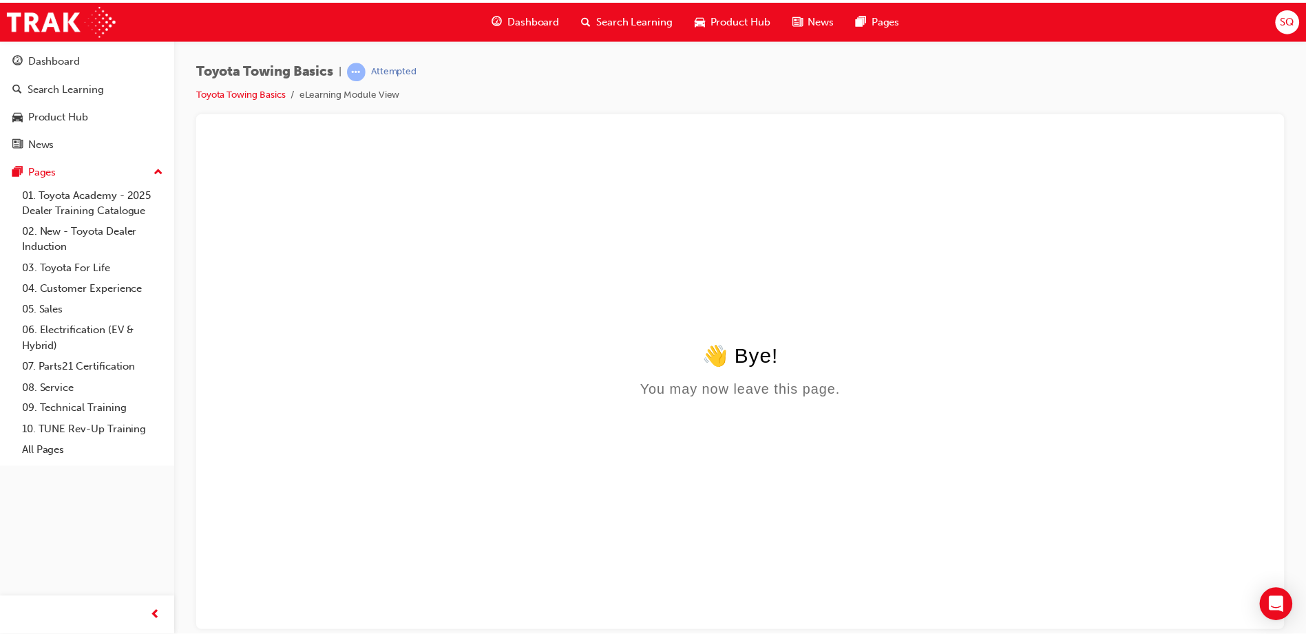
scroll to position [0, 0]
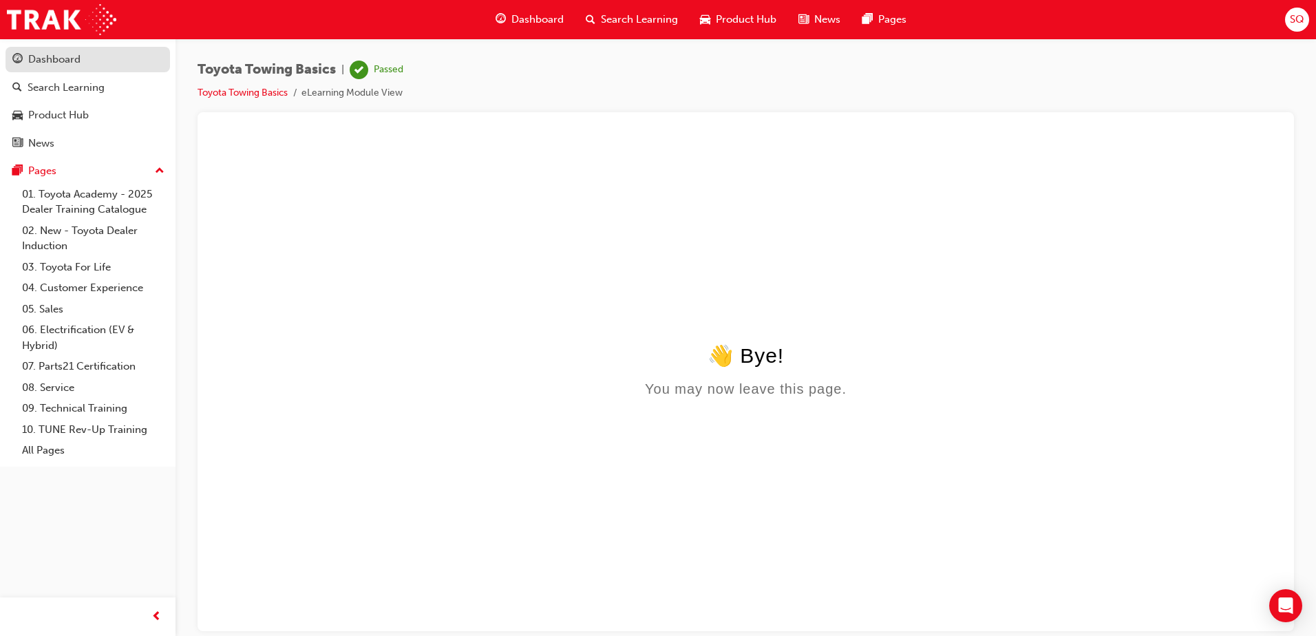
click at [61, 54] on div "Dashboard" at bounding box center [54, 60] width 52 height 16
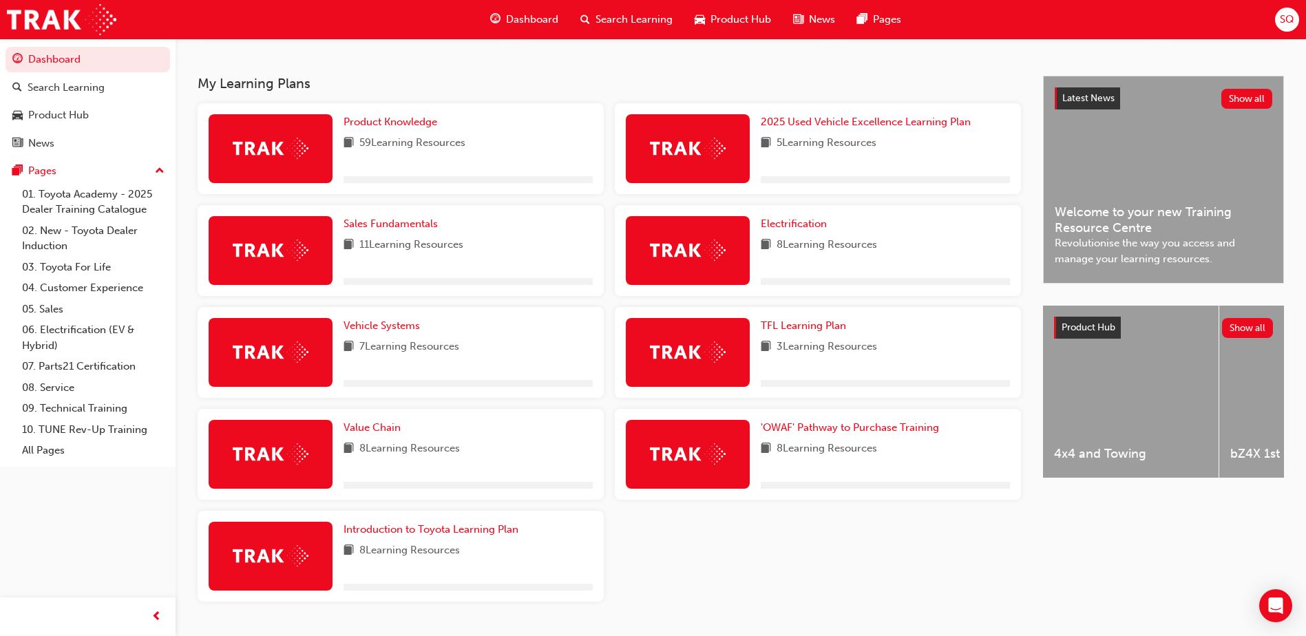
scroll to position [275, 0]
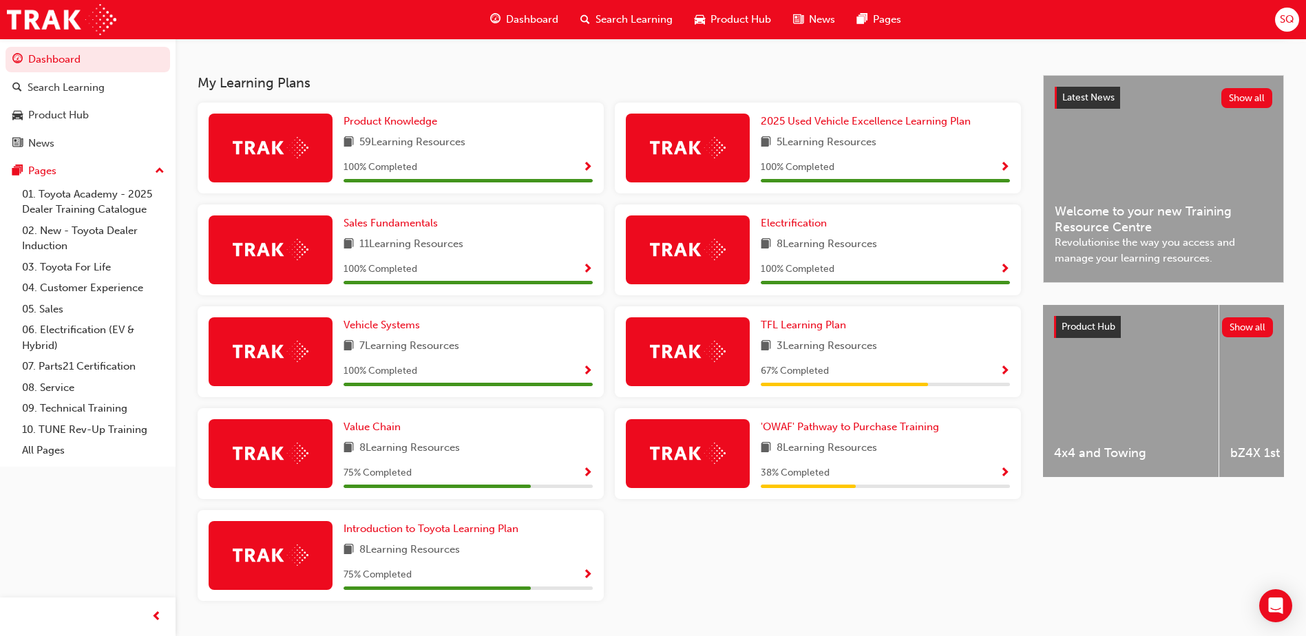
click at [523, 435] on div "Value Chain" at bounding box center [468, 427] width 249 height 16
click at [356, 425] on link "Value Chain" at bounding box center [375, 427] width 63 height 16
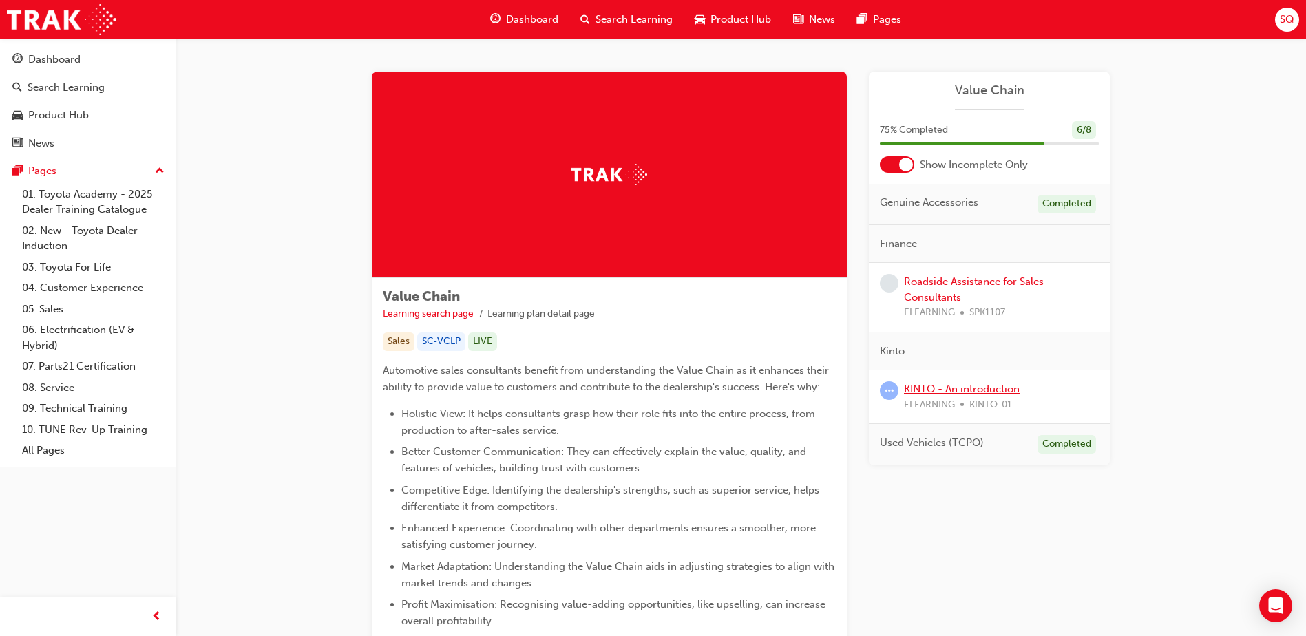
click at [957, 390] on link "KINTO - An introduction" at bounding box center [962, 389] width 116 height 12
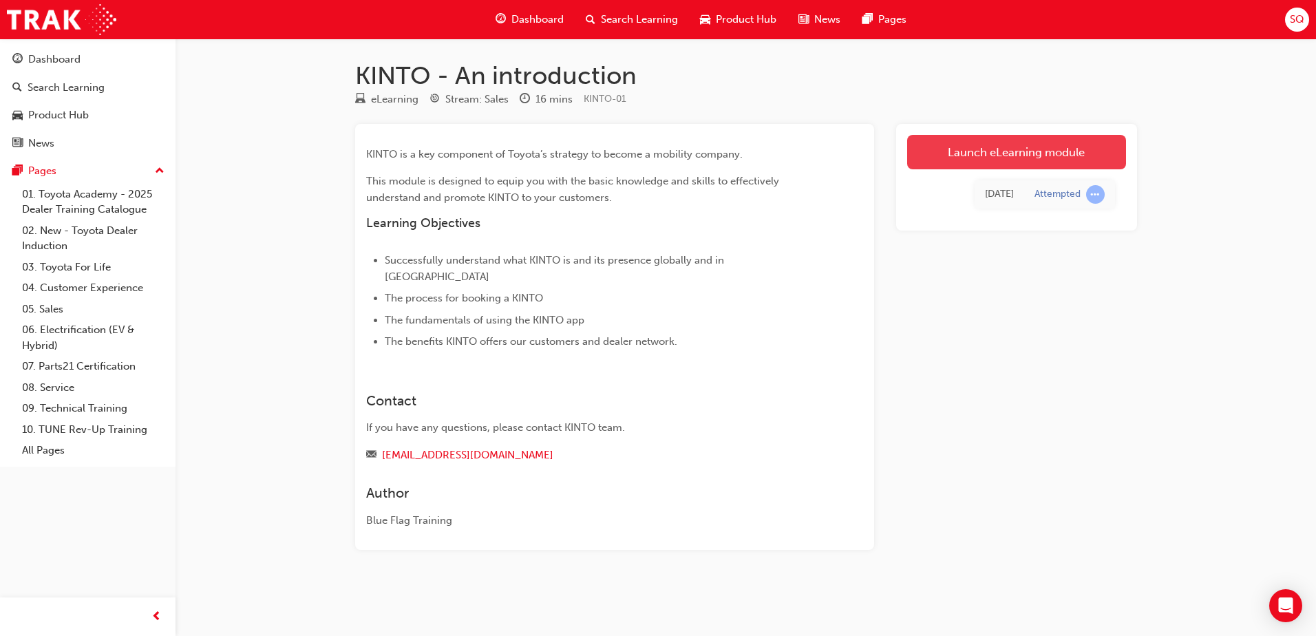
click at [979, 146] on link "Launch eLearning module" at bounding box center [1016, 152] width 219 height 34
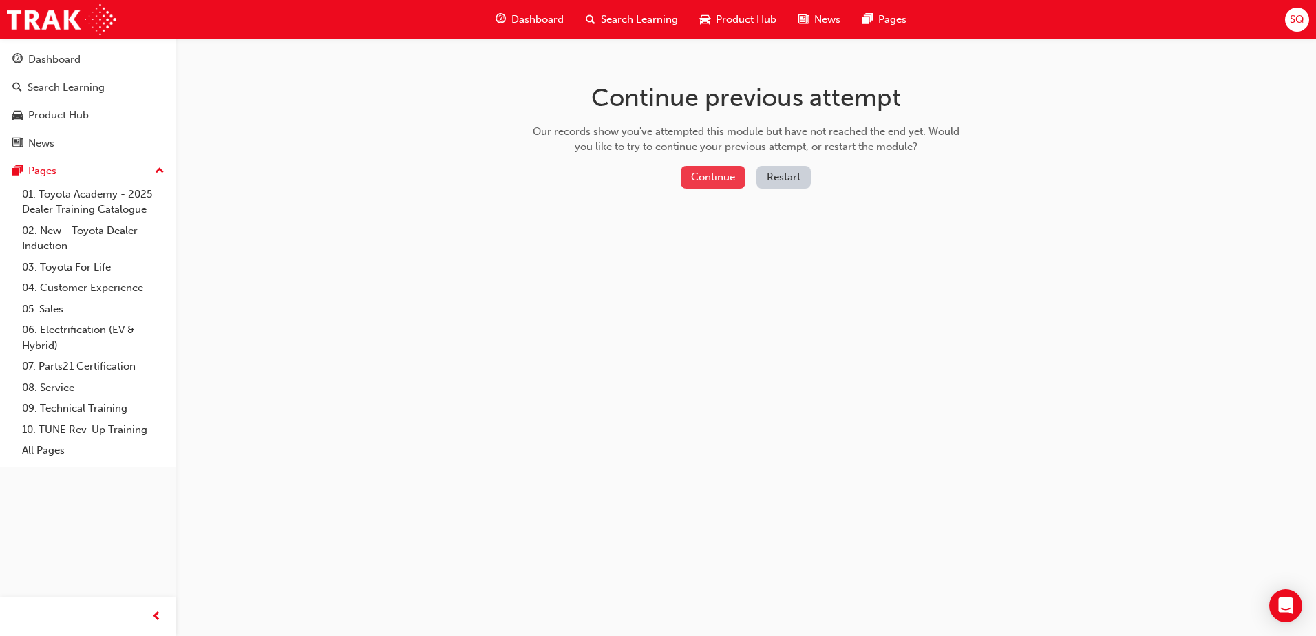
click at [724, 181] on button "Continue" at bounding box center [713, 177] width 65 height 23
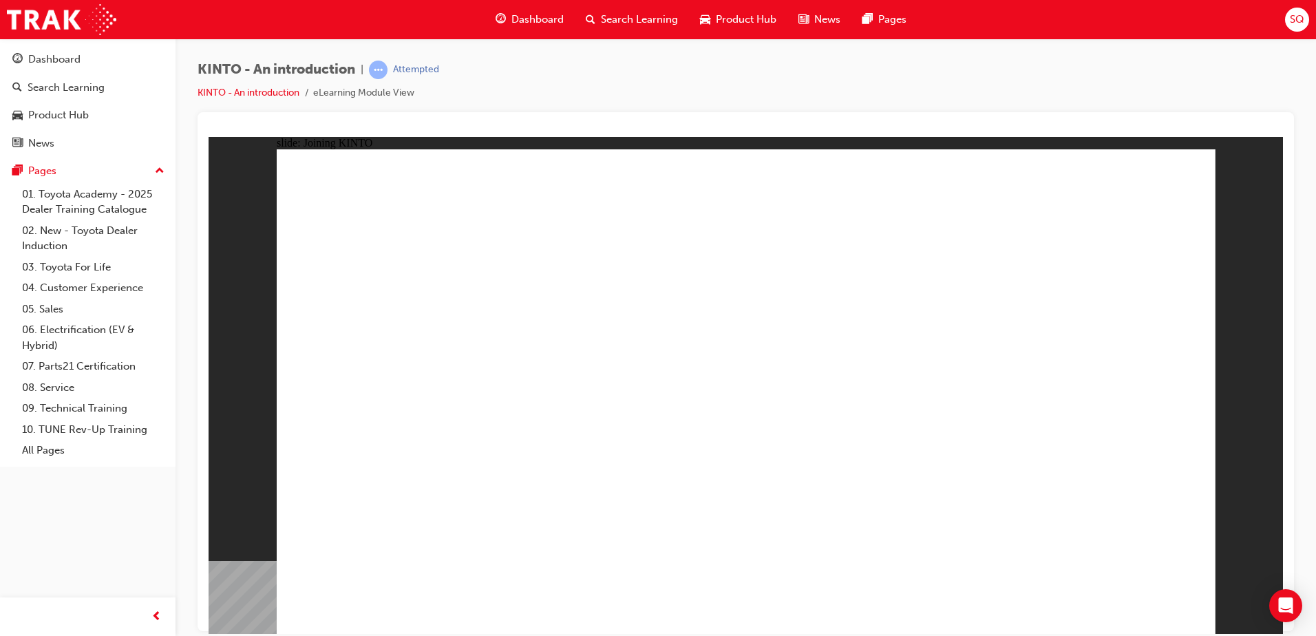
drag, startPoint x: 449, startPoint y: 442, endPoint x: 449, endPoint y: 454, distance: 12.4
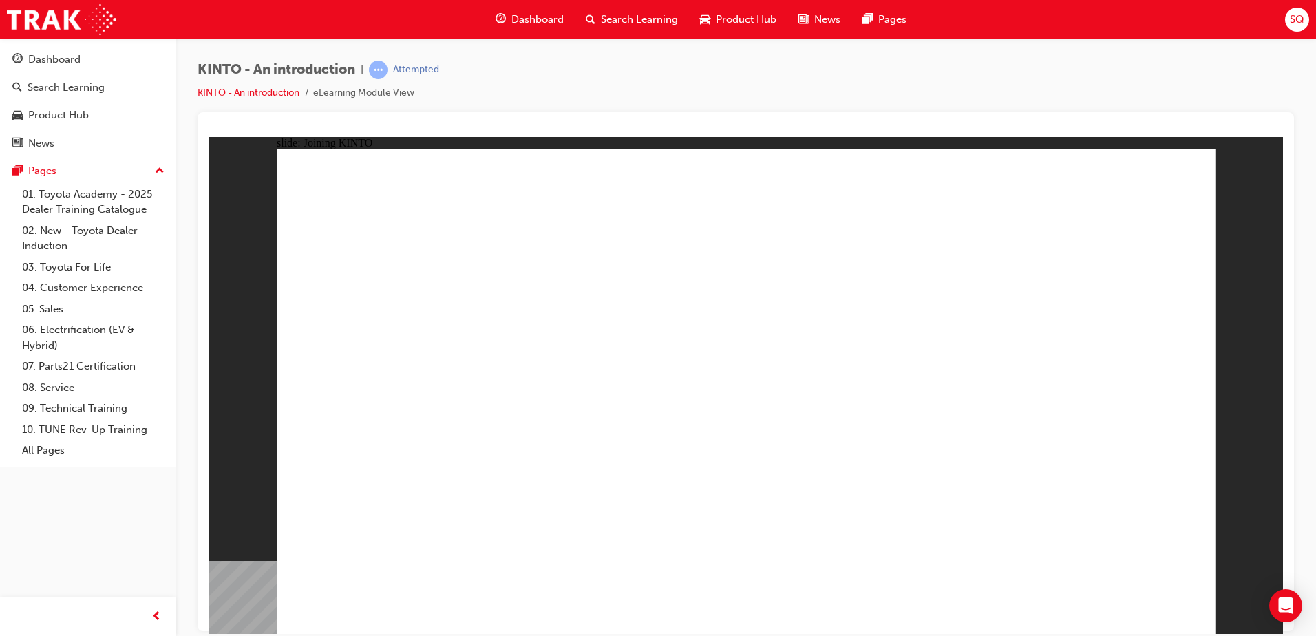
drag, startPoint x: 916, startPoint y: 293, endPoint x: 913, endPoint y: 308, distance: 15.4
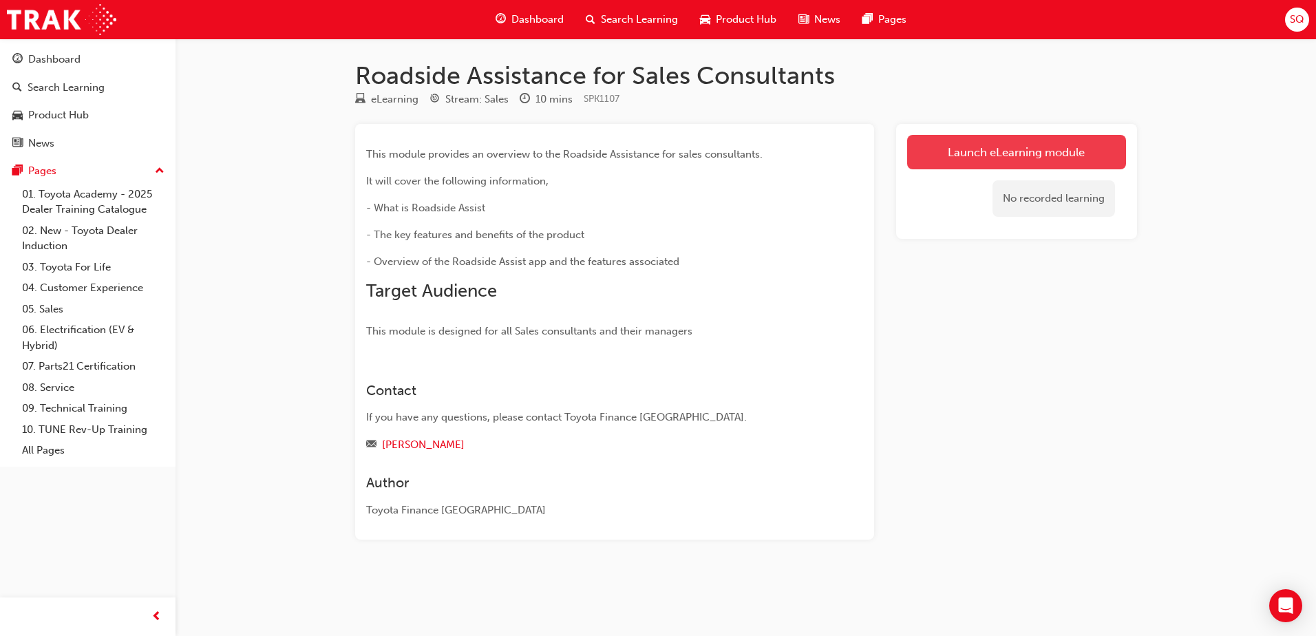
click at [992, 154] on link "Launch eLearning module" at bounding box center [1016, 152] width 219 height 34
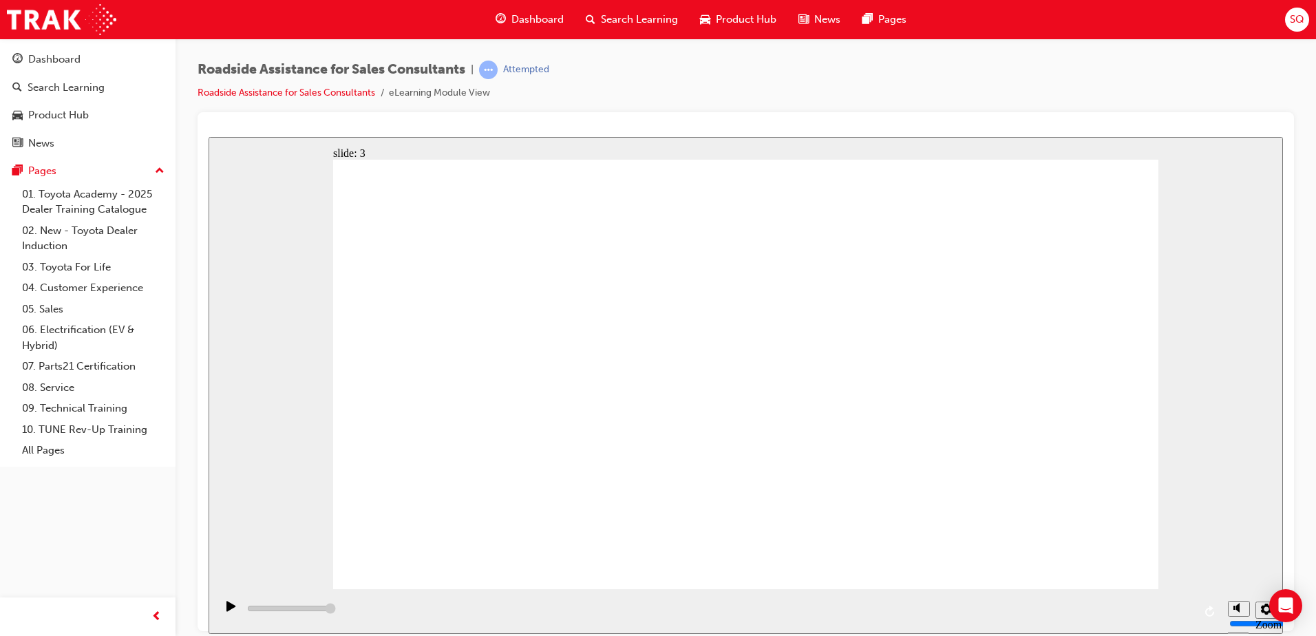
type input "17100"
